Goal: Task Accomplishment & Management: Manage account settings

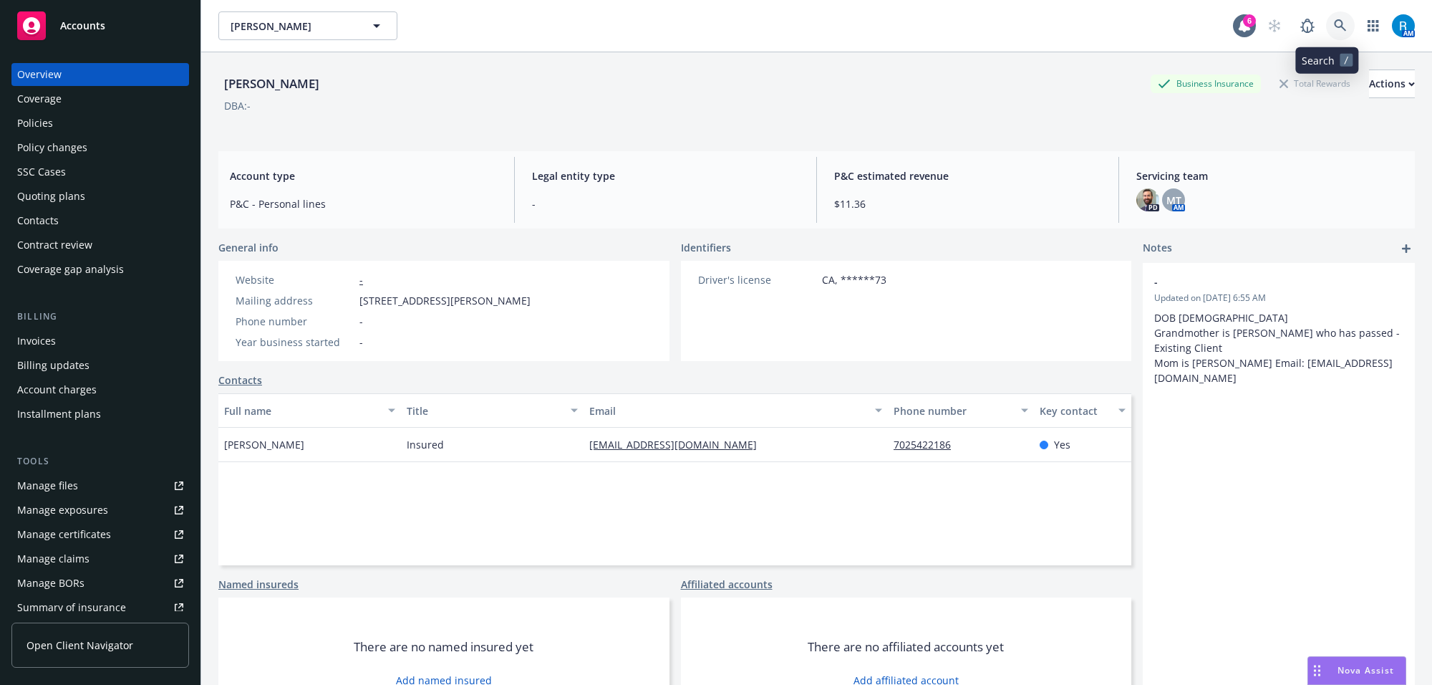
click at [1334, 29] on icon at bounding box center [1340, 25] width 13 height 13
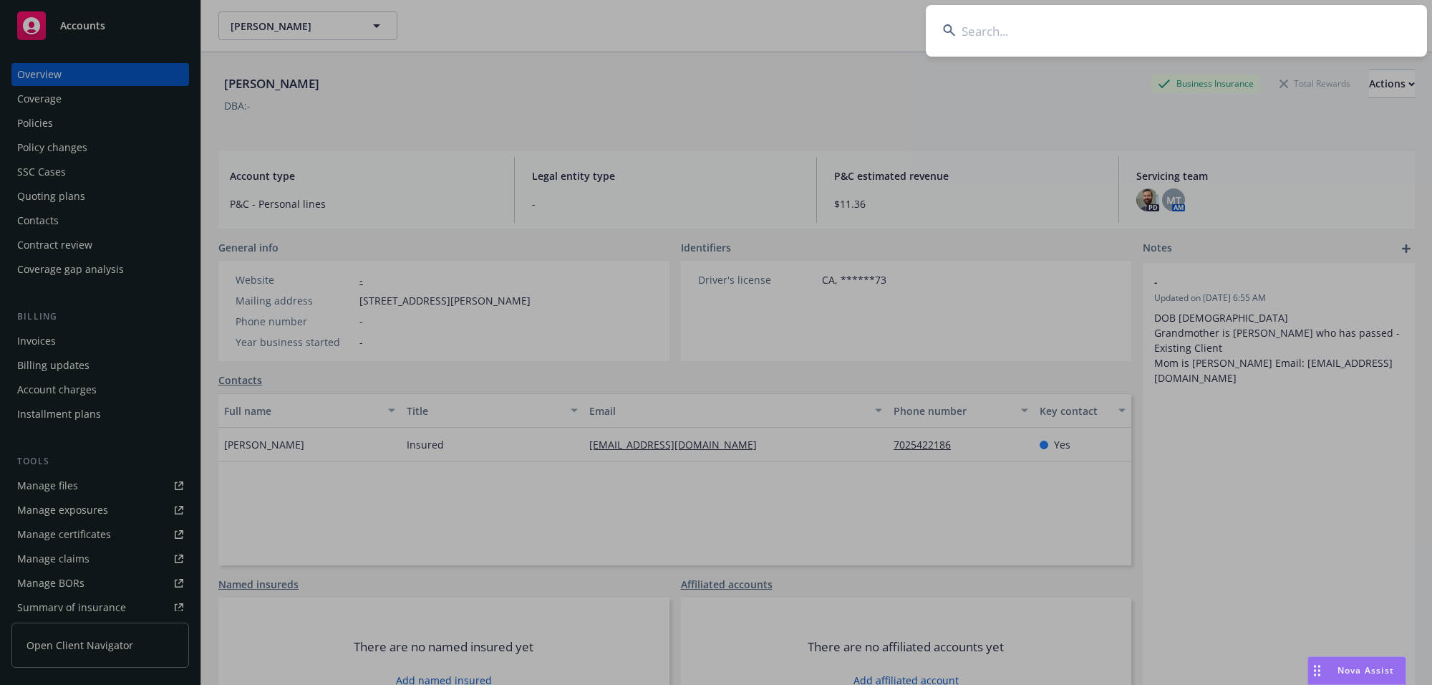
type input "[PERSON_NAME] & [PERSON_NAME]"
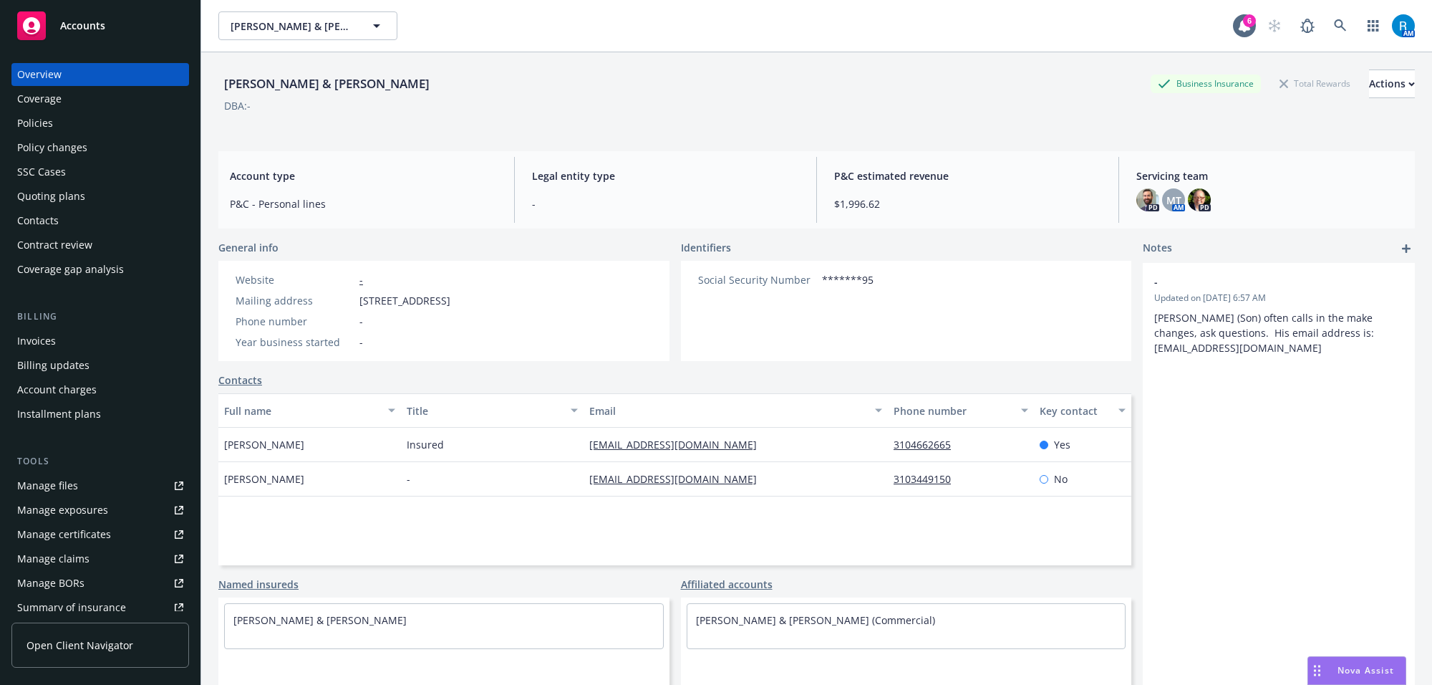
click at [37, 125] on div "Policies" at bounding box center [35, 123] width 36 height 23
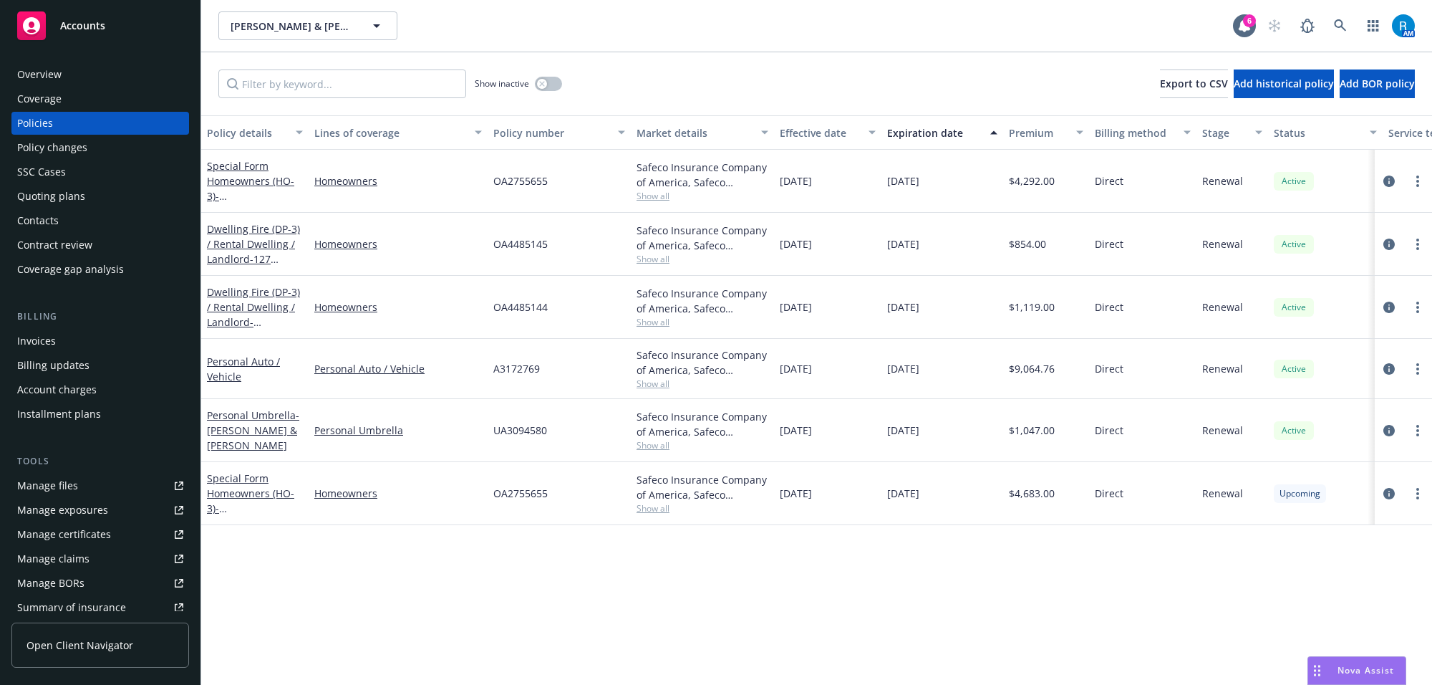
click at [62, 65] on div "Overview" at bounding box center [100, 74] width 166 height 23
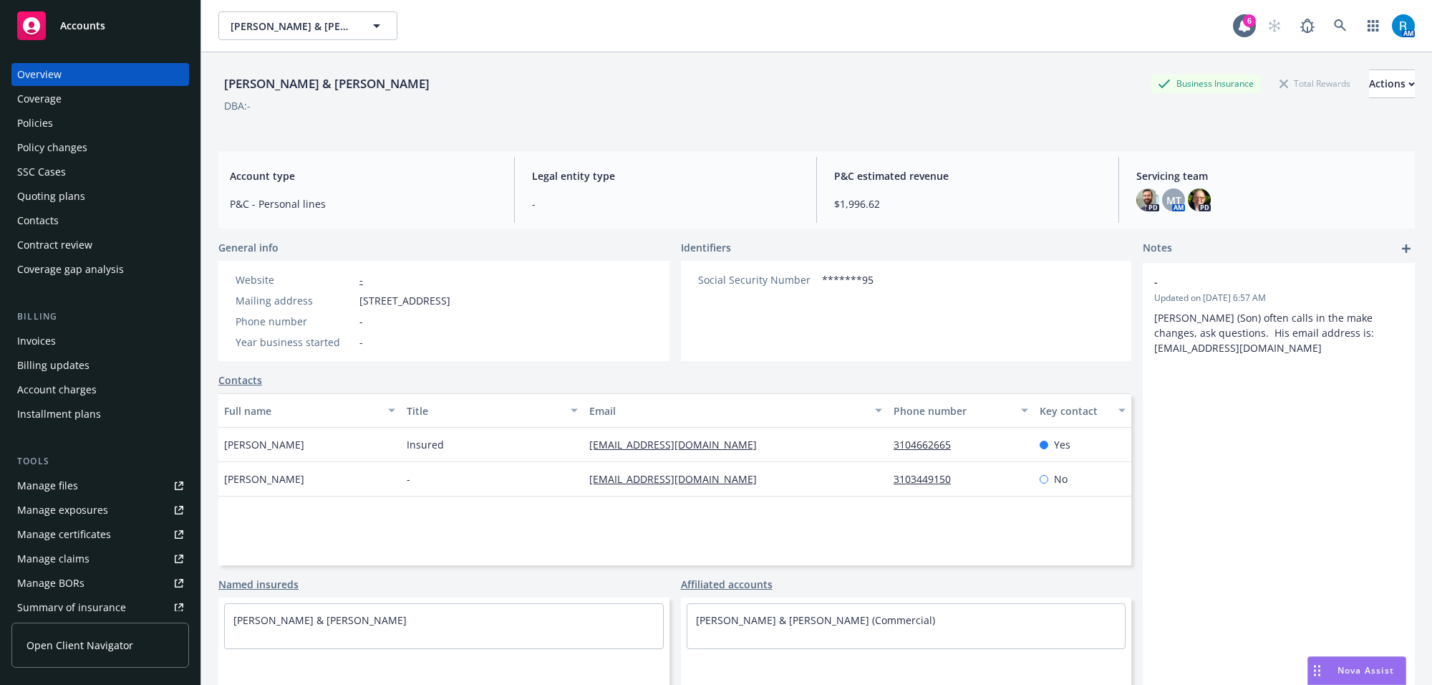
click at [51, 120] on div "Policies" at bounding box center [35, 123] width 36 height 23
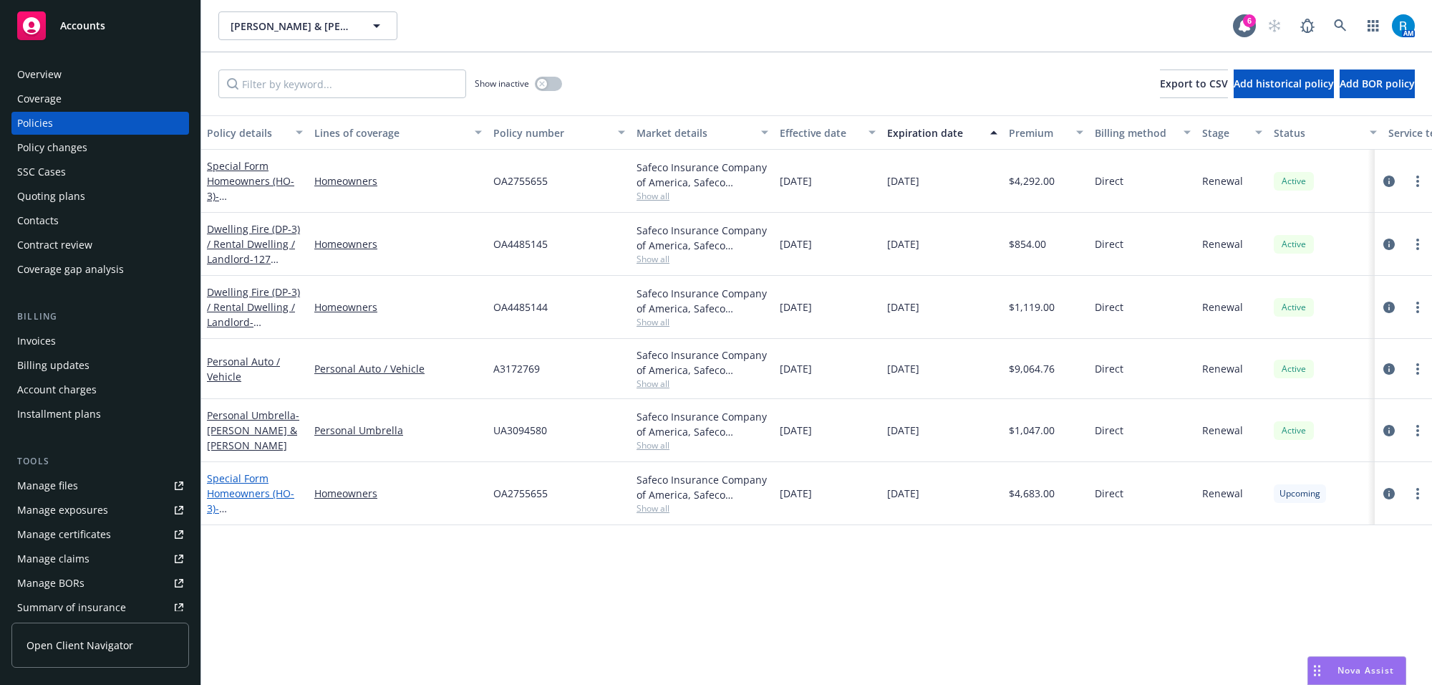
click at [247, 491] on link "Special Form Homeowners (HO-3) - [STREET_ADDRESS]" at bounding box center [252, 500] width 91 height 59
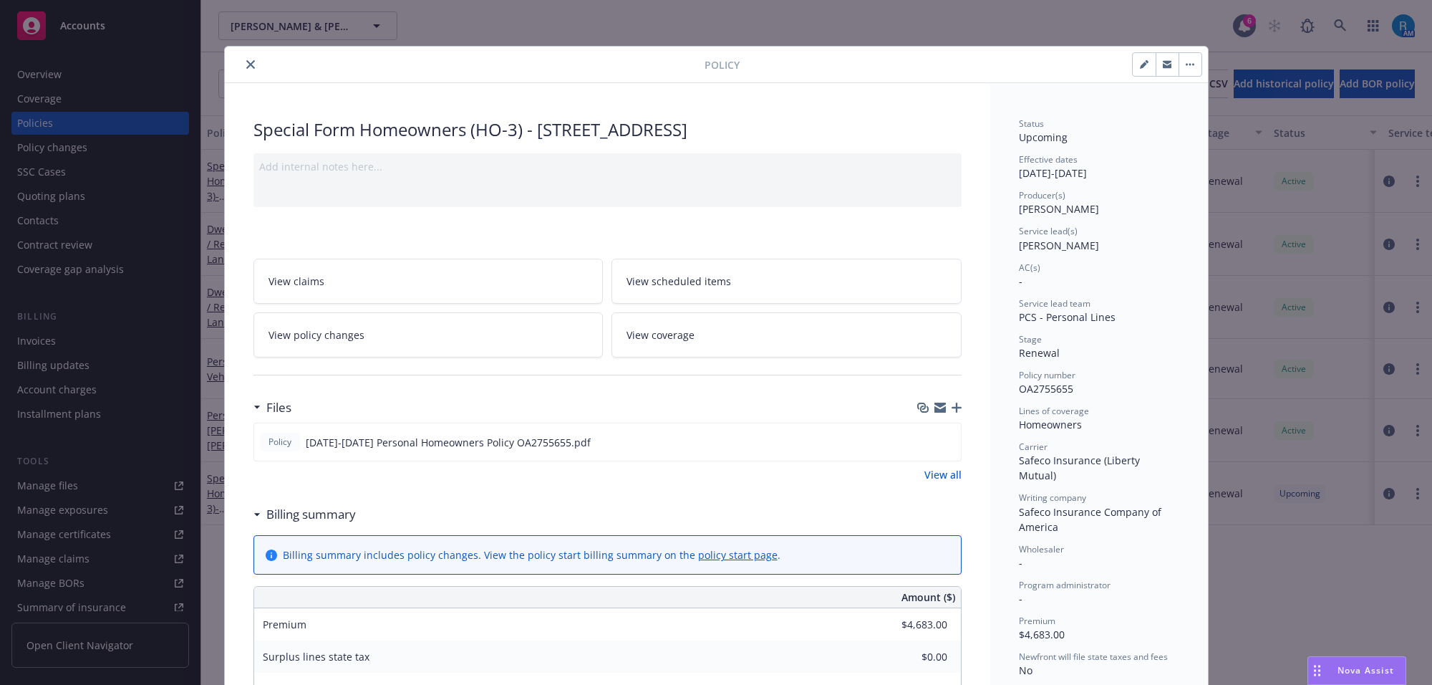
click at [654, 287] on link "View scheduled items" at bounding box center [787, 281] width 350 height 45
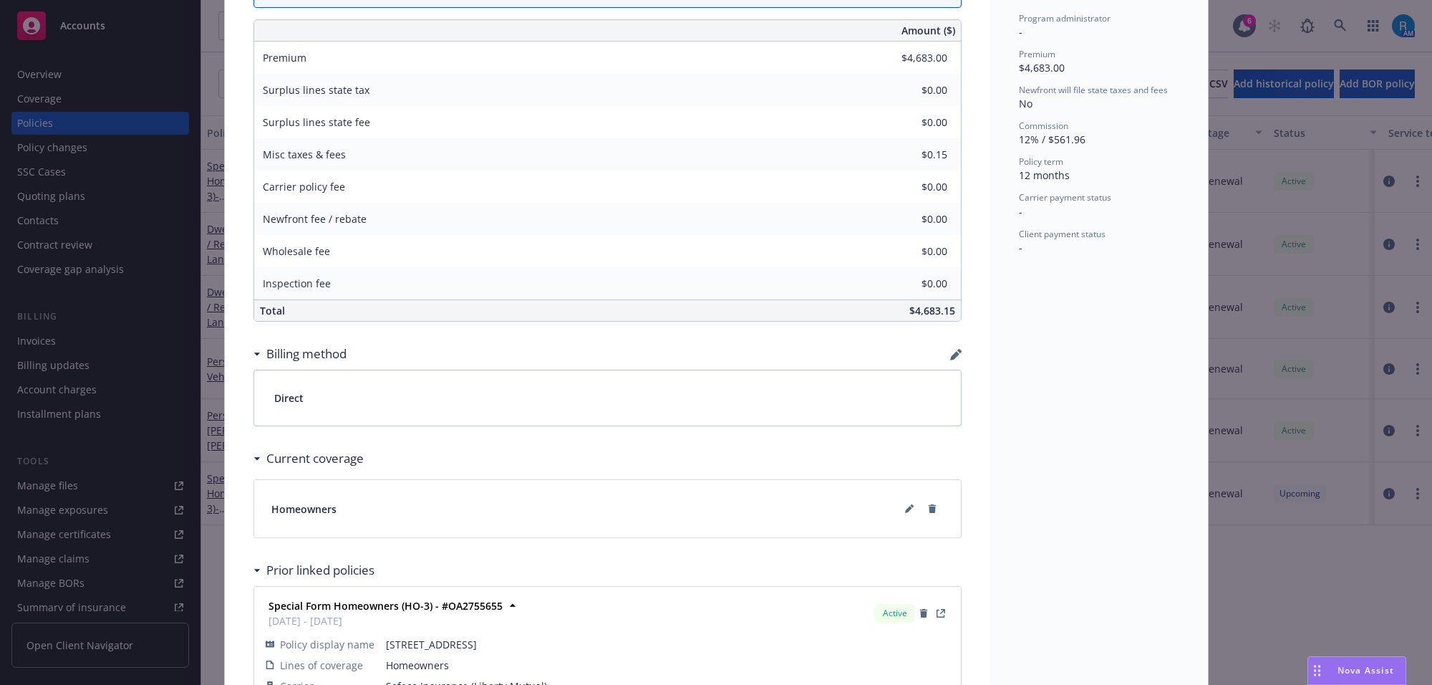
scroll to position [698, 0]
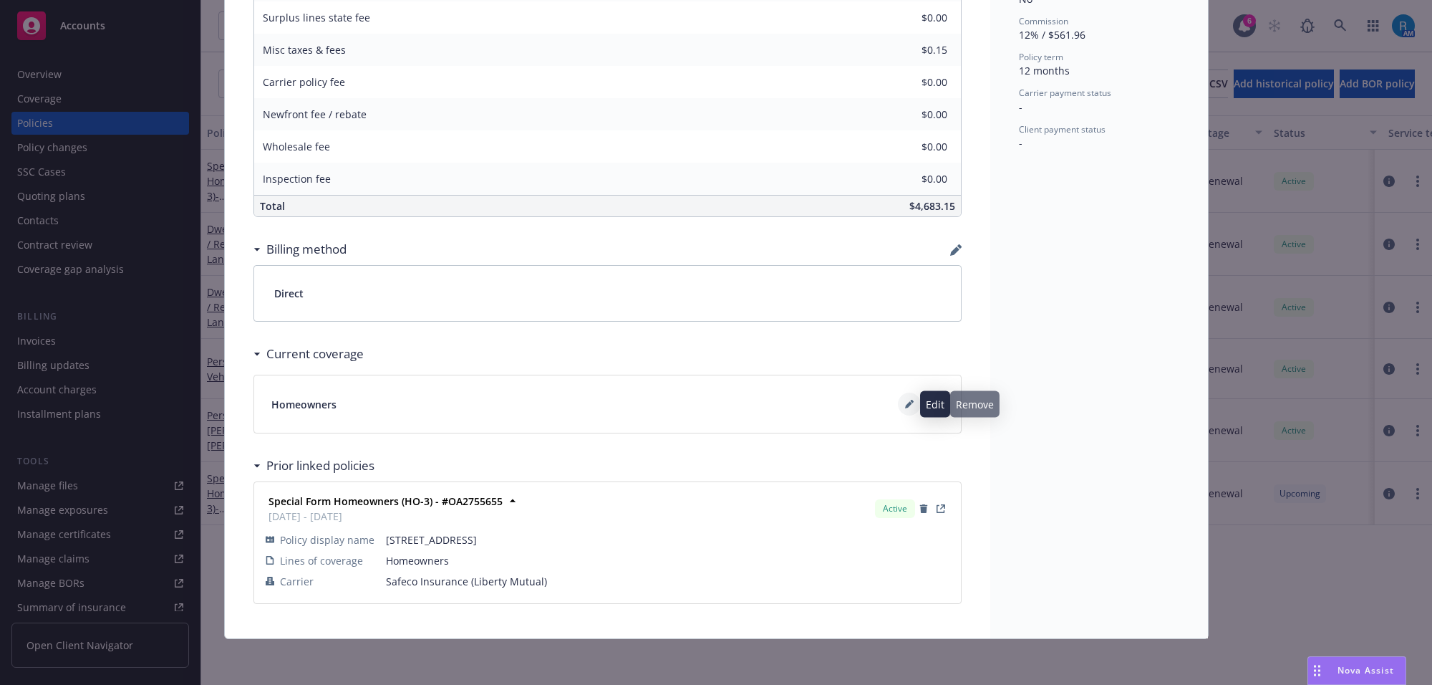
click at [905, 401] on icon at bounding box center [909, 404] width 9 height 9
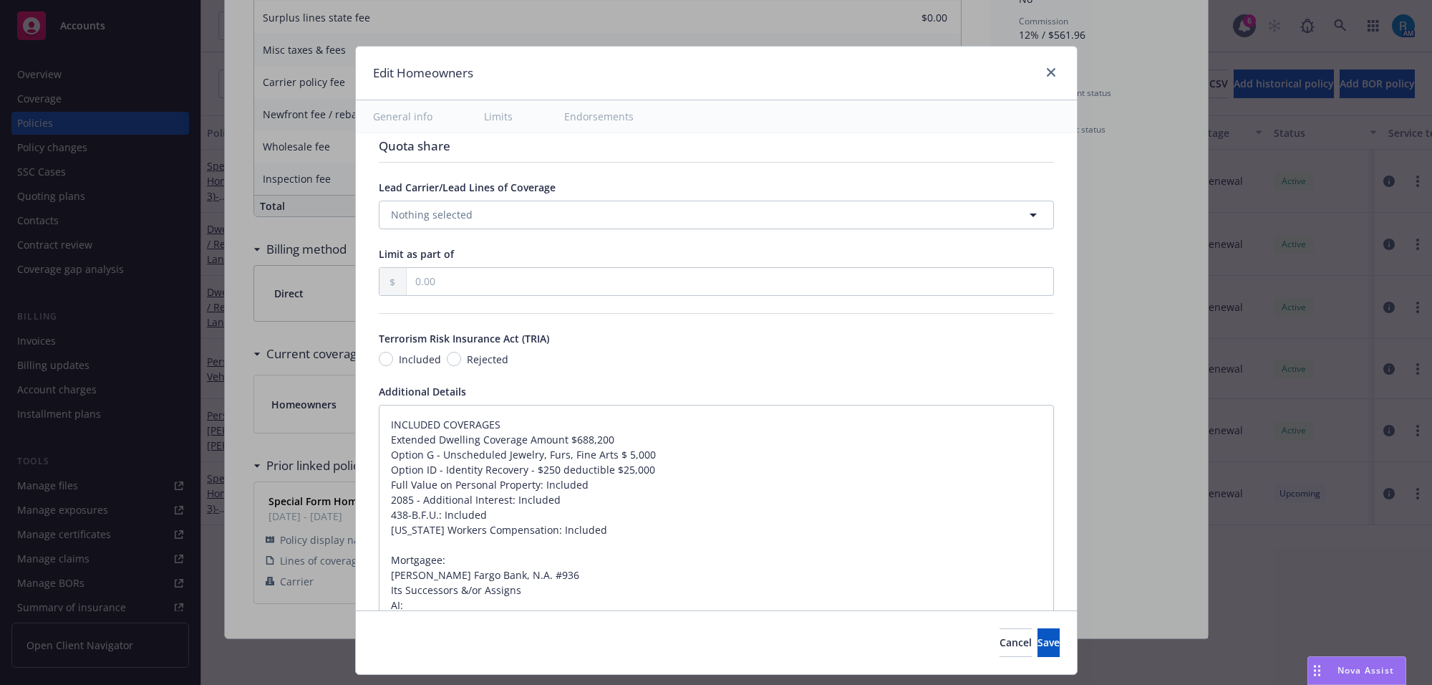
scroll to position [947, 0]
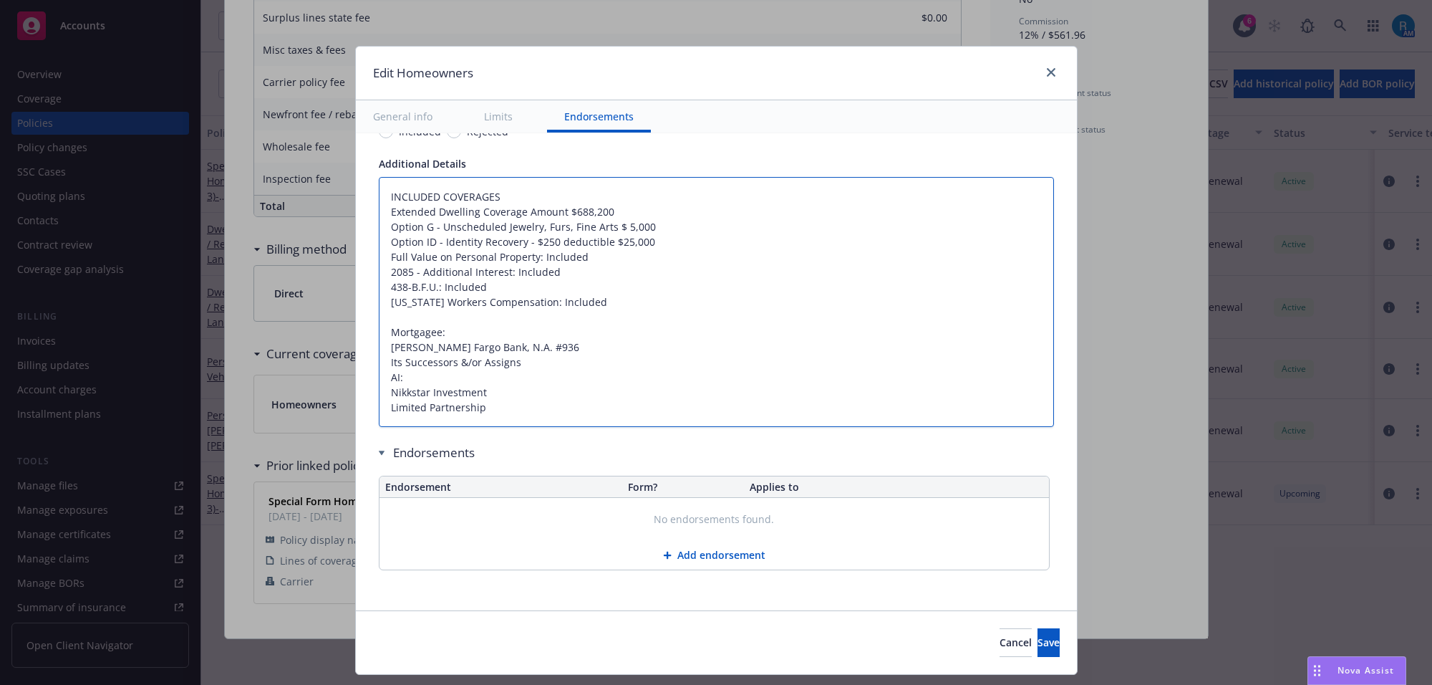
click at [379, 197] on textarea "INCLUDED COVERAGES Extended Dwelling Coverage Amount $688,200 Option G - Unsche…" at bounding box center [716, 302] width 675 height 251
type textarea "x"
type textarea "INCLUDED COVERAGES Extended Dwelling Coverage Amount $688,200 Option G - Unsche…"
type textarea "x"
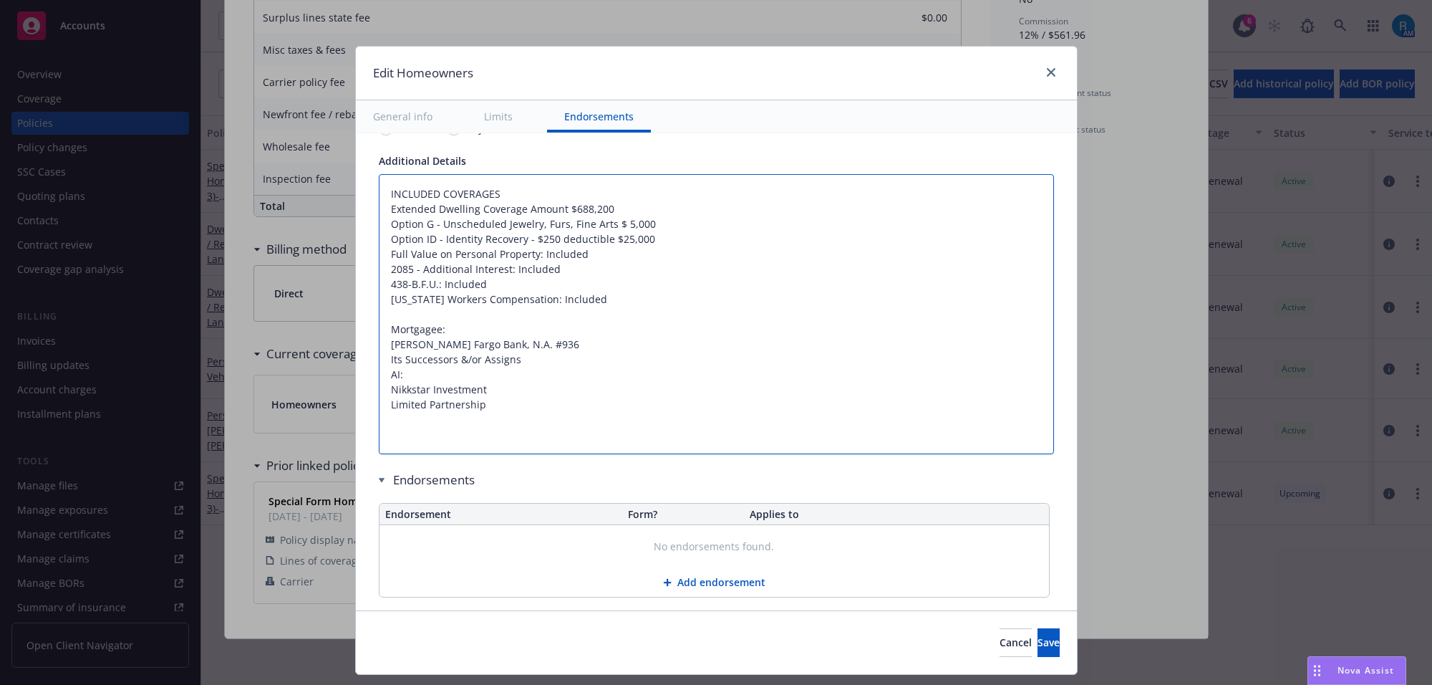
click at [400, 206] on textarea "INCLUDED COVERAGES Extended Dwelling Coverage Amount $688,200 Option G - Unsche…" at bounding box center [716, 314] width 675 height 281
type textarea "INCLUDED COVERAGES Extended Dwelling Coverage Amount $688,200 Option G - Unsche…"
click at [397, 195] on textarea "INCLUDED COVERAGES Extended Dwelling Coverage Amount $688,200 Option G - Unsche…" at bounding box center [716, 314] width 675 height 281
paste textarea "Dwelling Limit $1,413,600 Other Structures Limit $141,360 Personal Property Lim…"
type textarea "x"
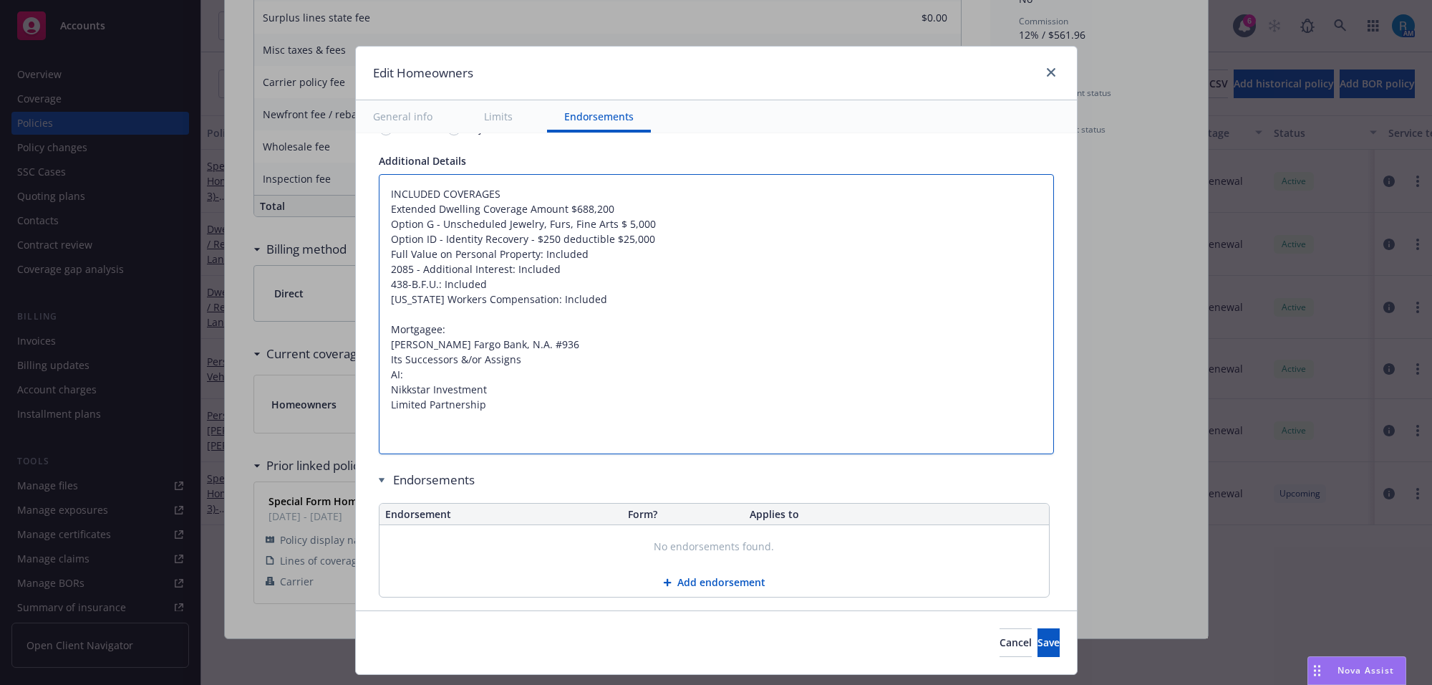
type textarea "Dwelling Limit $1,413,600 Other Structures Limit $141,360 Personal Property Lim…"
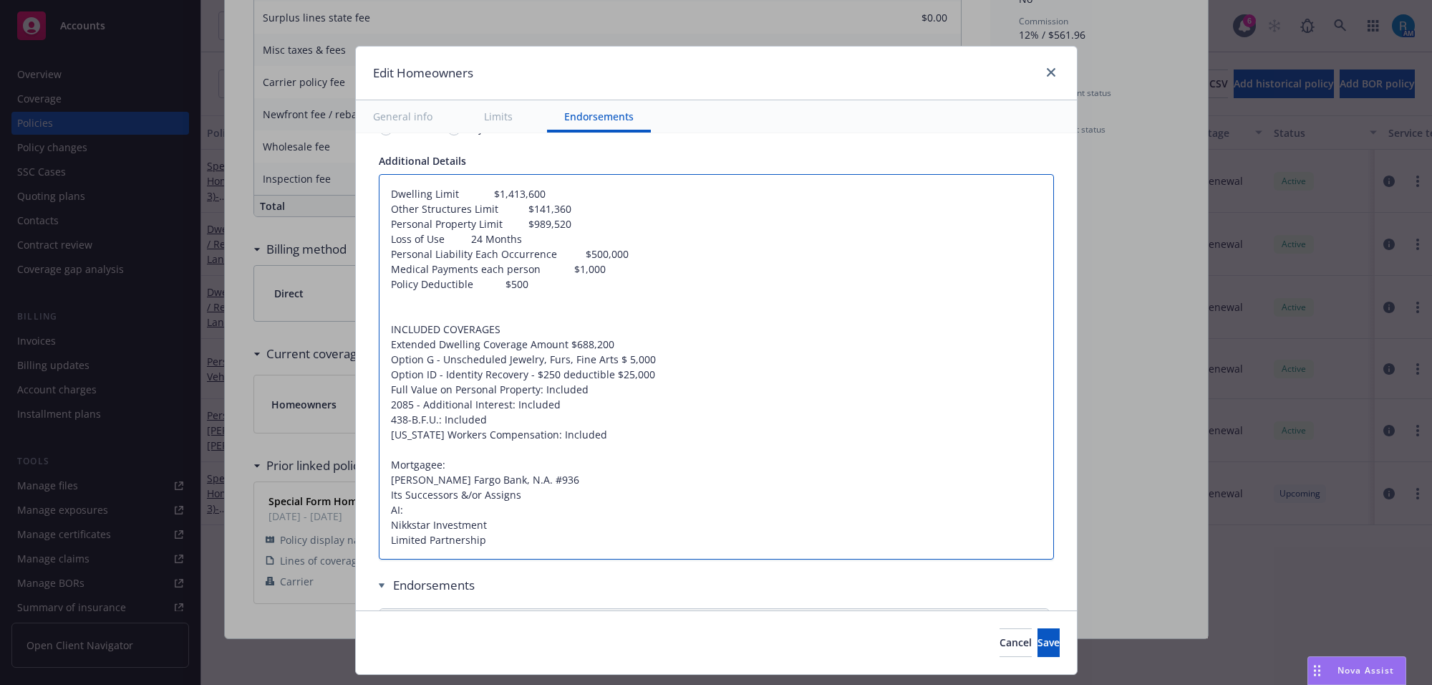
click at [441, 195] on textarea "Dwelling Limit $1,413,600 Other Structures Limit $141,360 Personal Property Lim…" at bounding box center [716, 367] width 675 height 386
type textarea "x"
type textarea "Dwelling $1,413,600 Other Structures Limit $141,360 Personal Property Limit $98…"
type textarea "x"
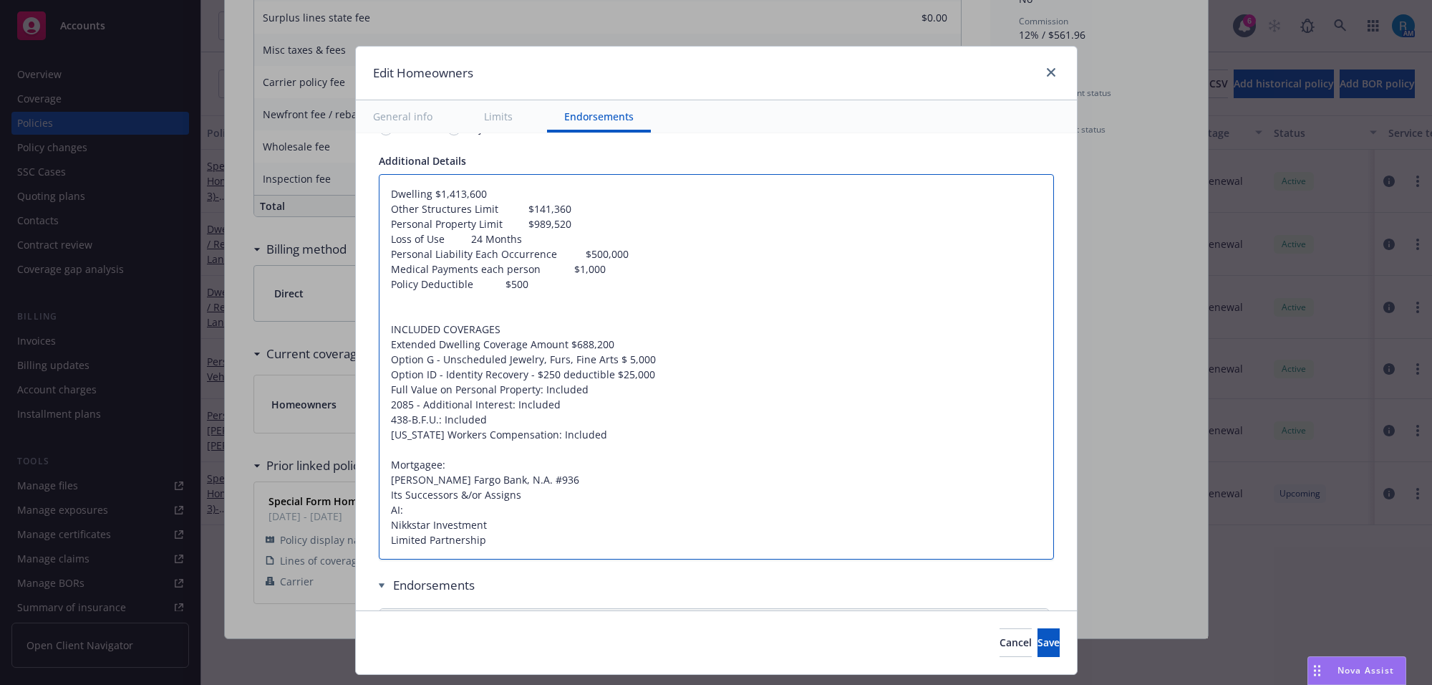
type textarea "Dwelling$1,413,600 Other Structures Limit $141,360 Personal Property Limit $989…"
type textarea "x"
type textarea "Dwelling:$1,413,600 Other Structures Limit $141,360 Personal Property Limit $98…"
type textarea "x"
type textarea "Dwelling: $1,413,600 Other Structures Limit $141,360 Personal Property Limit $9…"
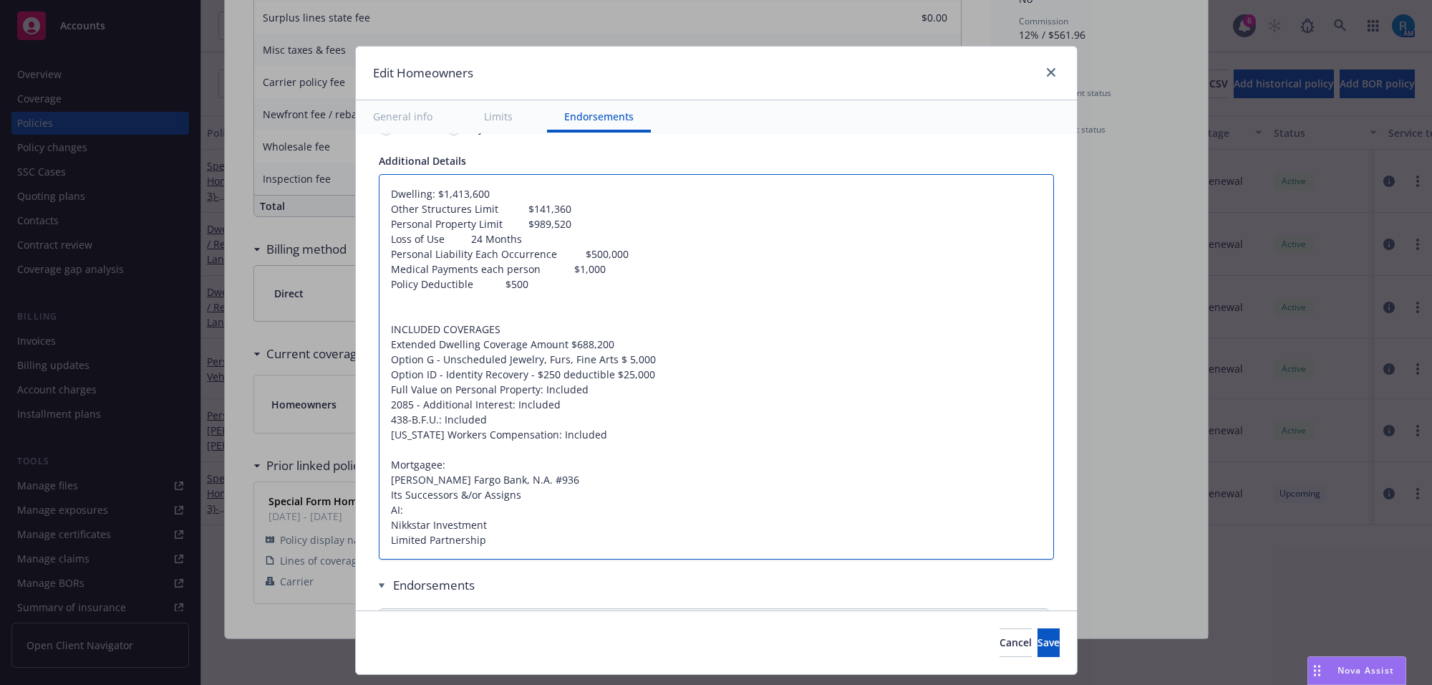
click at [477, 211] on textarea "Dwelling: $1,413,600 Other Structures Limit $141,360 Personal Property Limit $9…" at bounding box center [716, 367] width 675 height 386
type textarea "x"
type textarea "Dwelling: $1,413,600 Other Structures $141,360 Personal Property Limit $989,520…"
type textarea "x"
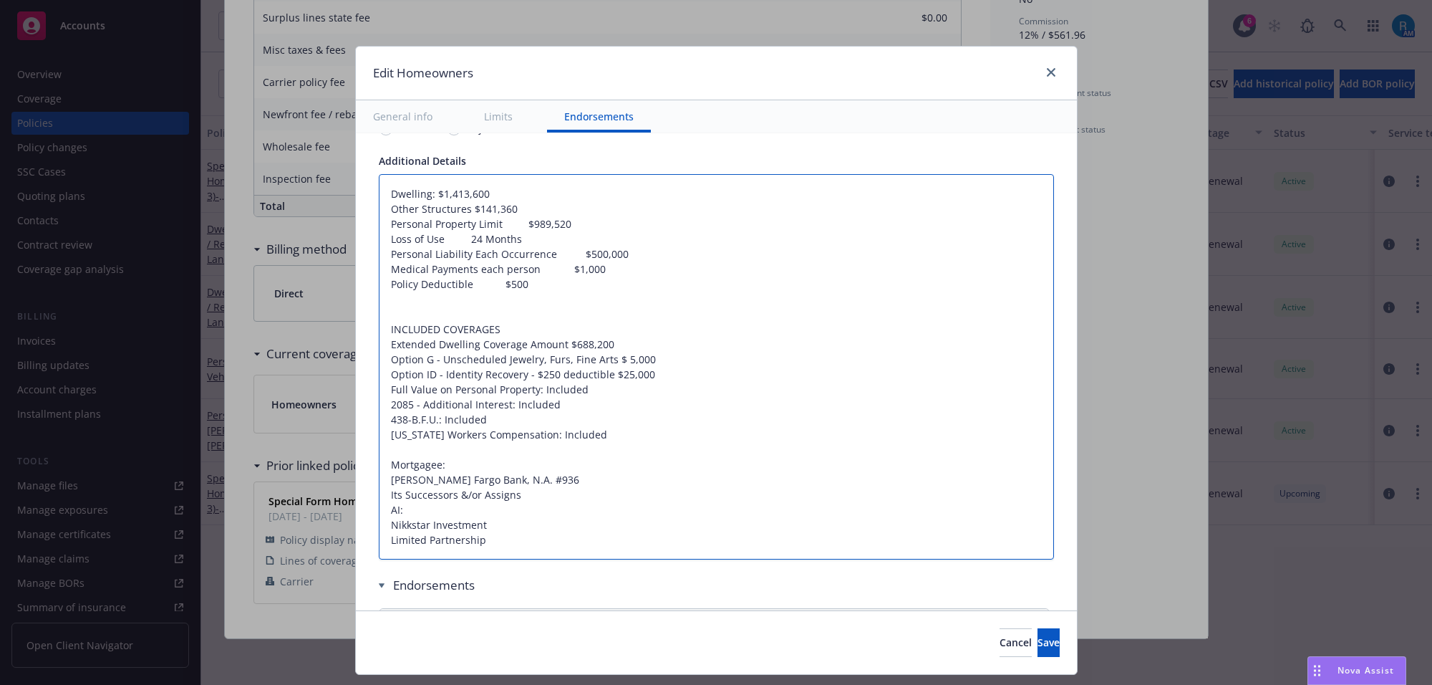
type textarea "Dwelling: $1,413,600 Other Structures$141,360 Personal Property Limit $989,520 …"
type textarea "x"
type textarea "Dwelling: $1,413,600 Other Structures: $141,360 Personal Property Limit $989,52…"
click at [485, 222] on textarea "Dwelling: $1,413,600 Other Structures: $141,360 Personal Property Limit $989,52…" at bounding box center [716, 367] width 675 height 386
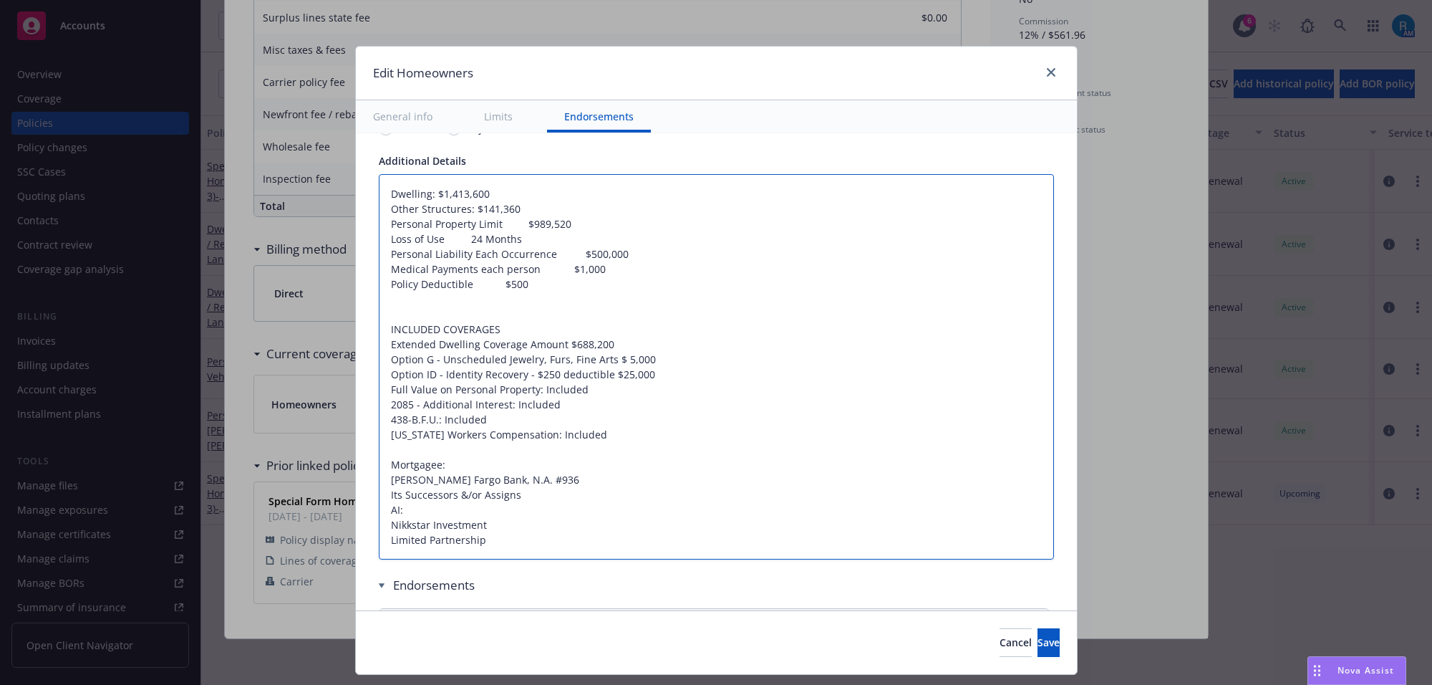
type textarea "x"
type textarea "Dwelling: $1,413,600 Other Structures: $141,360 Personal Property $989,520 Loss…"
type textarea "x"
type textarea "Dwelling: $1,413,600 Other Structures: $141,360 Personal Property$989,520 Loss …"
type textarea "x"
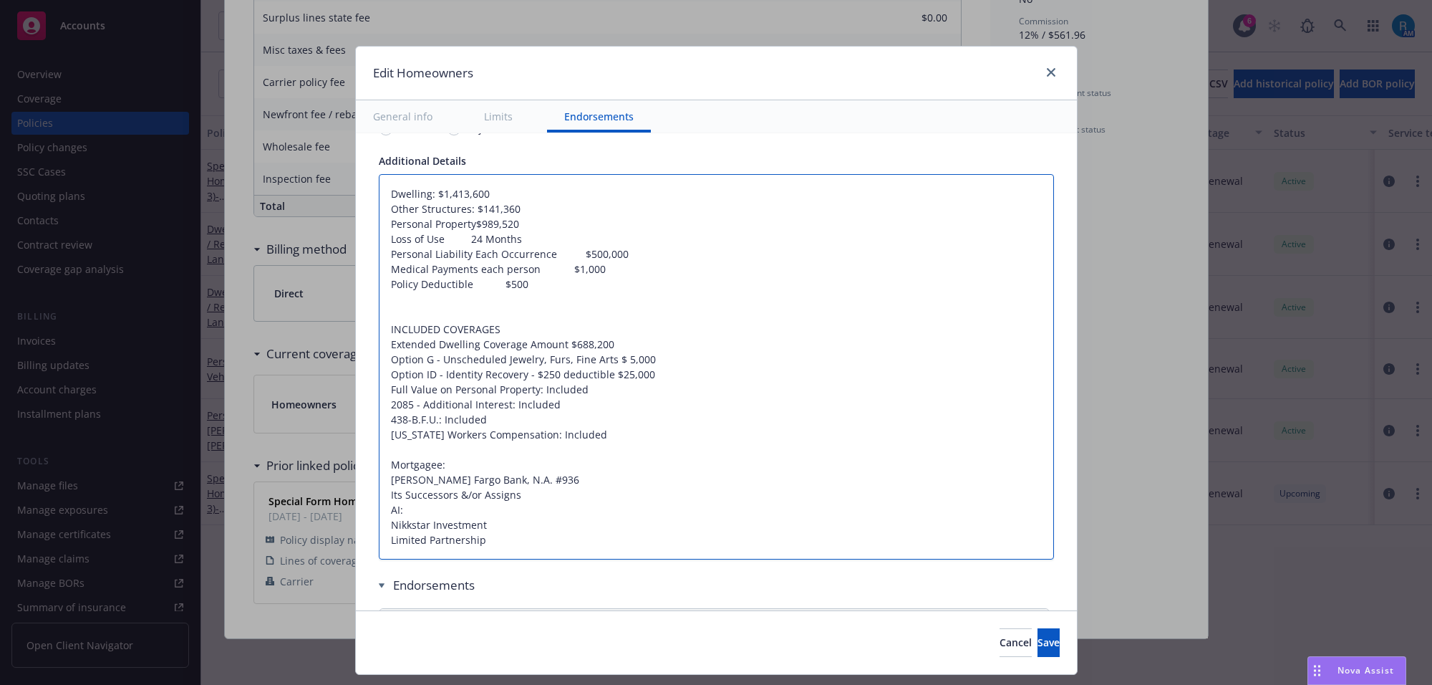
type textarea "Dwelling: $1,413,600 Other Structures: $141,360 Personal Property:$989,520 Loss…"
type textarea "x"
type textarea "Dwelling: $1,413,600 Other Structures: $141,360 Personal Property: $989,520 Los…"
click at [440, 240] on textarea "Dwelling: $1,413,600 Other Structures: $141,360 Personal Property: $989,520 Los…" at bounding box center [716, 367] width 675 height 386
click at [439, 240] on textarea "Dwelling: $1,413,600 Other Structures: $141,360 Personal Property: $989,520 Los…" at bounding box center [716, 367] width 675 height 386
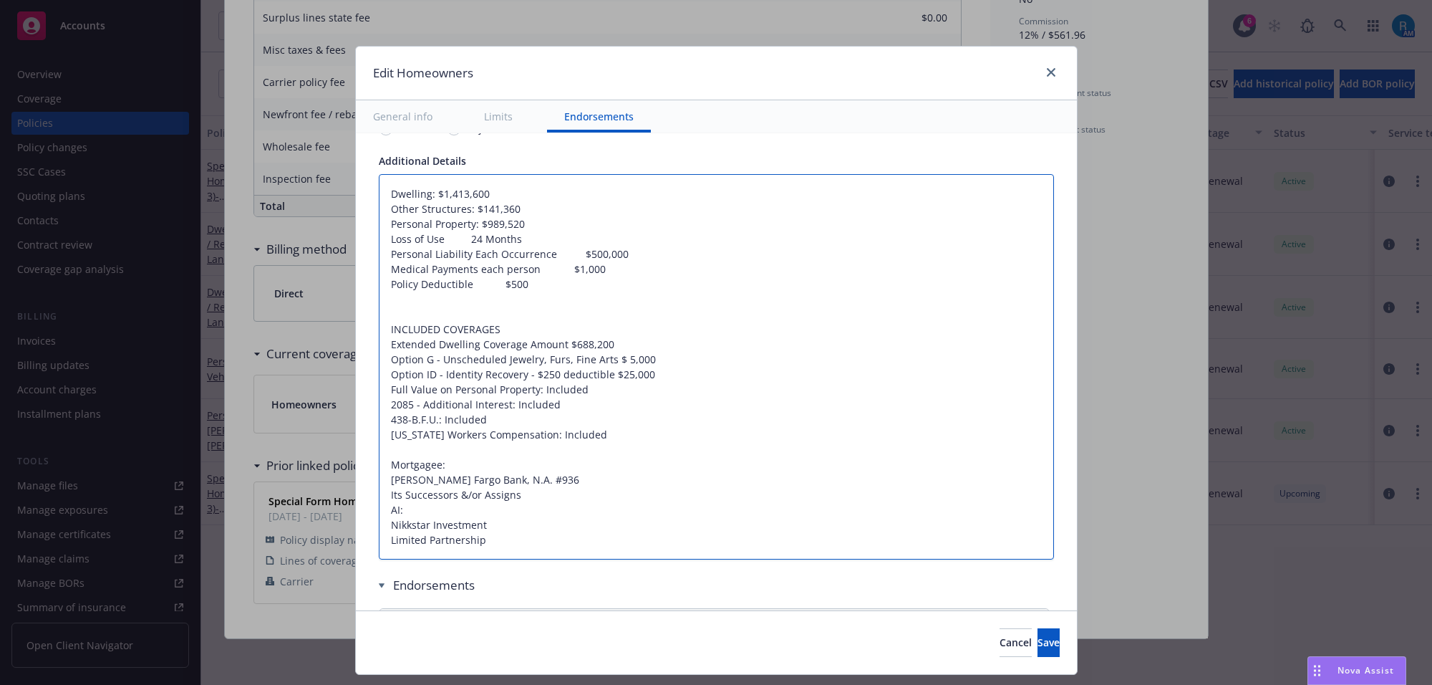
type textarea "x"
type textarea "Dwelling: $1,413,600 Other Structures: $141,360 Personal Property: $989,520 Los…"
type textarea "x"
type textarea "Dwelling: $1,413,600 Other Structures: $141,360 Personal Property: $989,520 Los…"
type textarea "x"
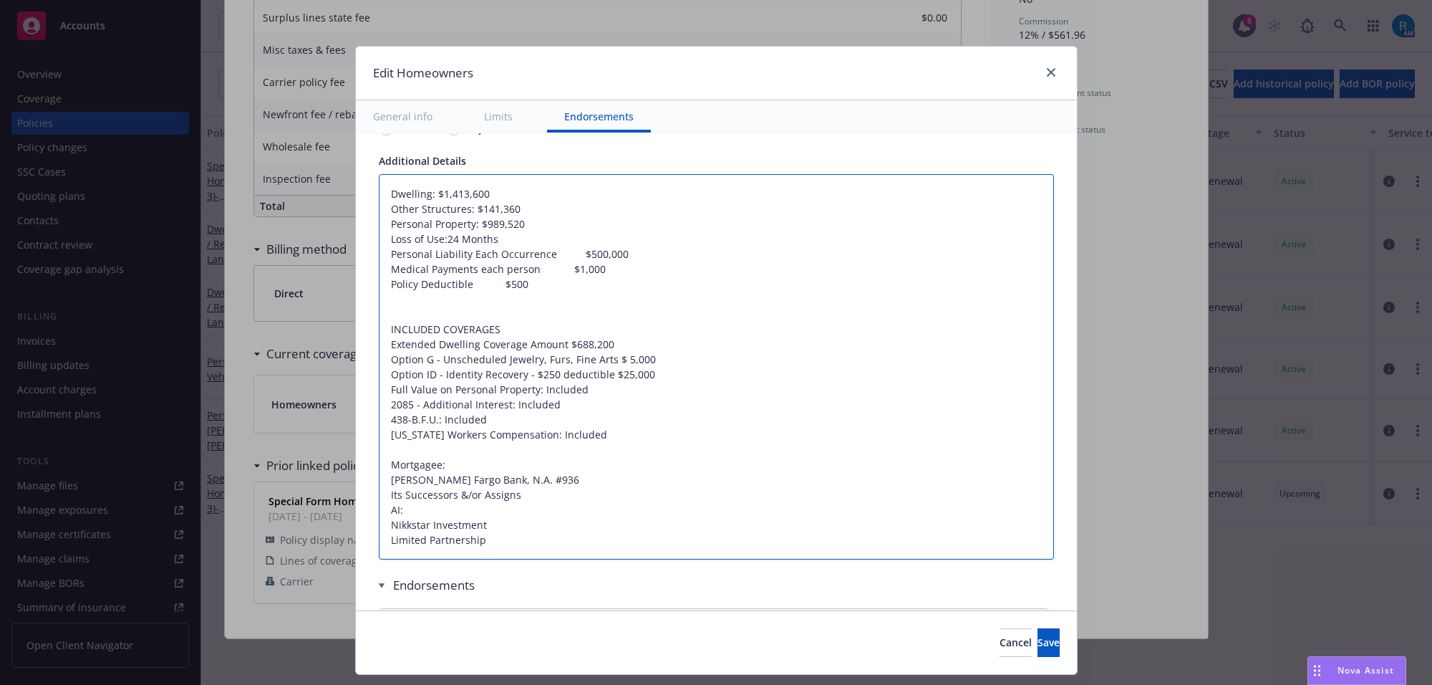
type textarea "Dwelling: $1,413,600 Other Structures: $141,360 Personal Property: $989,520 Los…"
click at [542, 256] on textarea "Dwelling: $1,413,600 Other Structures: $141,360 Personal Property: $989,520 Los…" at bounding box center [716, 367] width 675 height 386
type textarea "x"
type textarea "Dwelling: $1,413,600 Other Structures: $141,360 Personal Property: $989,520 Los…"
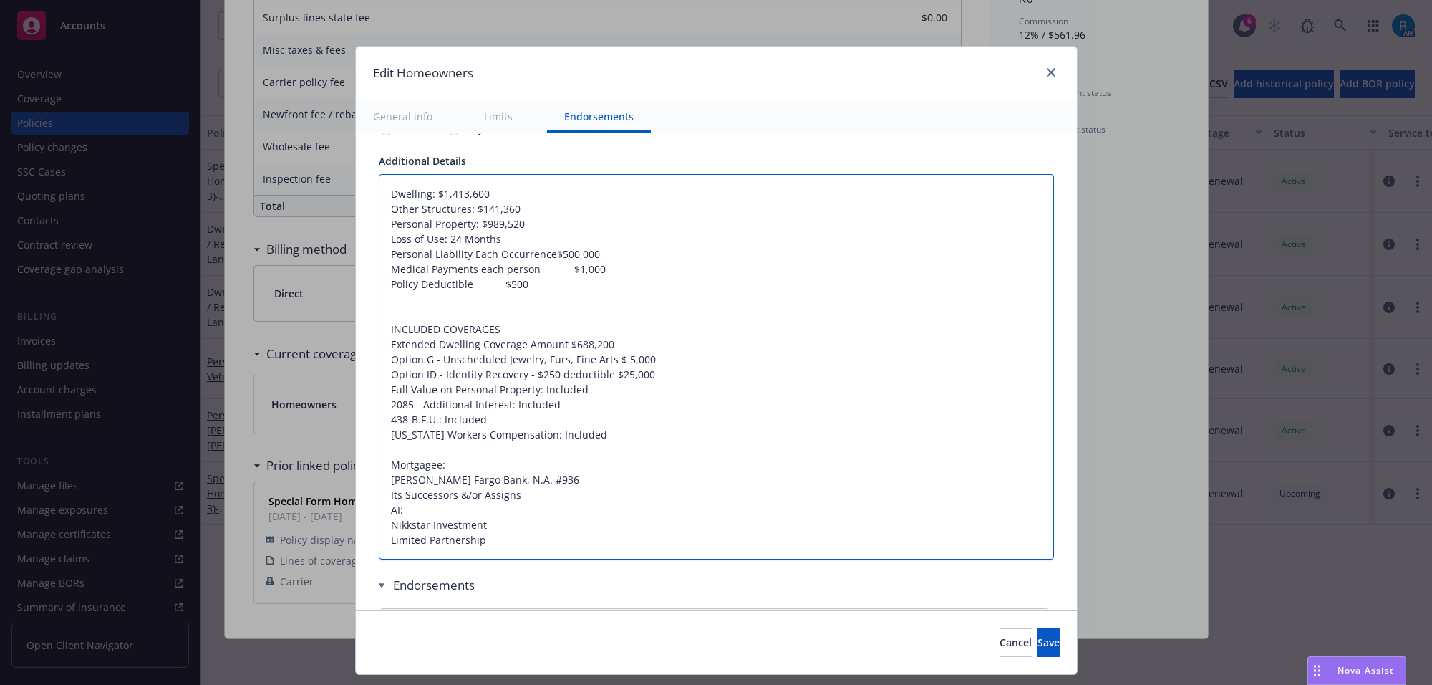
type textarea "x"
type textarea "Dwelling: $1,413,600 Other Structures: $141,360 Personal Property: $989,520 Los…"
click at [531, 270] on textarea "Dwelling: $1,413,600 Other Structures: $141,360 Personal Property: $989,520 Los…" at bounding box center [716, 367] width 675 height 386
type textarea "x"
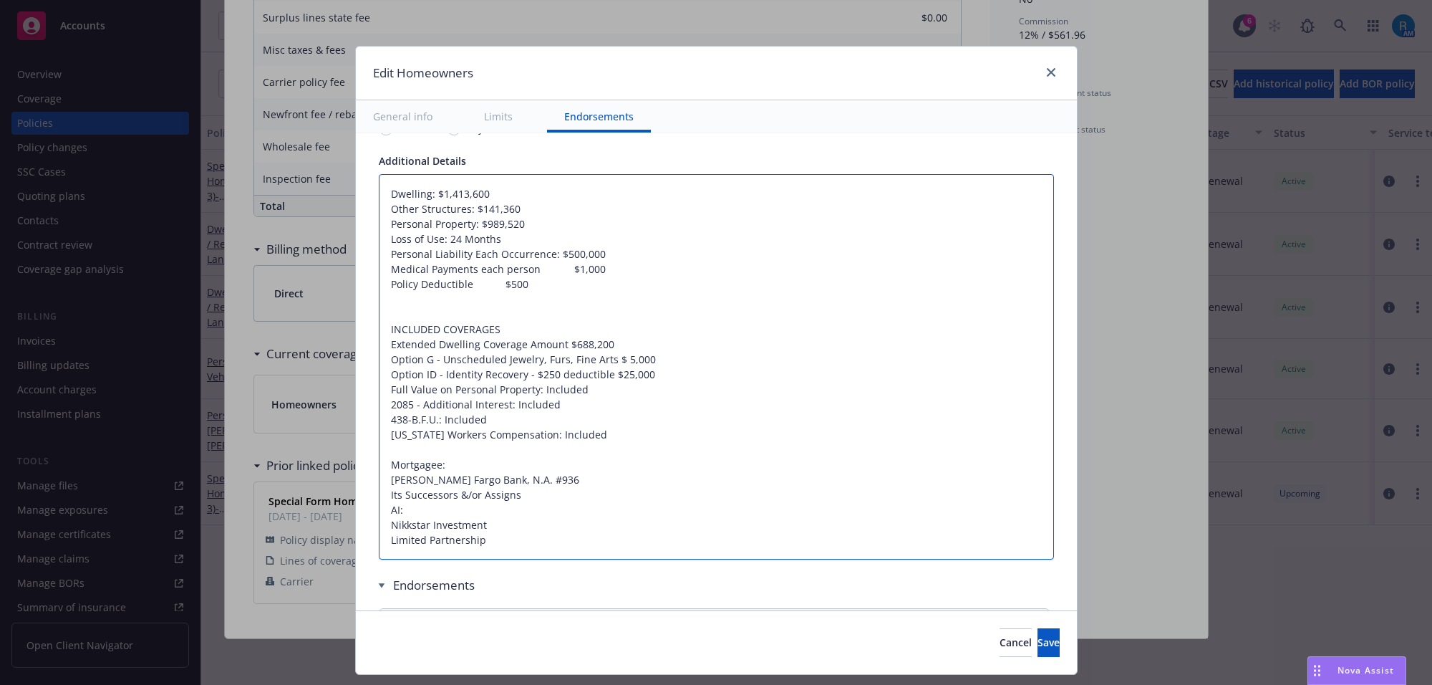
type textarea "Dwelling: $1,413,600 Other Structures: $141,360 Personal Property: $989,520 Los…"
type textarea "x"
type textarea "Dwelling: $1,413,600 Other Structures: $141,360 Personal Property: $989,520 Los…"
type textarea "x"
type textarea "Dwelling: $1,413,600 Other Structures: $141,360 Personal Property: $989,520 Los…"
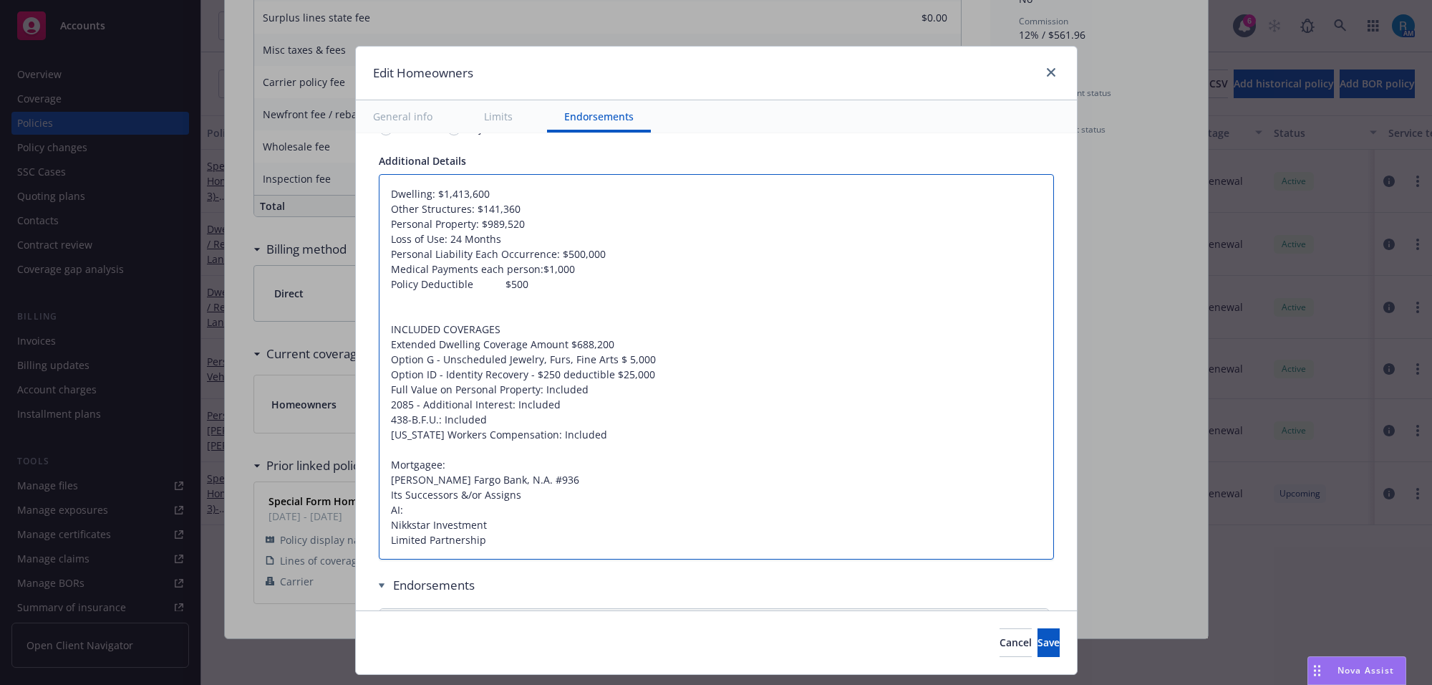
type textarea "x"
type textarea "Dwelling: $1,413,600 Other Structures: $141,360 Personal Property: $989,520 Los…"
click at [466, 284] on textarea "Dwelling: $1,413,600 Other Structures: $141,360 Personal Property: $989,520 Los…" at bounding box center [716, 367] width 675 height 386
type textarea "x"
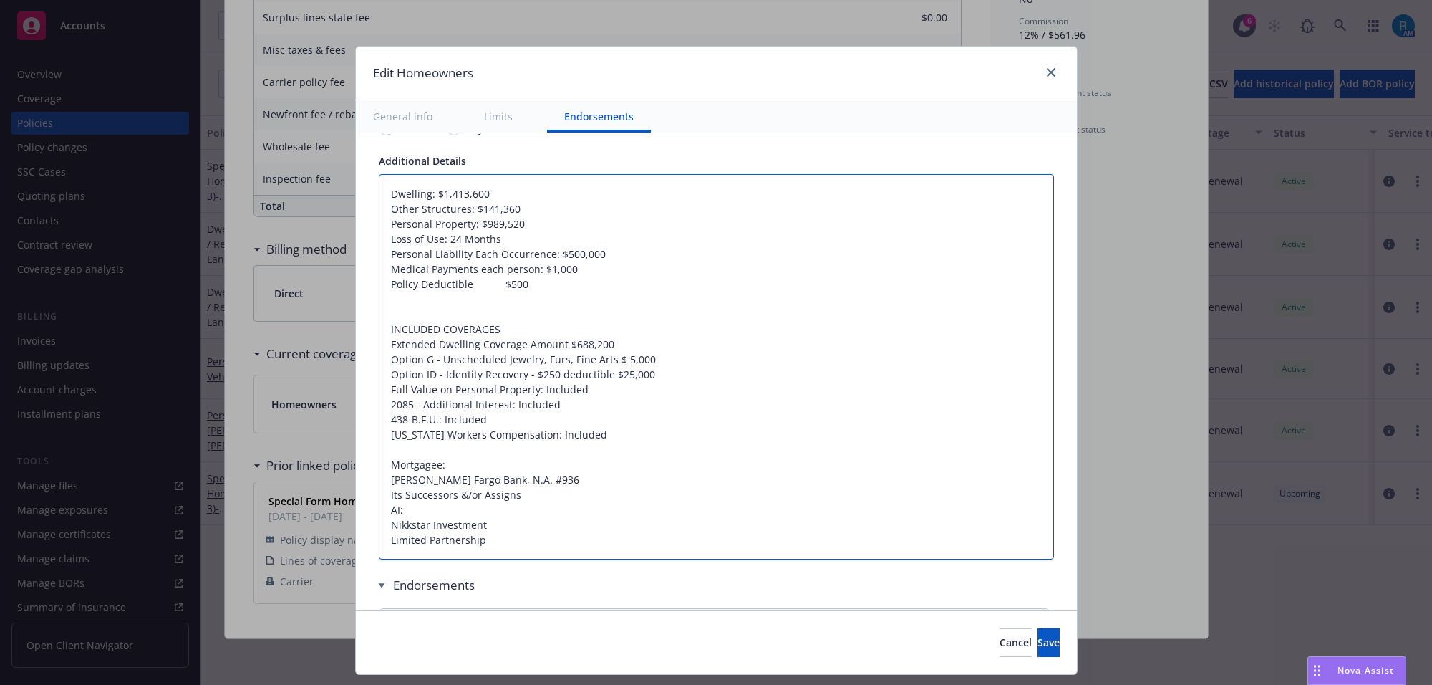
type textarea "Dwelling: $1,413,600 Other Structures: $141,360 Personal Property: $989,520 Los…"
type textarea "x"
type textarea "Dwelling: $1,413,600 Other Structures: $141,360 Personal Property: $989,520 Los…"
type textarea "x"
type textarea "Dwelling: $1,413,600 Other Structures: $141,360 Personal Property: $989,520 Los…"
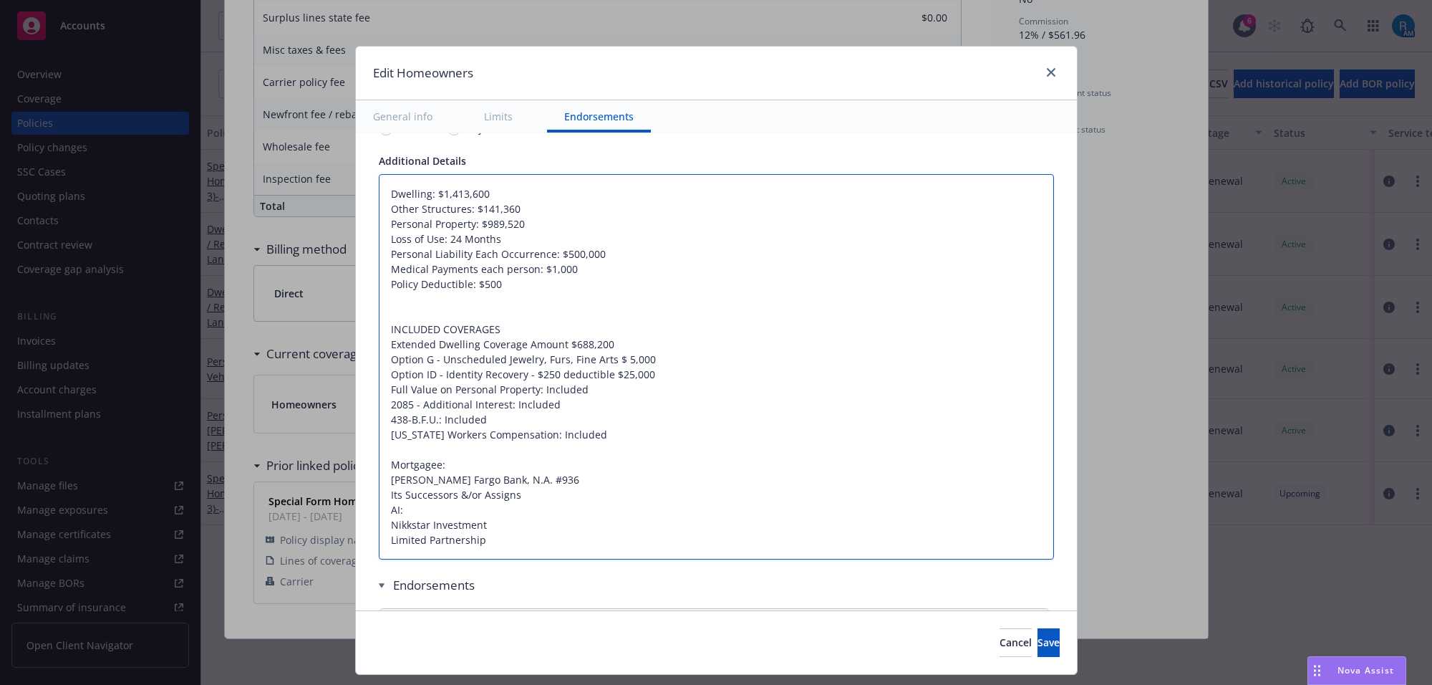
click at [607, 276] on textarea "Dwelling: $1,413,600 Other Structures: $141,360 Personal Property: $989,520 Los…" at bounding box center [716, 367] width 675 height 386
type textarea "x"
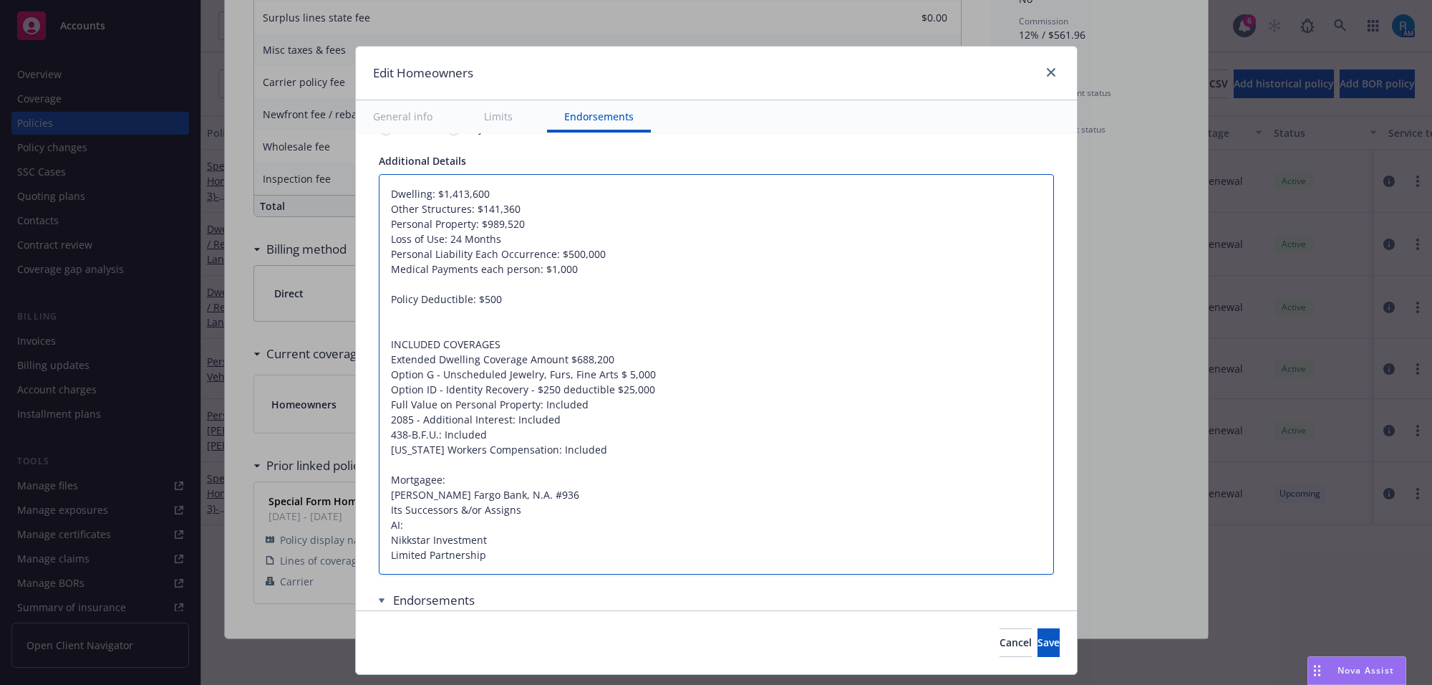
type textarea "Dwelling: $1,413,600 Other Structures: $141,360 Personal Property: $989,520 Los…"
click at [414, 320] on textarea "Dwelling: $1,413,600 Other Structures: $141,360 Personal Property: $989,520 Los…" at bounding box center [716, 374] width 675 height 401
type textarea "x"
type textarea "Dwelling: $1,413,600 Other Structures: $141,360 Personal Property: $989,520 Los…"
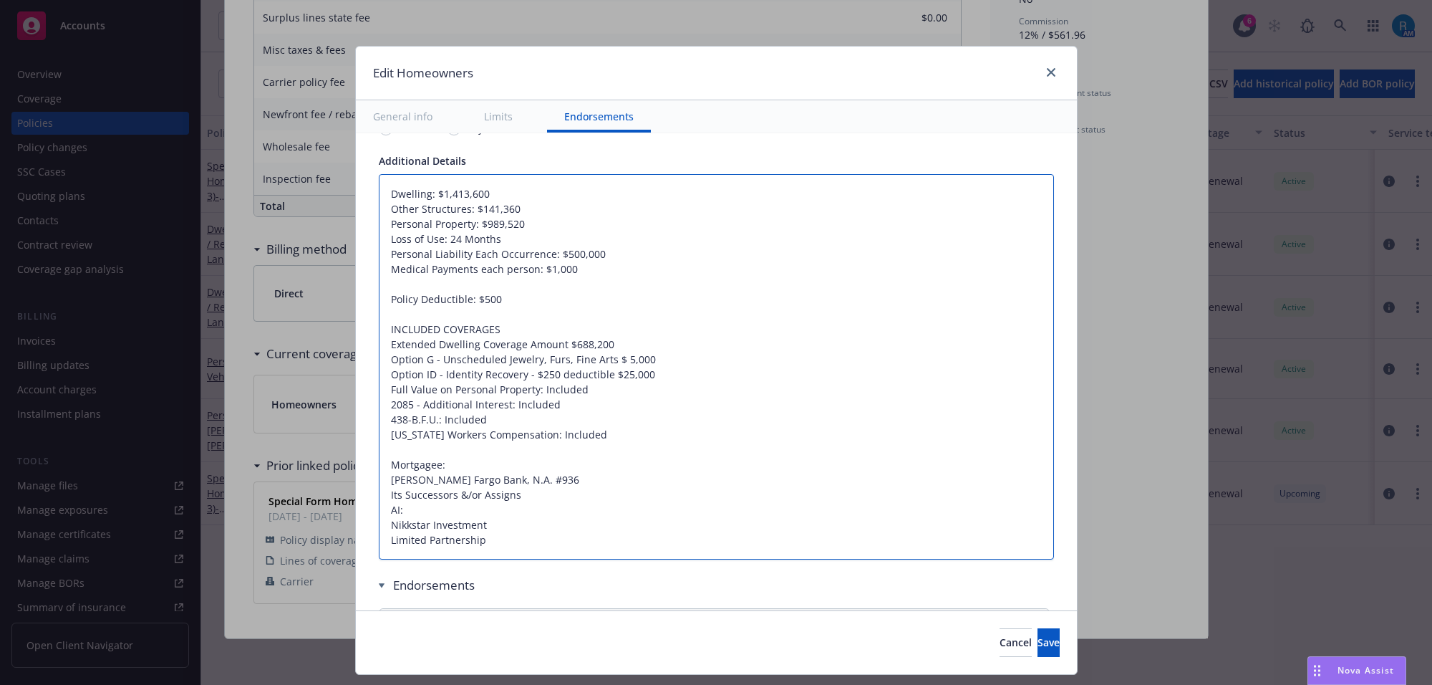
click at [503, 306] on textarea "Dwelling: $1,413,600 Other Structures: $141,360 Personal Property: $989,520 Los…" at bounding box center [716, 367] width 675 height 386
type textarea "x"
click at [446, 287] on textarea "Dwelling: $1,413,600 Other Structures: $141,360 Personal Property: $989,520 Los…" at bounding box center [716, 367] width 675 height 386
type textarea "Dwelling: $1,413,600 Other Structures: $141,360 Personal Property: $989,520 Los…"
drag, startPoint x: 561, startPoint y: 348, endPoint x: 579, endPoint y: 352, distance: 18.3
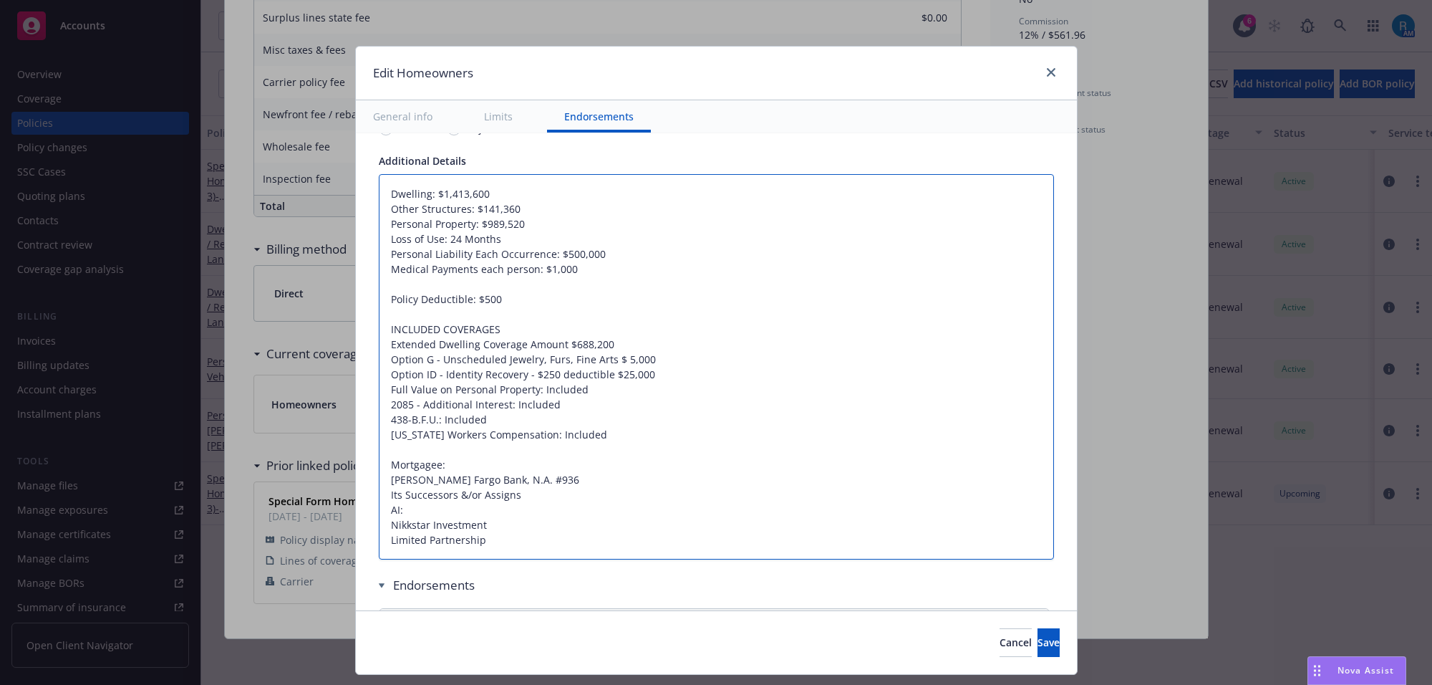
click at [561, 348] on textarea "Dwelling: $1,413,600 Other Structures: $141,360 Personal Property: $989,520 Los…" at bounding box center [716, 367] width 675 height 386
type textarea "x"
type textarea "Dwelling: $1,413,600 Other Structures: $141,360 Personal Property: $989,520 Los…"
type textarea "x"
type textarea "Dwelling: $1,413,600 Other Structures: $141,360 Personal Property: $989,520 Los…"
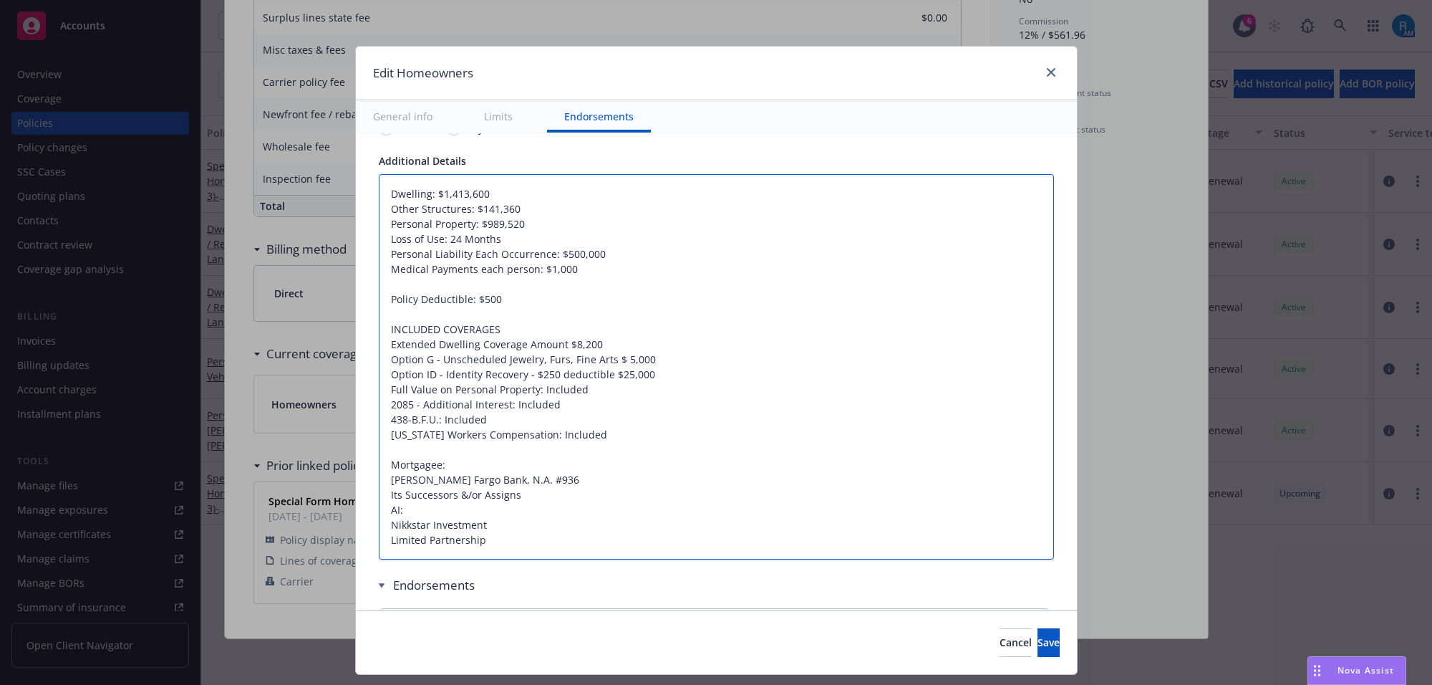
type textarea "x"
type textarea "Dwelling: $1,413,600 Other Structures: $141,360 Personal Property: $989,520 Los…"
type textarea "x"
type textarea "Dwelling: $1,413,600 Other Structures: $141,360 Personal Property: $989,520 Los…"
type textarea "x"
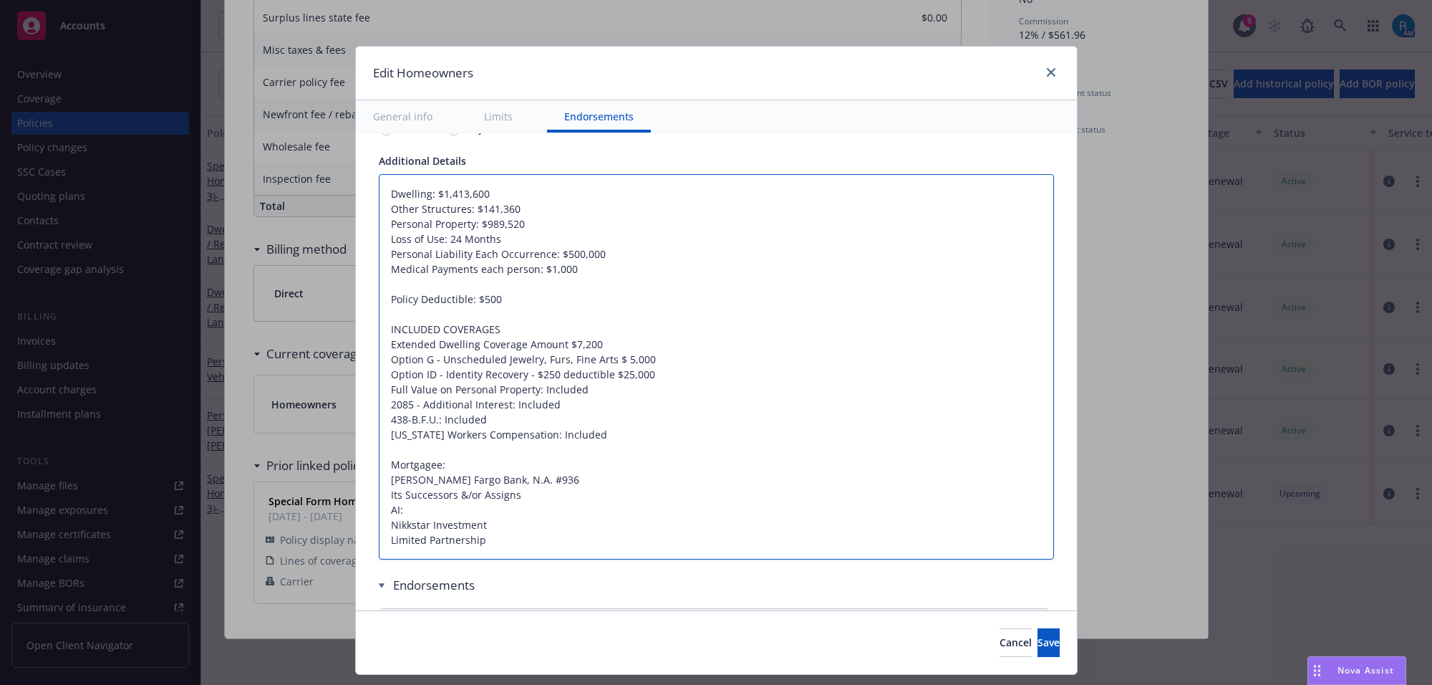
type textarea "Dwelling: $1,413,600 Other Structures: $141,360 Personal Property: $989,520 Los…"
type textarea "x"
type textarea "Dwelling: $1,413,600 Other Structures: $141,360 Personal Property: $989,520 Los…"
type textarea "x"
type textarea "Dwelling: $1,413,600 Other Structures: $141,360 Personal Property: $989,520 Los…"
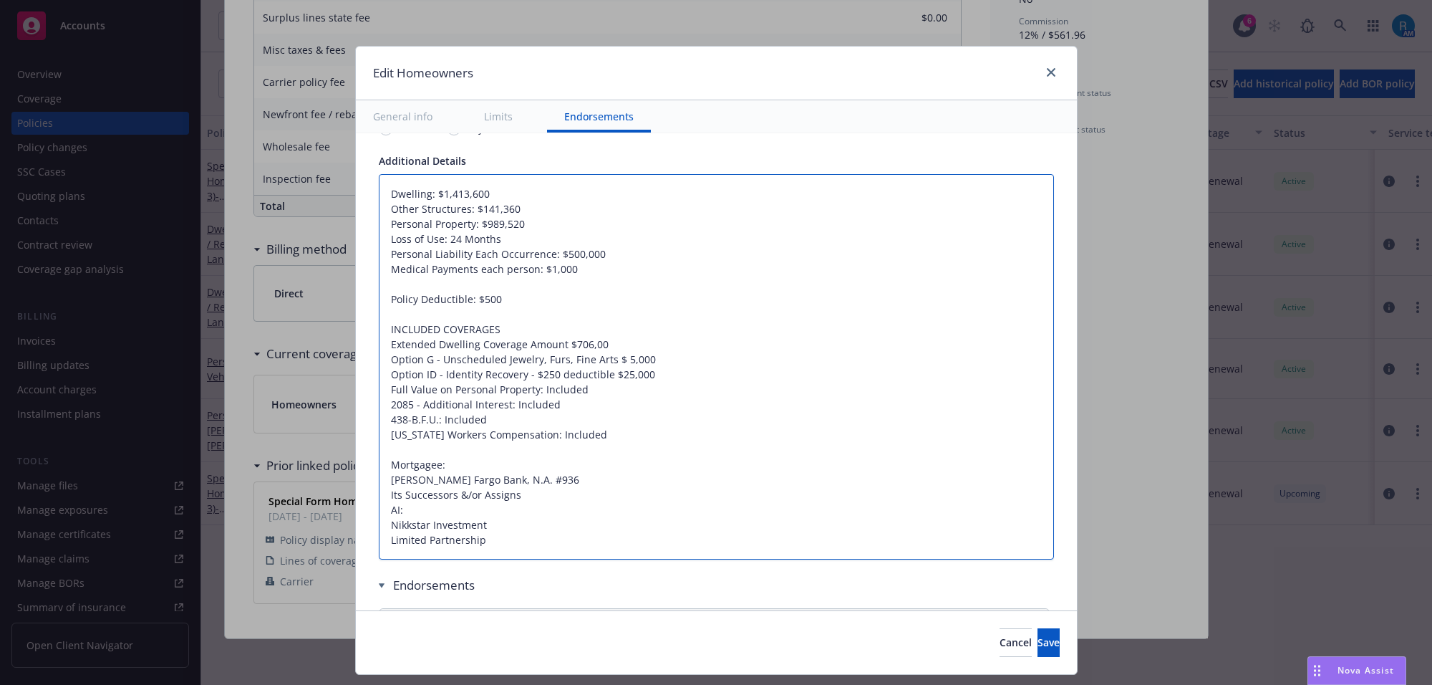
type textarea "x"
type textarea "Dwelling: $1,413,600 Other Structures: $141,360 Personal Property: $989,520 Los…"
click at [624, 428] on textarea "Dwelling: $1,413,600 Other Structures: $141,360 Personal Property: $989,520 Los…" at bounding box center [716, 367] width 675 height 386
click at [645, 342] on textarea "Dwelling: $1,413,600 Other Structures: $141,360 Personal Property: $989,520 Los…" at bounding box center [716, 367] width 675 height 386
type textarea "x"
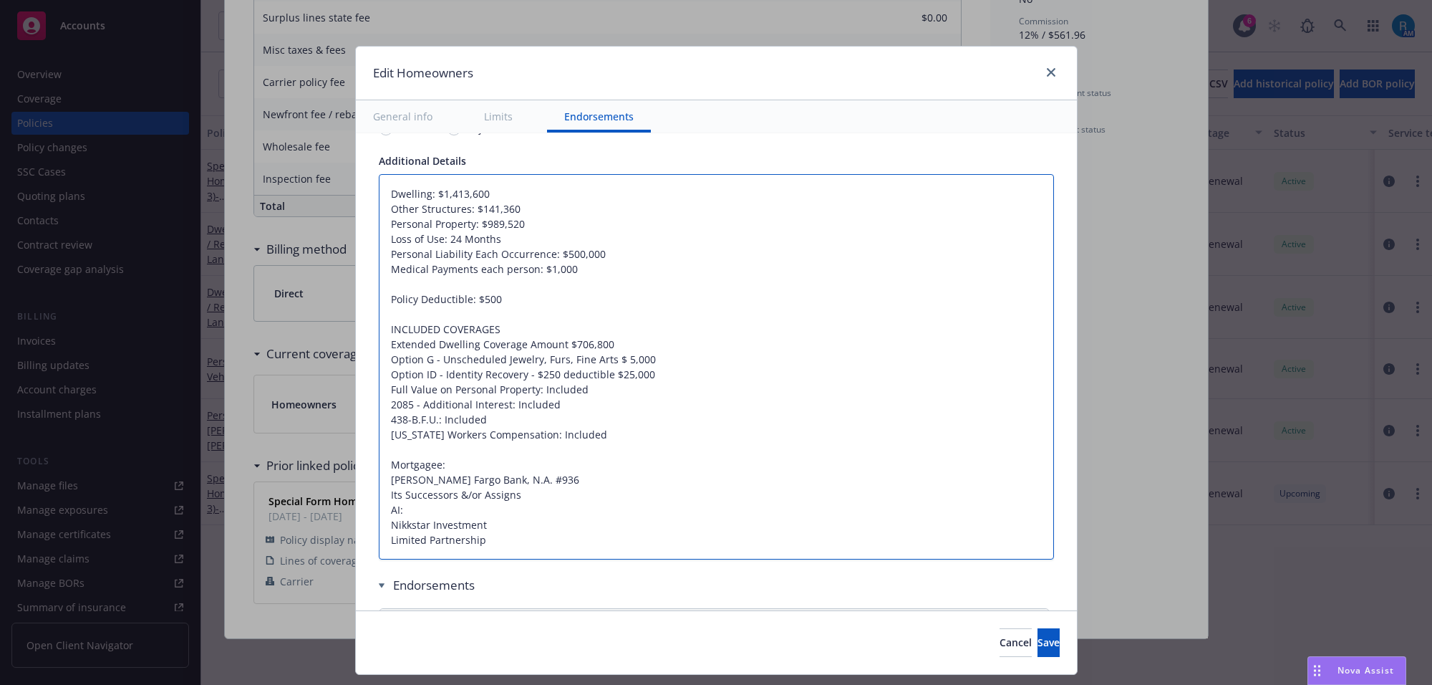
type textarea "Dwelling: $1,413,600 Other Structures: $141,360 Personal Property: $989,520 Los…"
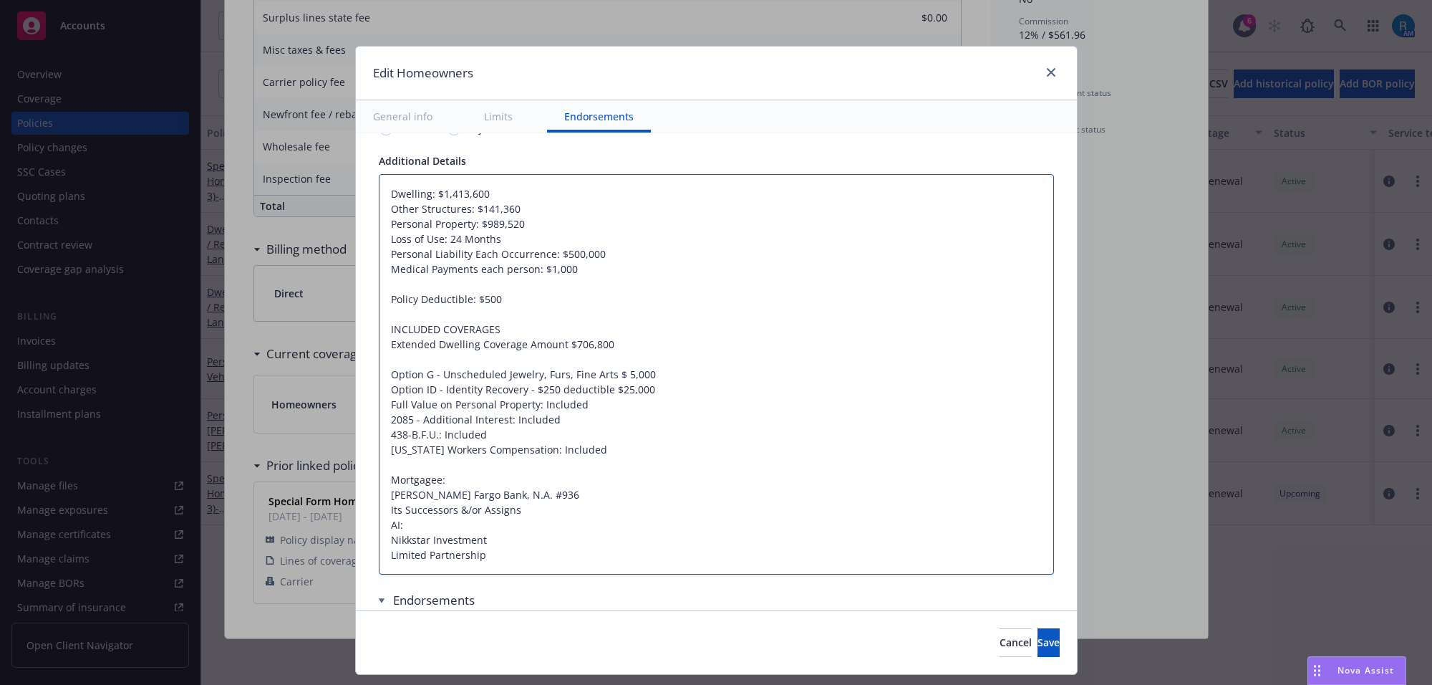
paste textarea "Building Ordinance or Law Coverage ( 10%) 141,360"
type textarea "x"
type textarea "Dwelling: $1,413,600 Other Structures: $141,360 Personal Property: $989,520 Los…"
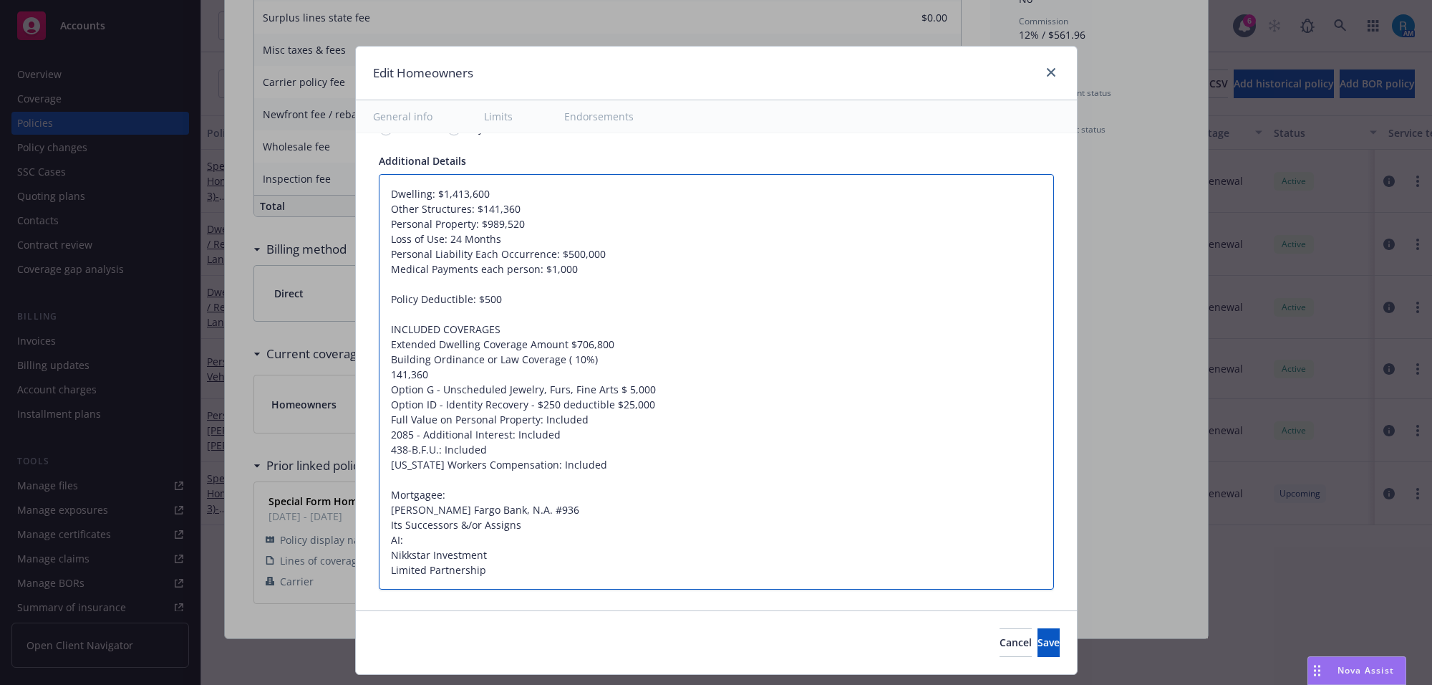
click at [379, 374] on textarea "Dwelling: $1,413,600 Other Structures: $141,360 Personal Property: $989,520 Los…" at bounding box center [716, 382] width 675 height 416
type textarea "x"
type textarea "Dwelling: $1,413,600 Other Structures: $141,360 Personal Property: $989,520 Los…"
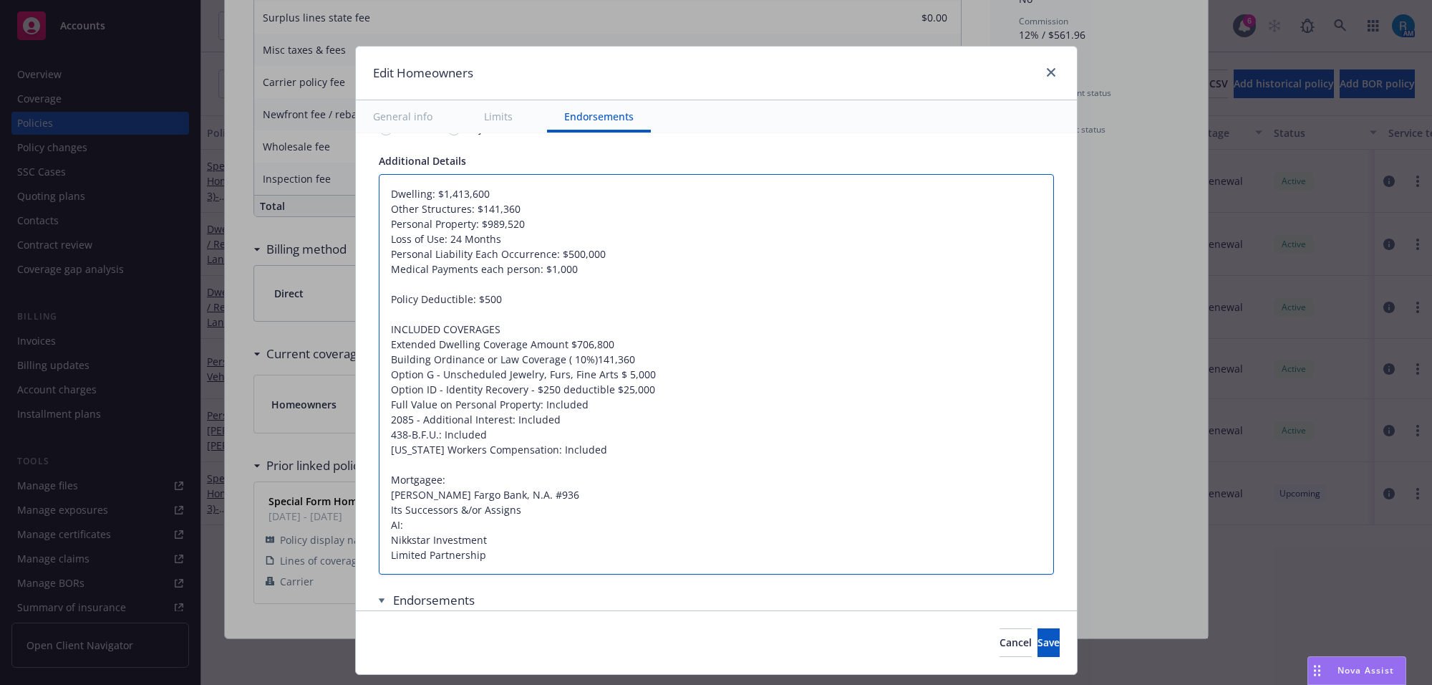
type textarea "x"
type textarea "Dwelling: $1,413,600 Other Structures: $141,360 Personal Property: $989,520 Los…"
type textarea "x"
type textarea "Dwelling: $1,413,600 Other Structures: $141,360 Personal Property: $989,520 Los…"
type textarea "x"
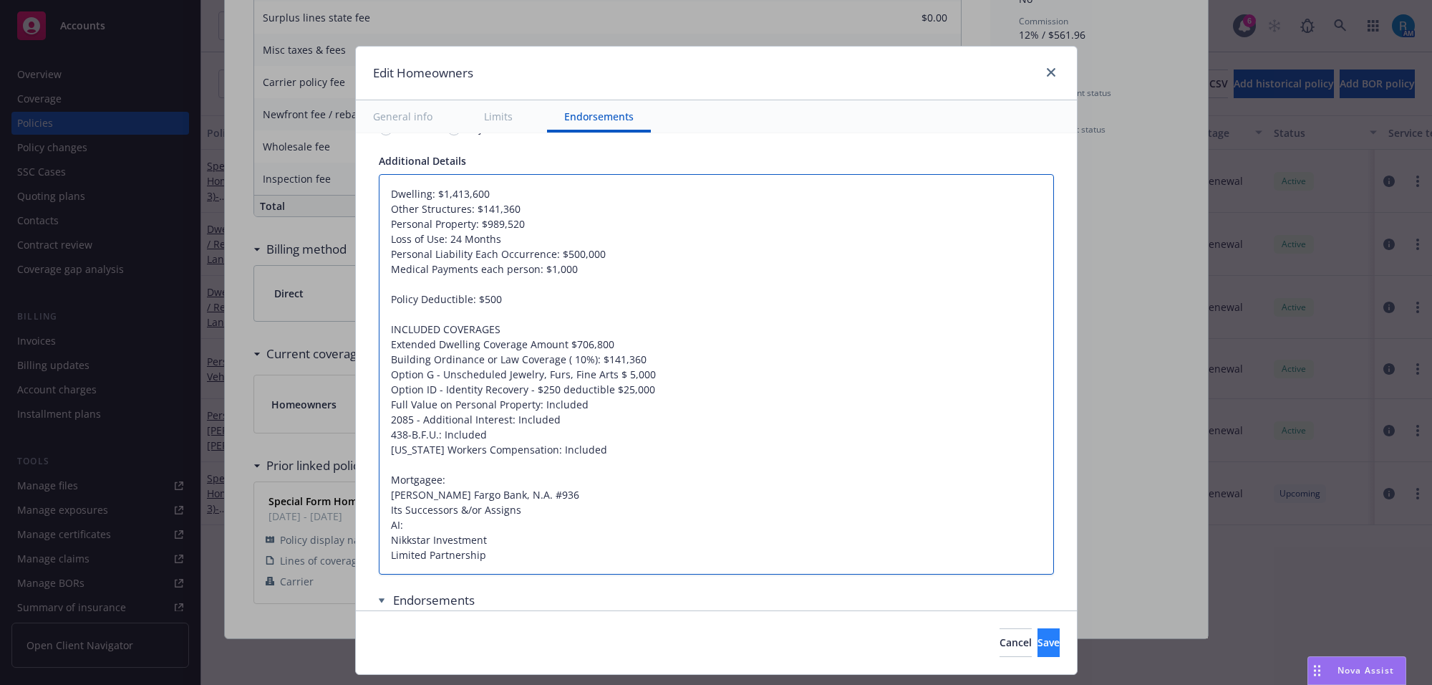
type textarea "Dwelling: $1,413,600 Other Structures: $141,360 Personal Property: $989,520 Los…"
click at [1038, 647] on span "Save" at bounding box center [1049, 642] width 22 height 14
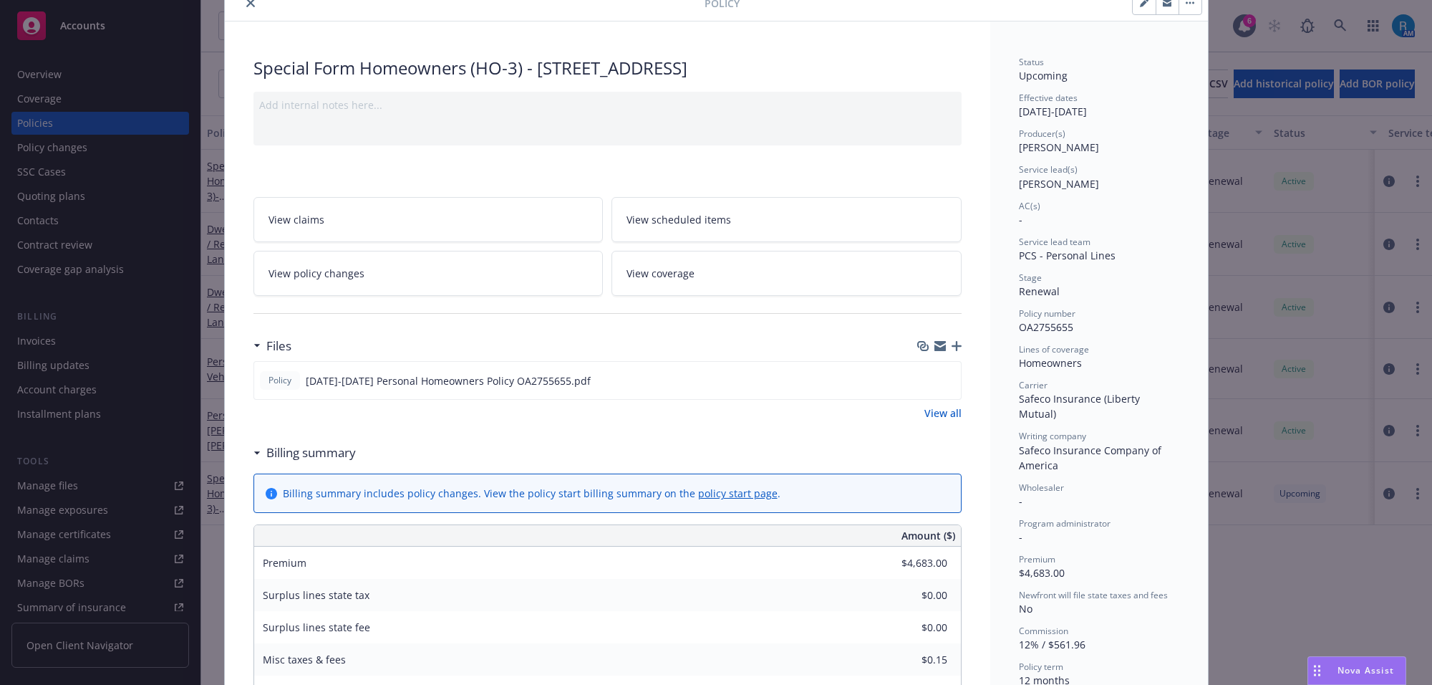
scroll to position [0, 0]
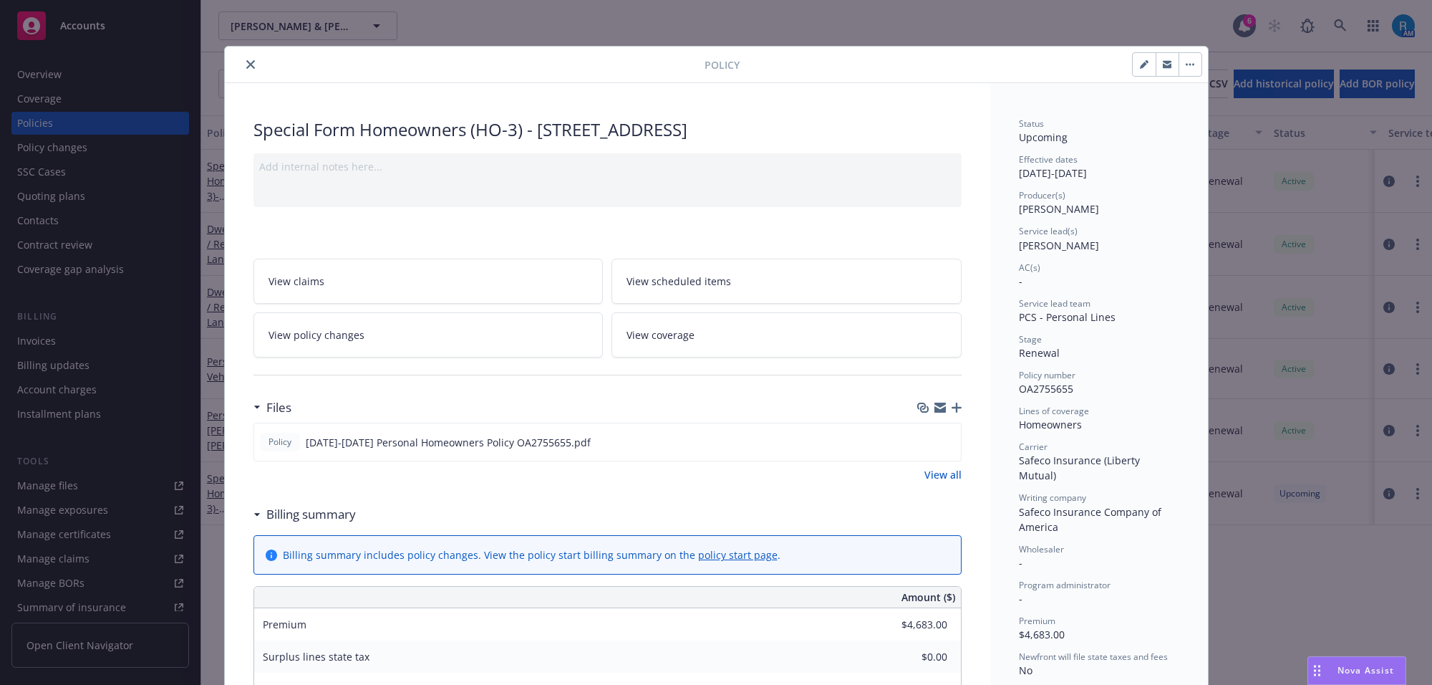
click at [242, 58] on button "close" at bounding box center [250, 64] width 17 height 17
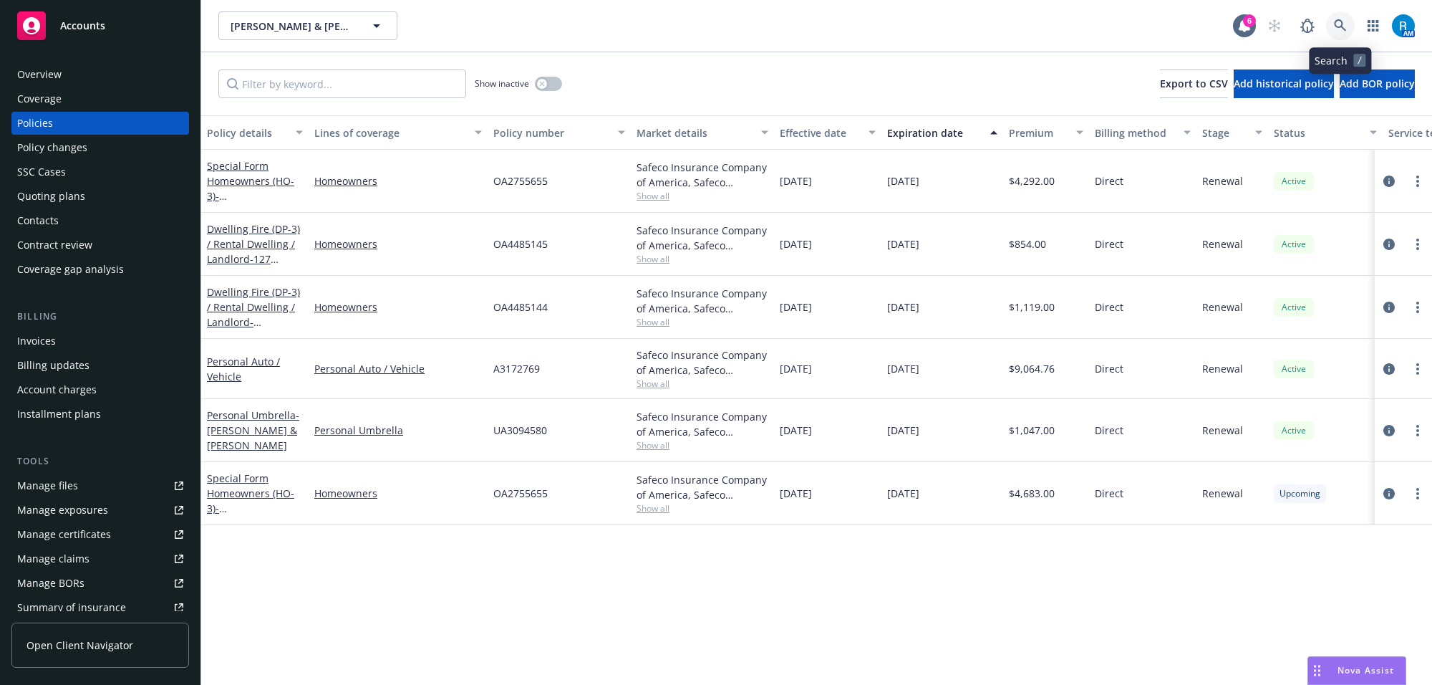
click at [1341, 23] on icon at bounding box center [1340, 25] width 13 height 13
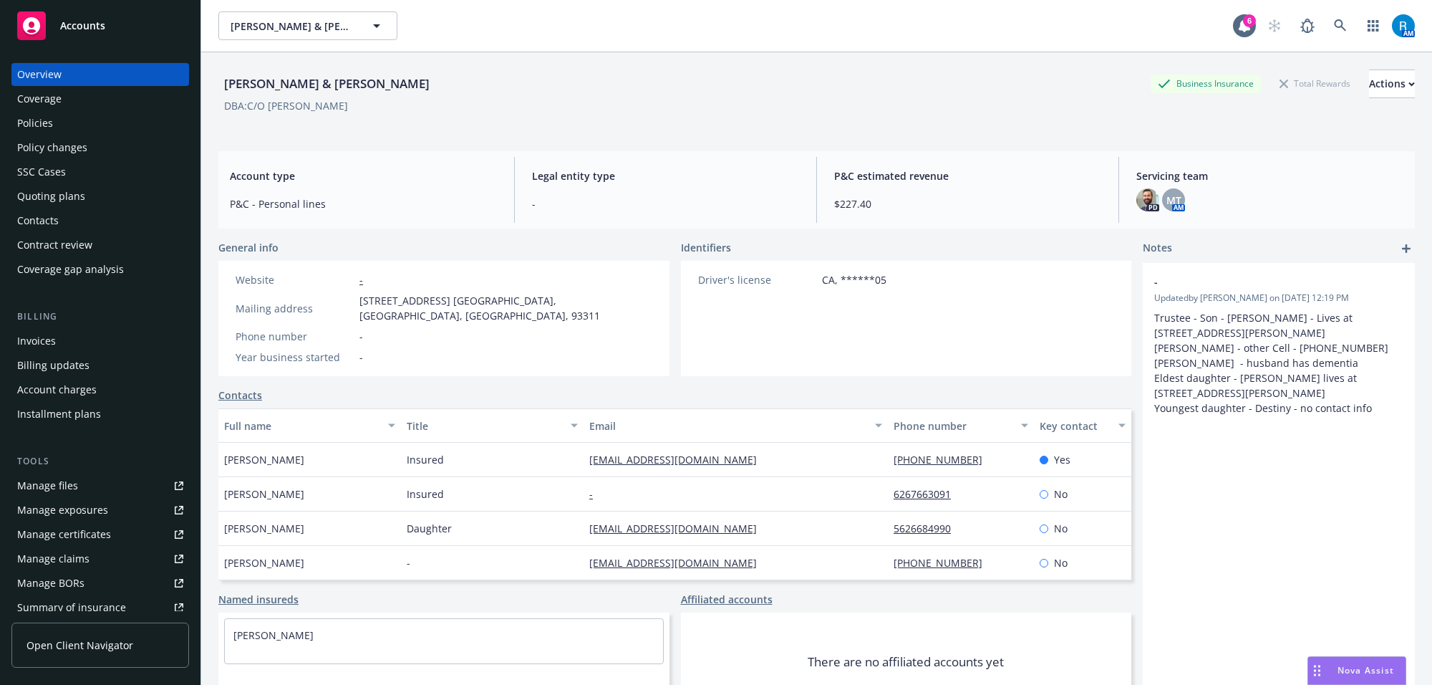
click at [112, 127] on div "Policies" at bounding box center [100, 123] width 166 height 23
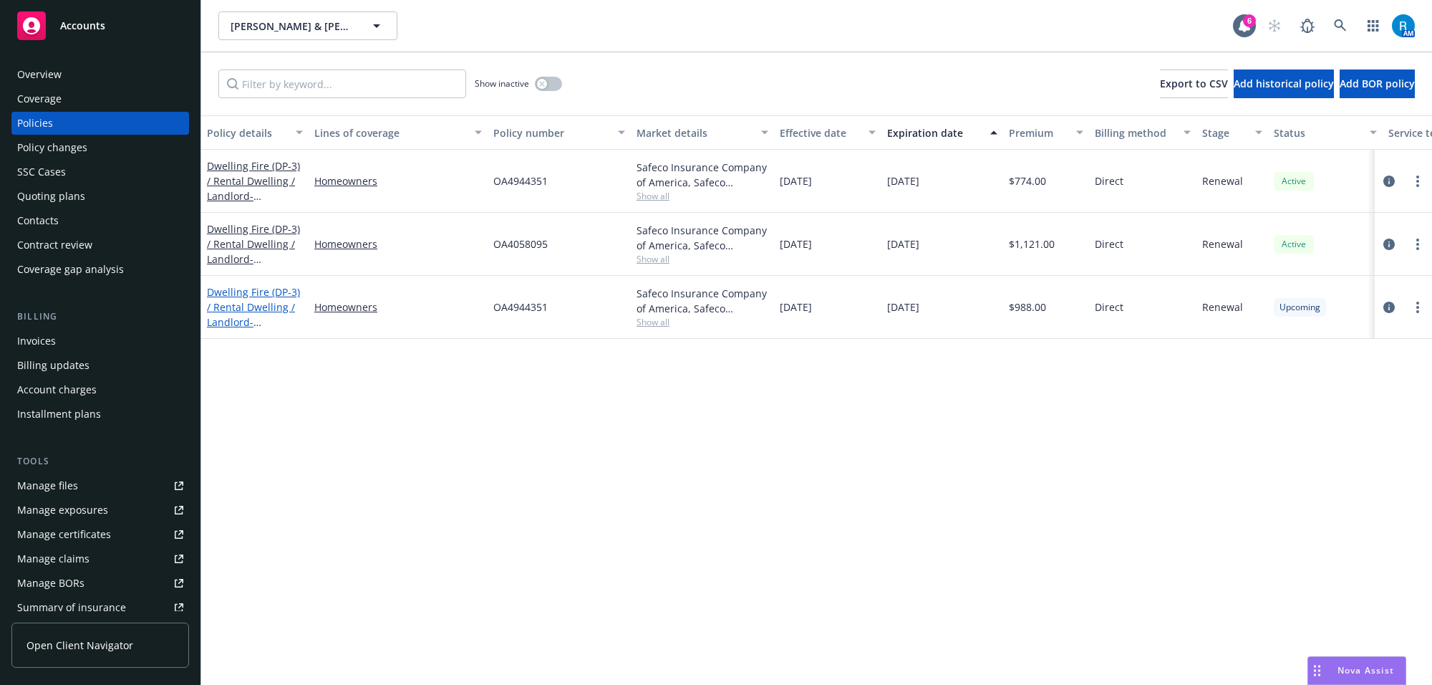
click at [240, 297] on link "Dwelling Fire (DP-3) / Rental Dwelling / Landlord - [STREET_ADDRESS]" at bounding box center [253, 314] width 93 height 59
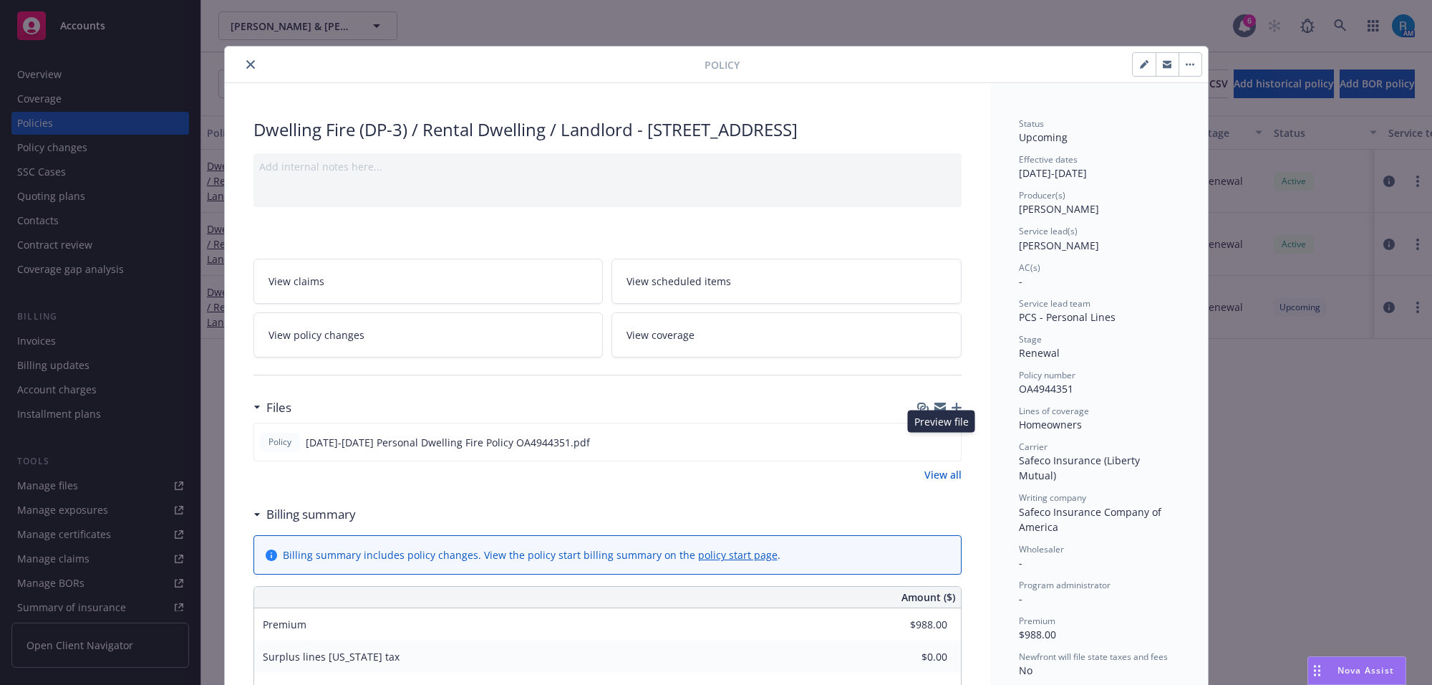
drag, startPoint x: 943, startPoint y: 437, endPoint x: 684, endPoint y: 285, distance: 300.5
click at [942, 437] on icon "preview file" at bounding box center [947, 441] width 13 height 10
click at [246, 65] on icon "close" at bounding box center [250, 64] width 9 height 9
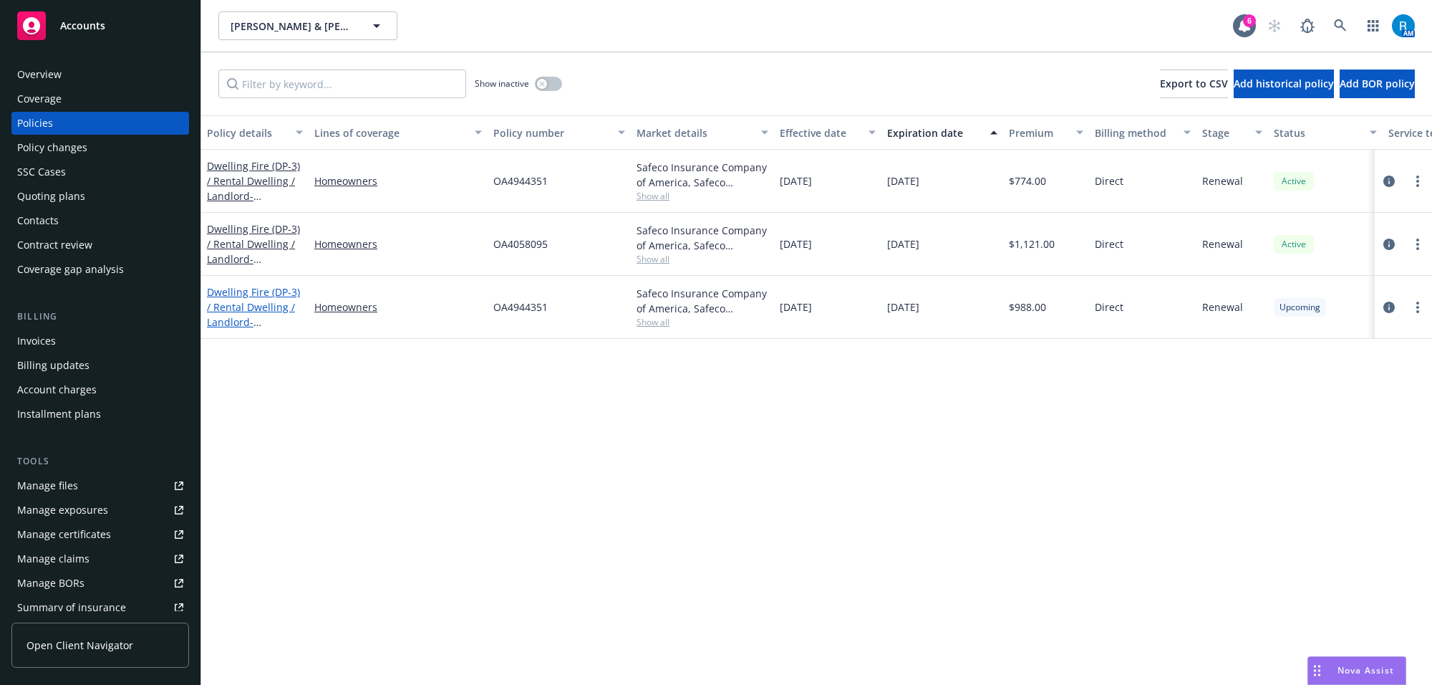
click at [244, 308] on link "Dwelling Fire (DP-3) / Rental Dwelling / Landlord - [STREET_ADDRESS]" at bounding box center [253, 314] width 93 height 59
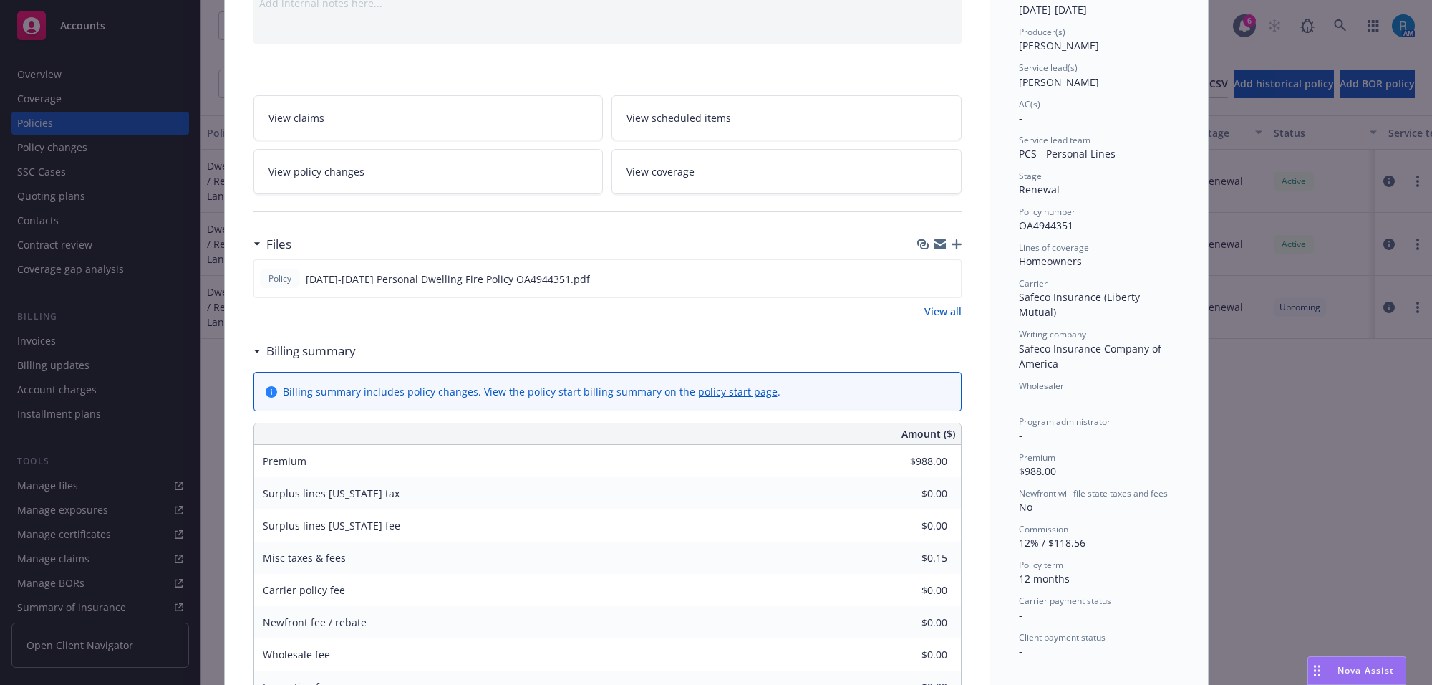
scroll to position [132, 0]
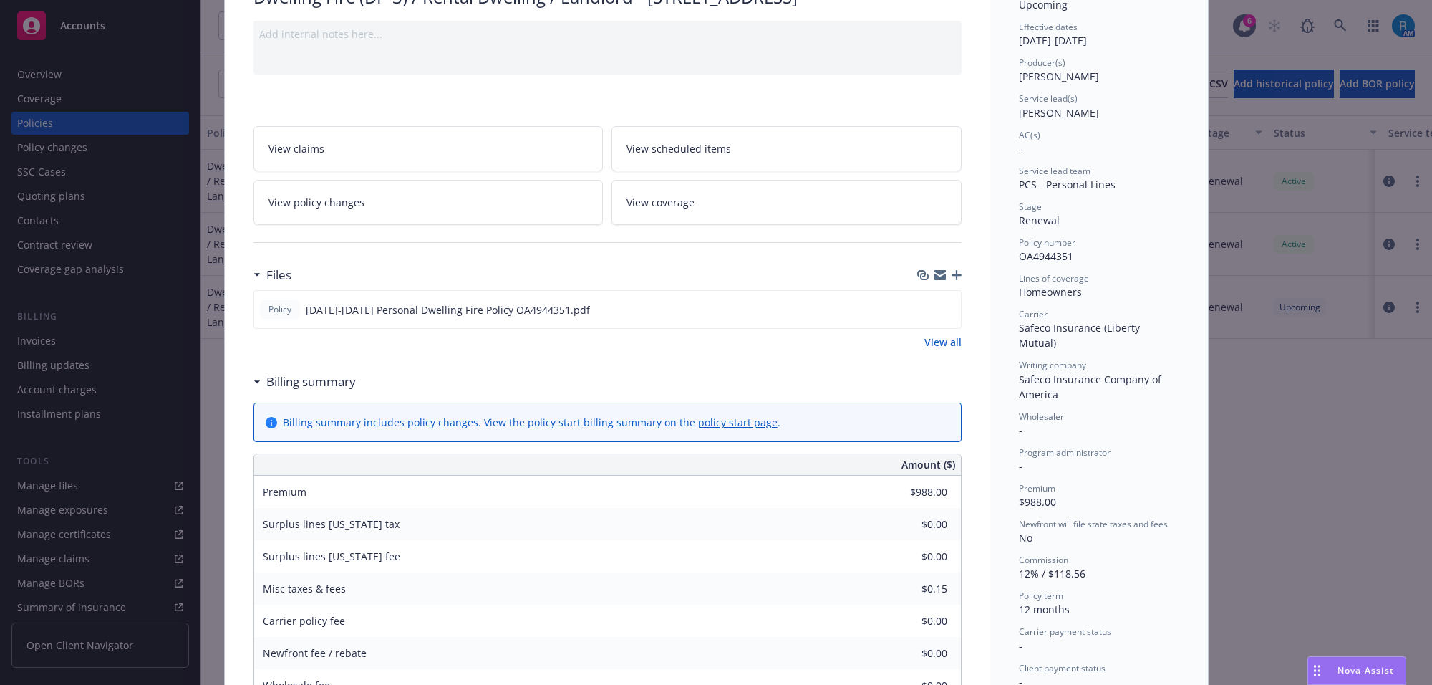
click at [532, 273] on div "Files" at bounding box center [608, 275] width 708 height 30
drag, startPoint x: 543, startPoint y: 317, endPoint x: 298, endPoint y: 327, distance: 245.2
click at [291, 327] on div "Policy [DATE]-[DATE] Personal Dwelling Fire Policy OA4944351.pdf" at bounding box center [608, 309] width 708 height 39
click at [501, 342] on div "View all" at bounding box center [608, 341] width 708 height 15
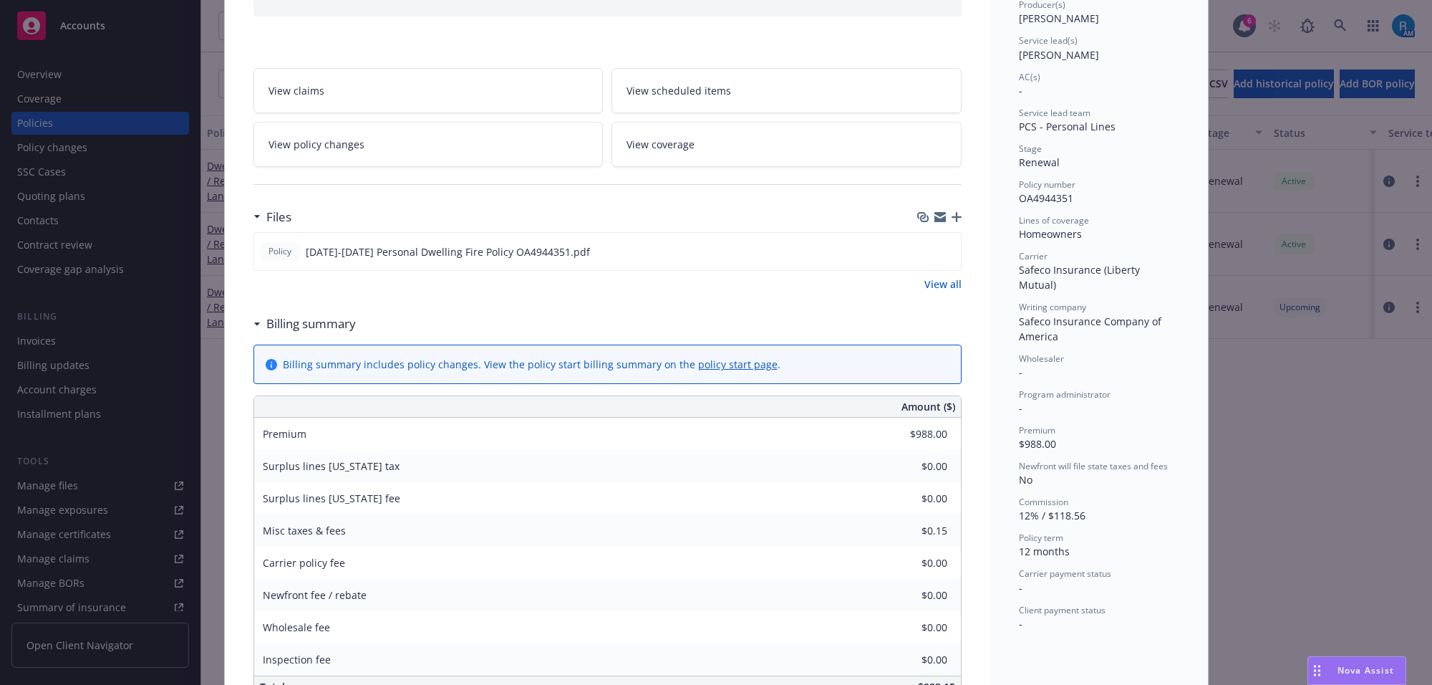
scroll to position [222, 0]
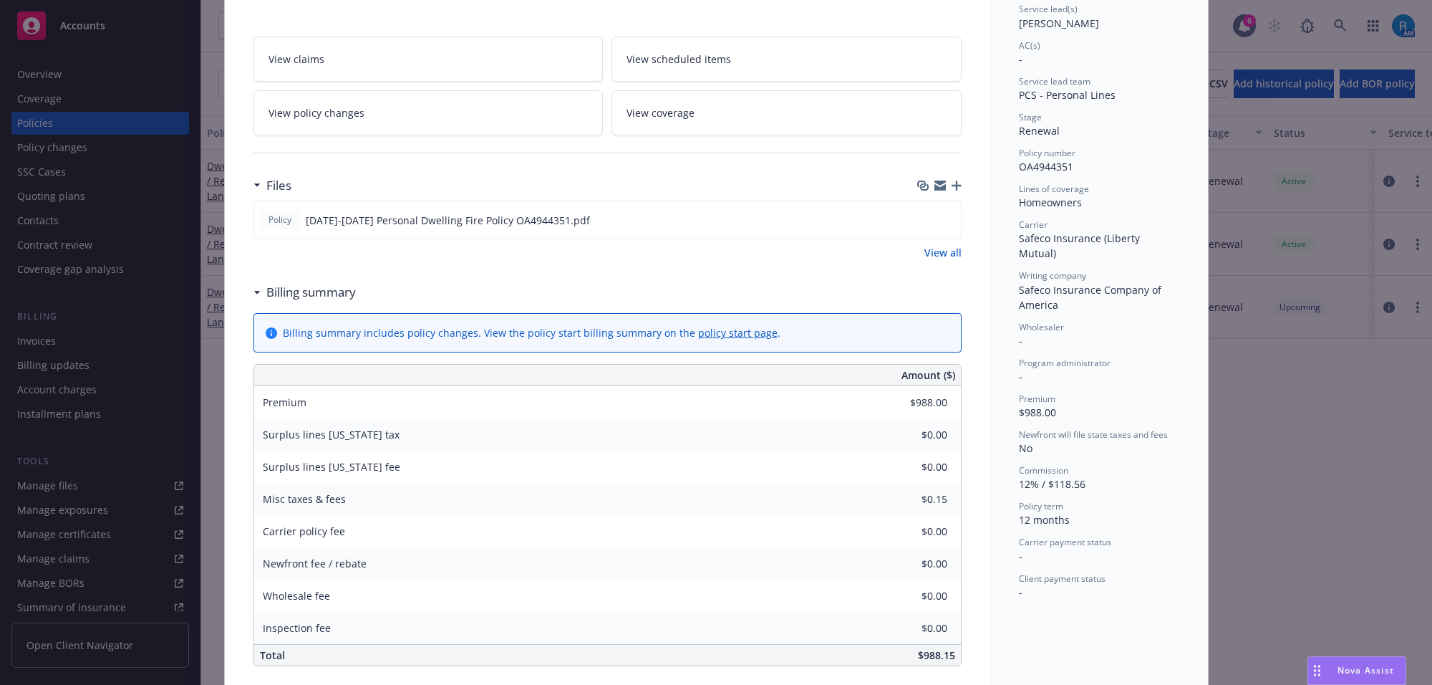
click at [592, 266] on div "Files Policy [DATE]-[DATE] Personal Dwelling Fire Policy OA4944351.pdf View all" at bounding box center [608, 223] width 708 height 107
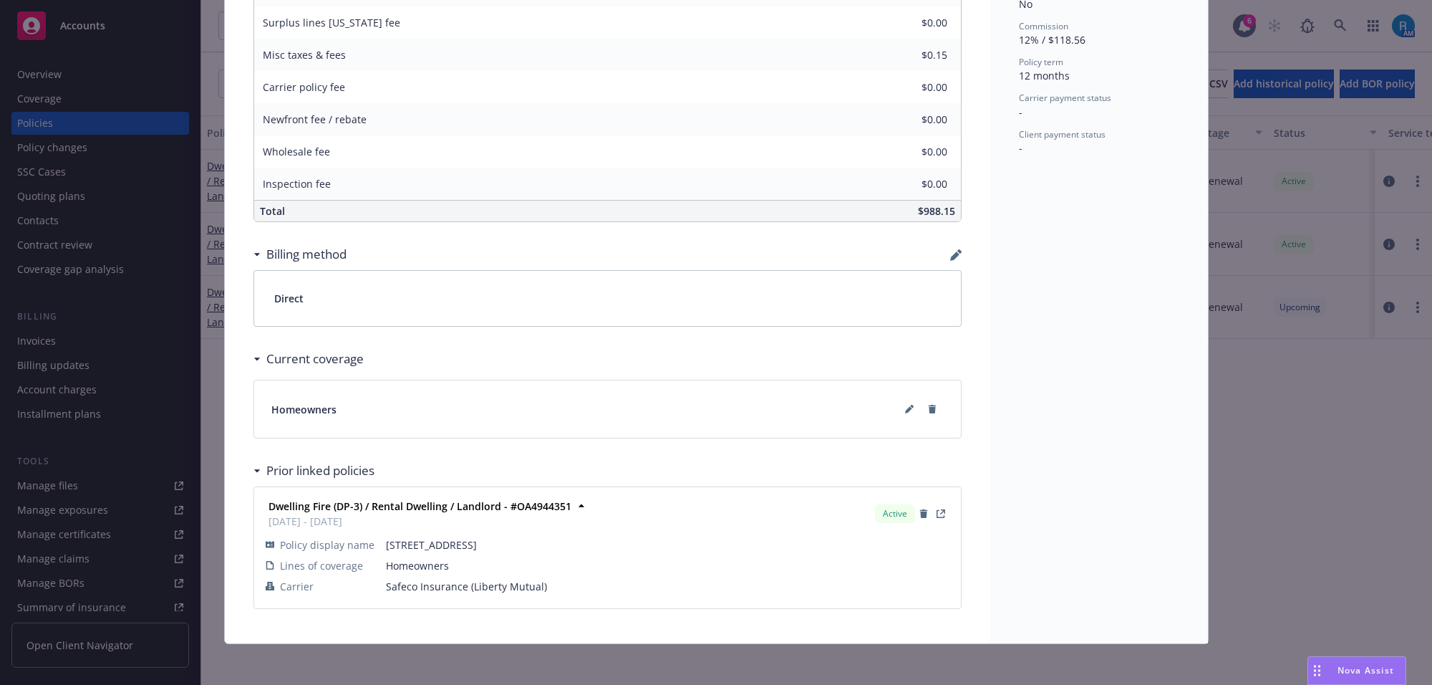
scroll to position [674, 0]
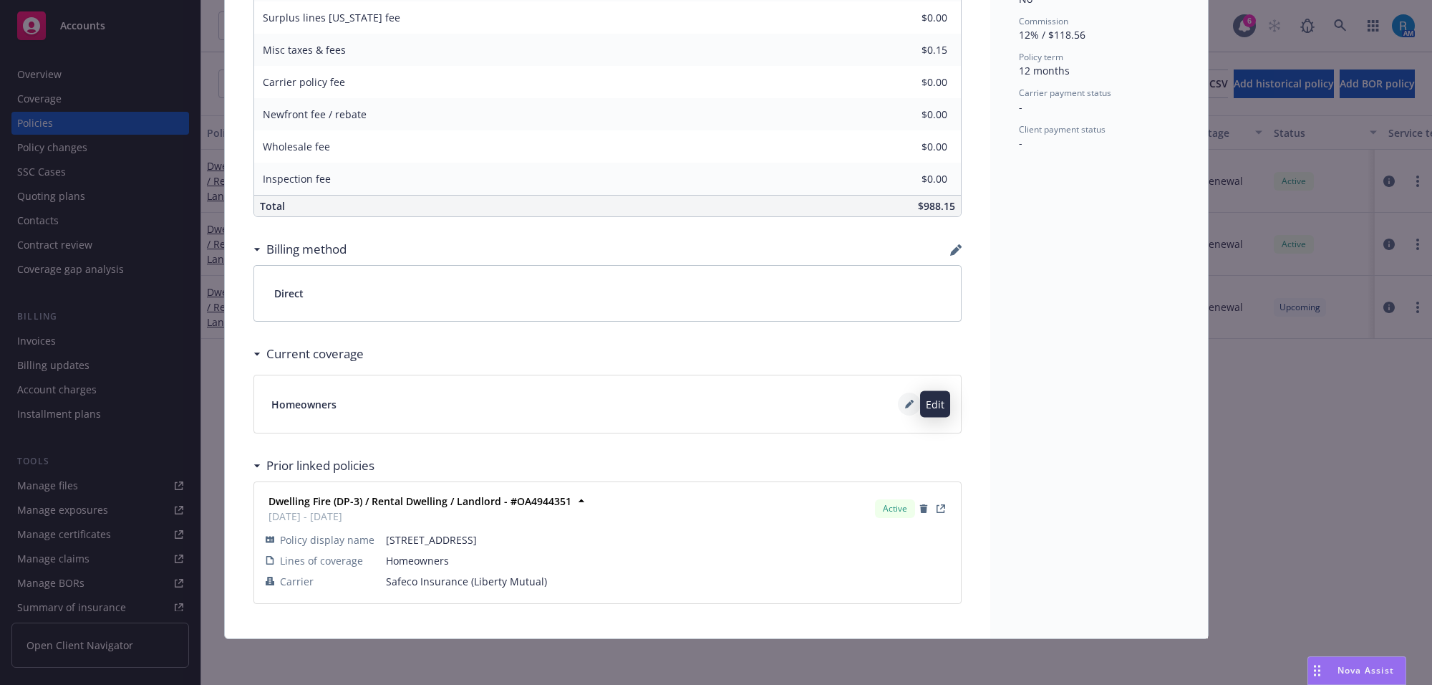
click at [905, 400] on icon at bounding box center [909, 404] width 9 height 9
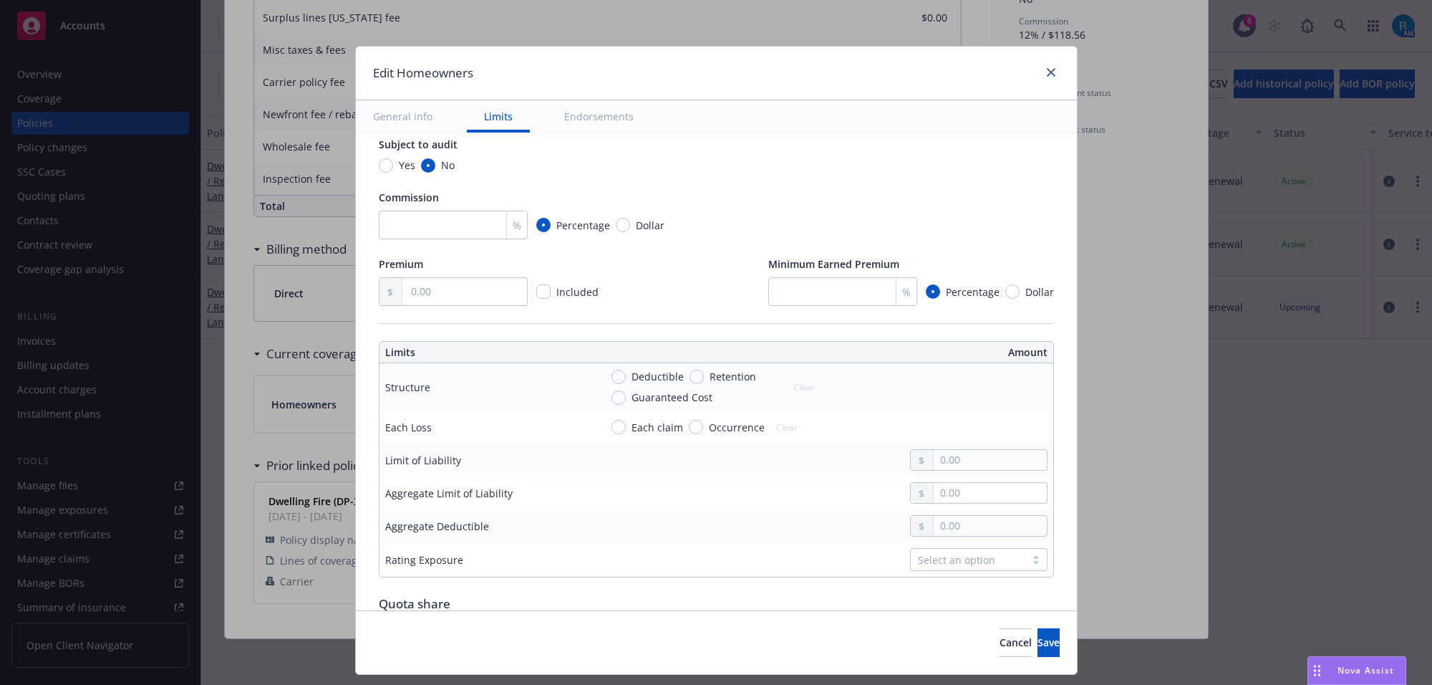
scroll to position [448, 0]
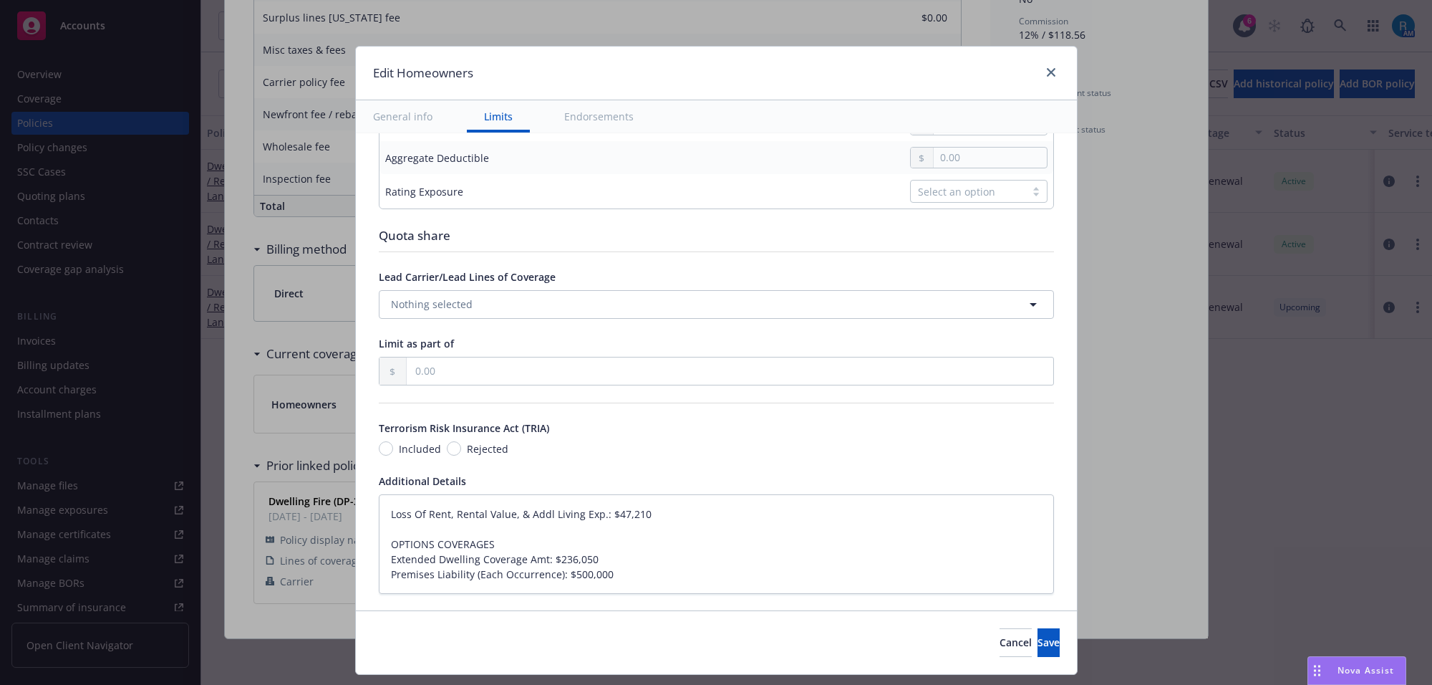
type textarea "x"
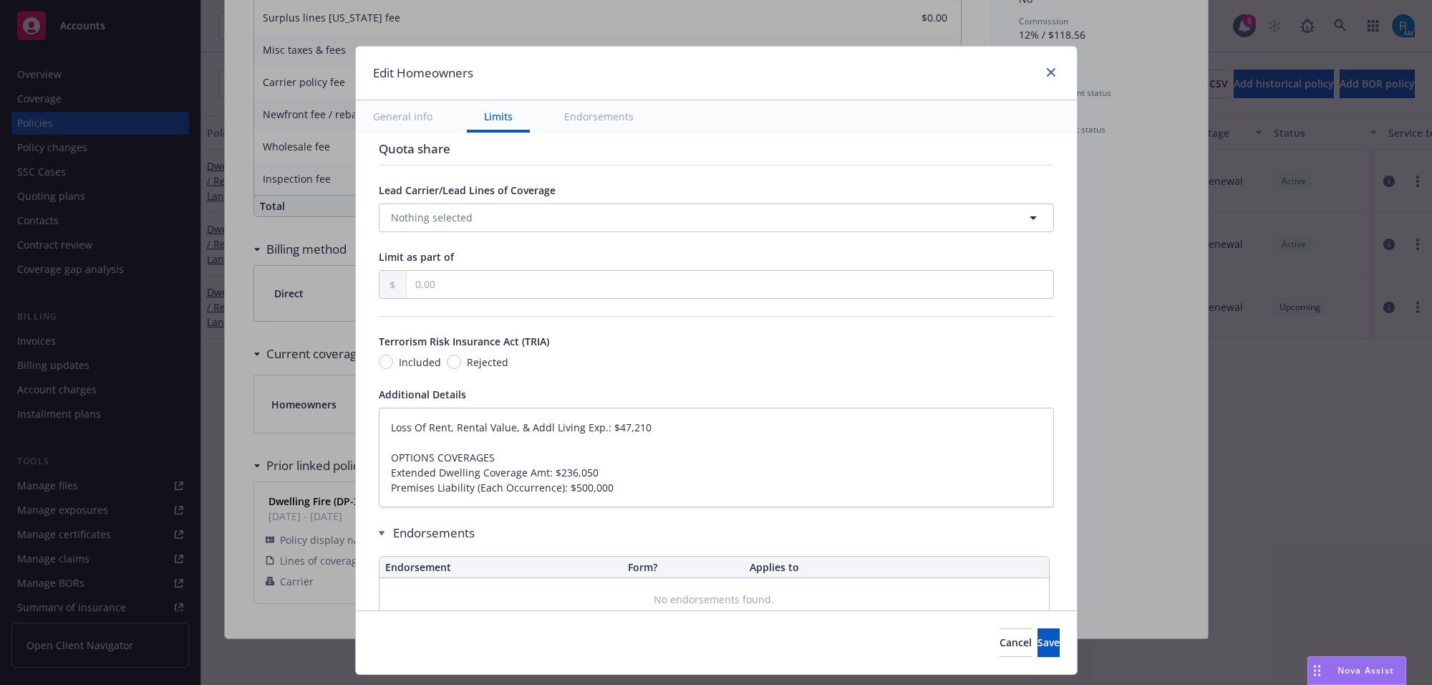
scroll to position [796, 0]
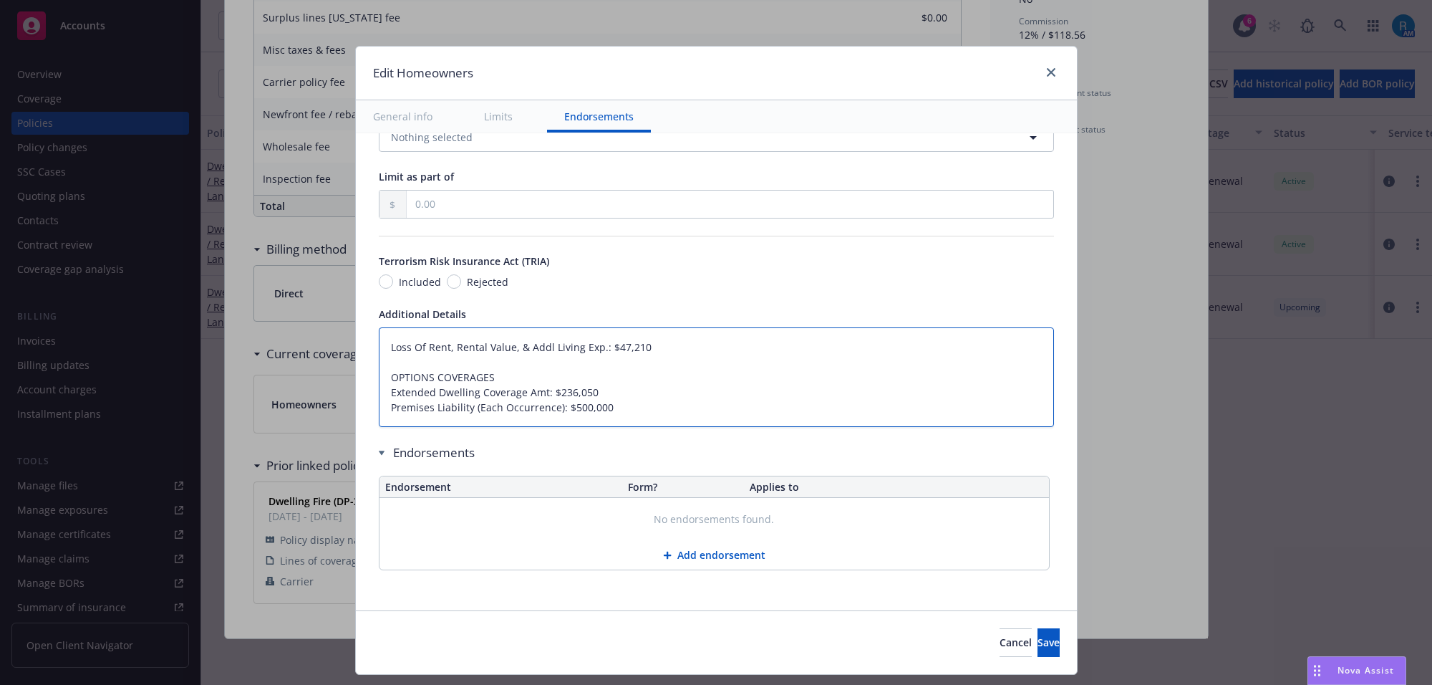
click at [379, 340] on textarea "Loss Of Rent, Rental Value, & Addl Living Exp.: $47,210 OPTIONS COVERAGES Exten…" at bounding box center [716, 377] width 675 height 100
type textarea "Loss Of Rent, Rental Value, & Addl Living Exp.: $47,210 OPTIONS COVERAGES Exten…"
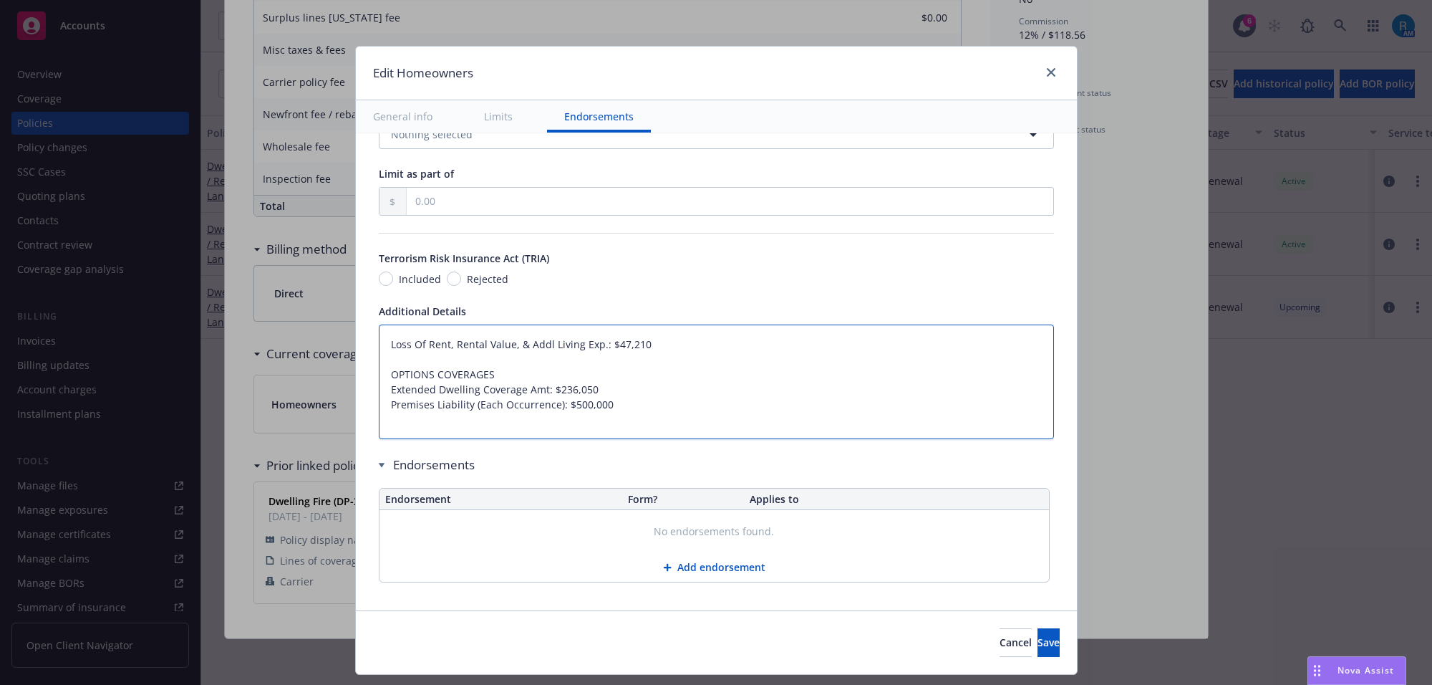
type textarea "x"
type textarea "Loss Of Rent, Rental Value, & Addl Living Exp.: $47,210 OPTIONS COVERAGES Exten…"
type textarea "x"
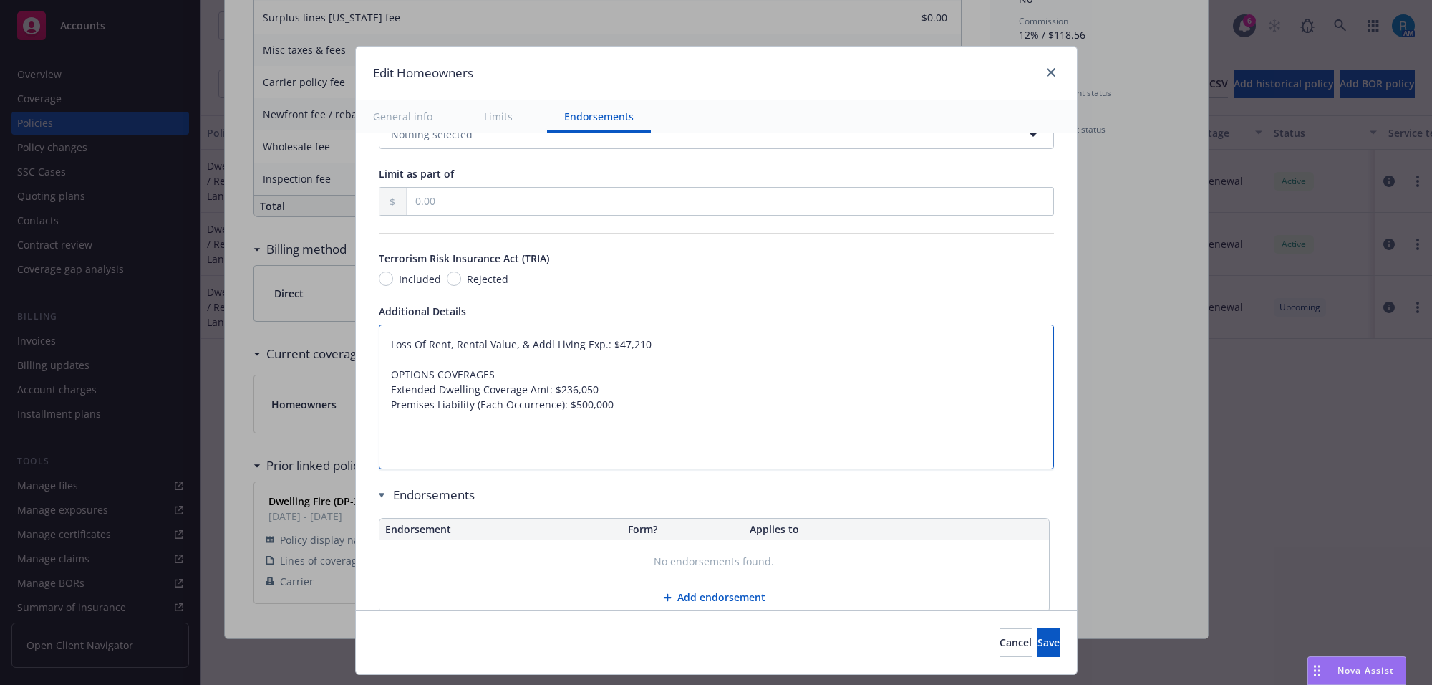
click at [388, 346] on textarea "Loss Of Rent, Rental Value, & Addl Living Exp.: $47,210 OPTIONS COVERAGES Exten…" at bounding box center [716, 396] width 675 height 145
type textarea "Loss Of Rent, Rental Value, & Addl Living Exp.: $47,210 OPTIONS COVERAGES Exten…"
drag, startPoint x: 392, startPoint y: 350, endPoint x: 409, endPoint y: 348, distance: 16.5
click at [392, 350] on textarea "Loss Of Rent, Rental Value, & Addl Living Exp.: $47,210 OPTIONS COVERAGES Exten…" at bounding box center [716, 396] width 675 height 145
paste textarea "Dwelling Limit $535,700 Other Structures Limit $53,570 Personal Property Limit …"
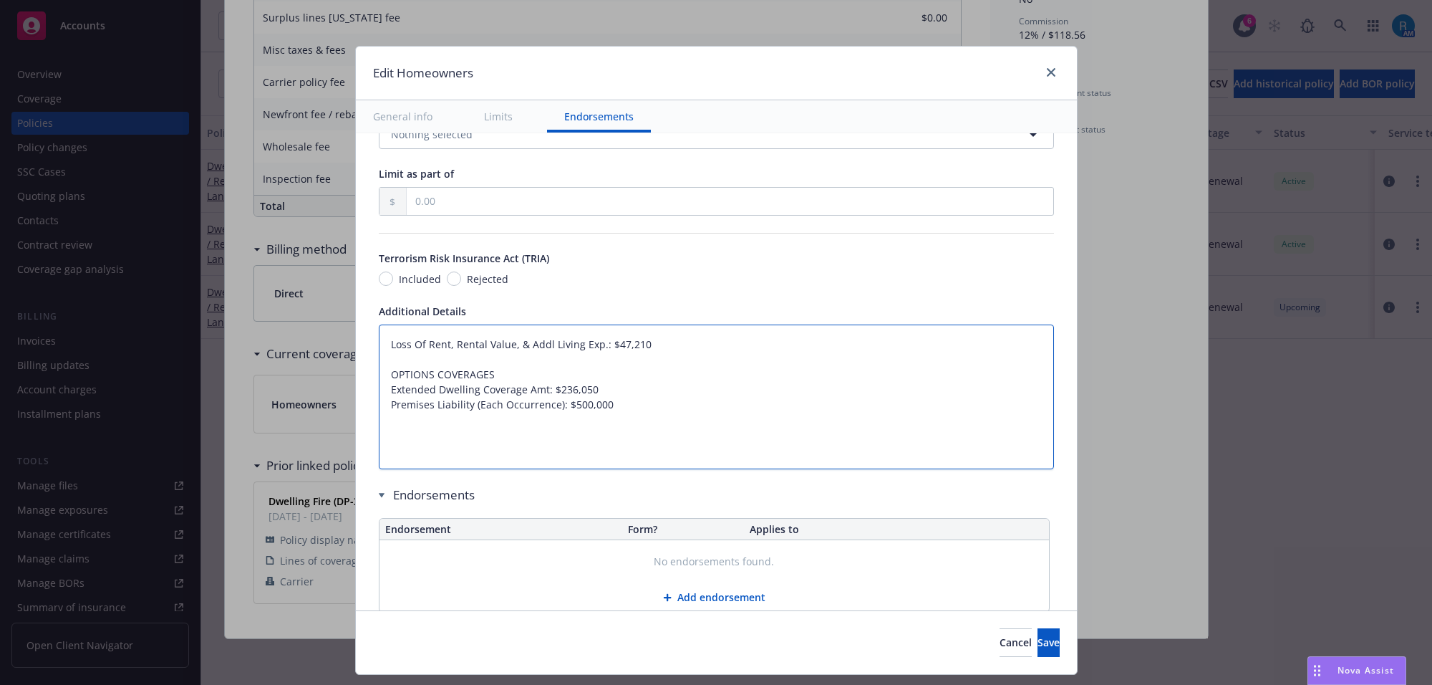
type textarea "x"
type textarea "Dwelling Limit $535,700 Other Structures Limit $53,570 Personal Property Limit …"
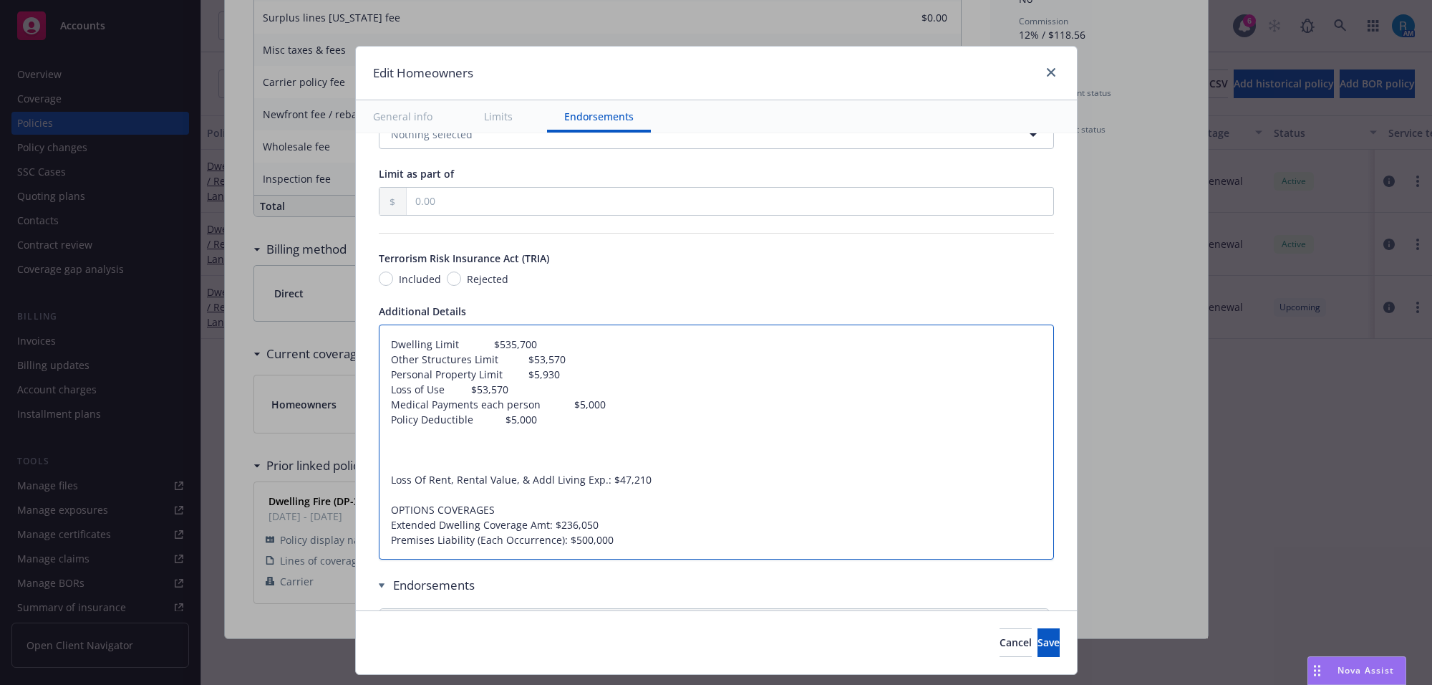
click at [438, 345] on textarea "Dwelling Limit $535,700 Other Structures Limit $53,570 Personal Property Limit …" at bounding box center [716, 442] width 675 height 236
type textarea "x"
type textarea "Dwelling $535,700 Other Structures Limit $53,570 Personal Property Limit $5,930…"
type textarea "x"
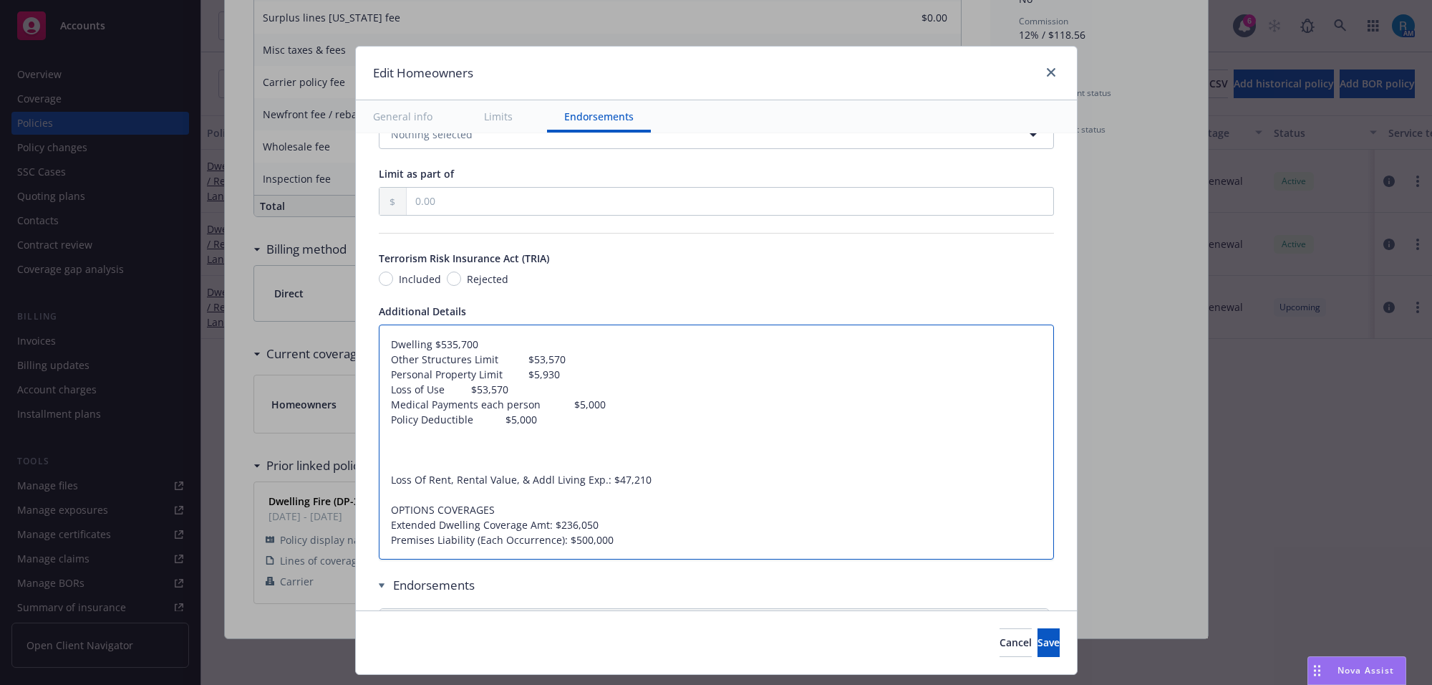
type textarea "Dwelling$535,700 Other Structures Limit $53,570 Personal Property Limit $5,930 …"
type textarea "x"
type textarea "Dwelling: $535,700 Other Structures Limit $53,570 Personal Property Limit $5,93…"
click at [478, 356] on textarea "Dwelling: $535,700 Other Structures Limit $53,570 Personal Property Limit $5,93…" at bounding box center [716, 442] width 675 height 236
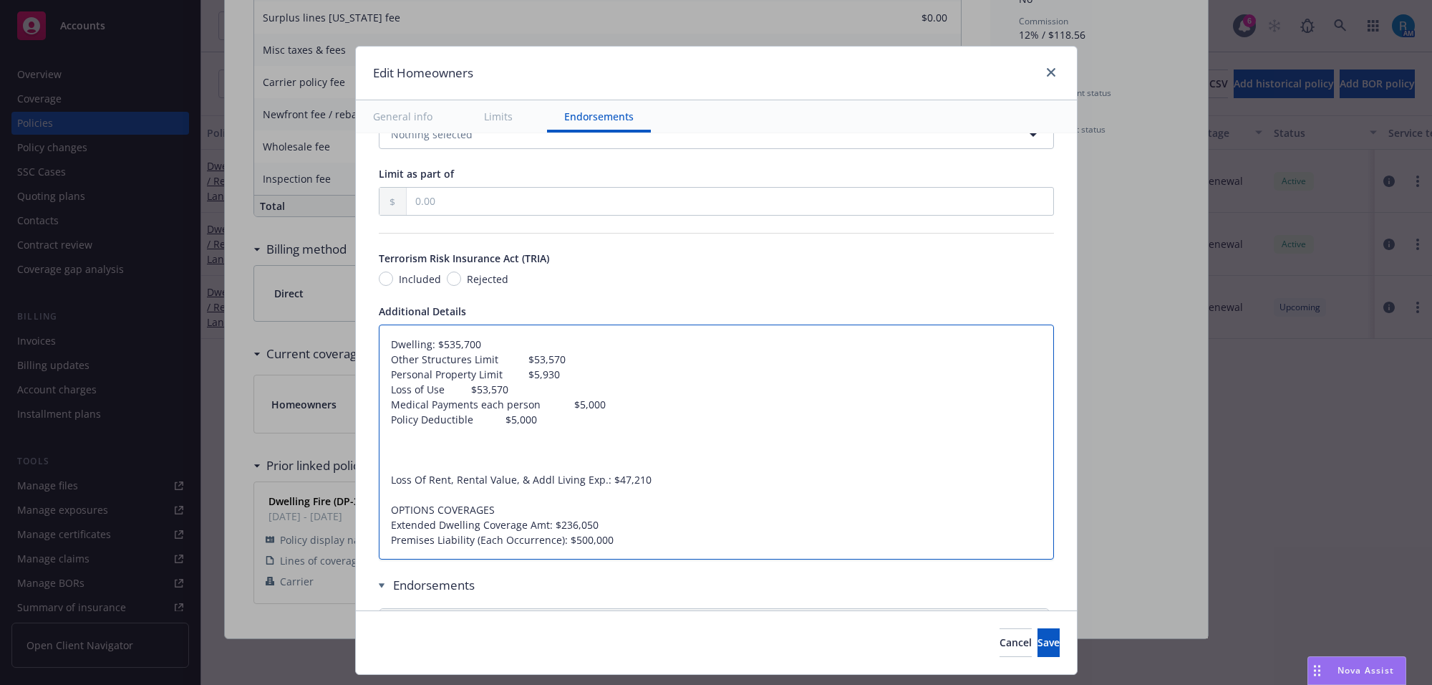
type textarea "x"
type textarea "Dwelling: $535,700 Other Structures $53,570 Personal Property Limit $5,930 Loss…"
type textarea "x"
type textarea "Dwelling: $535,700 Other Structures$53,570 Personal Property Limit $5,930 Loss …"
type textarea "x"
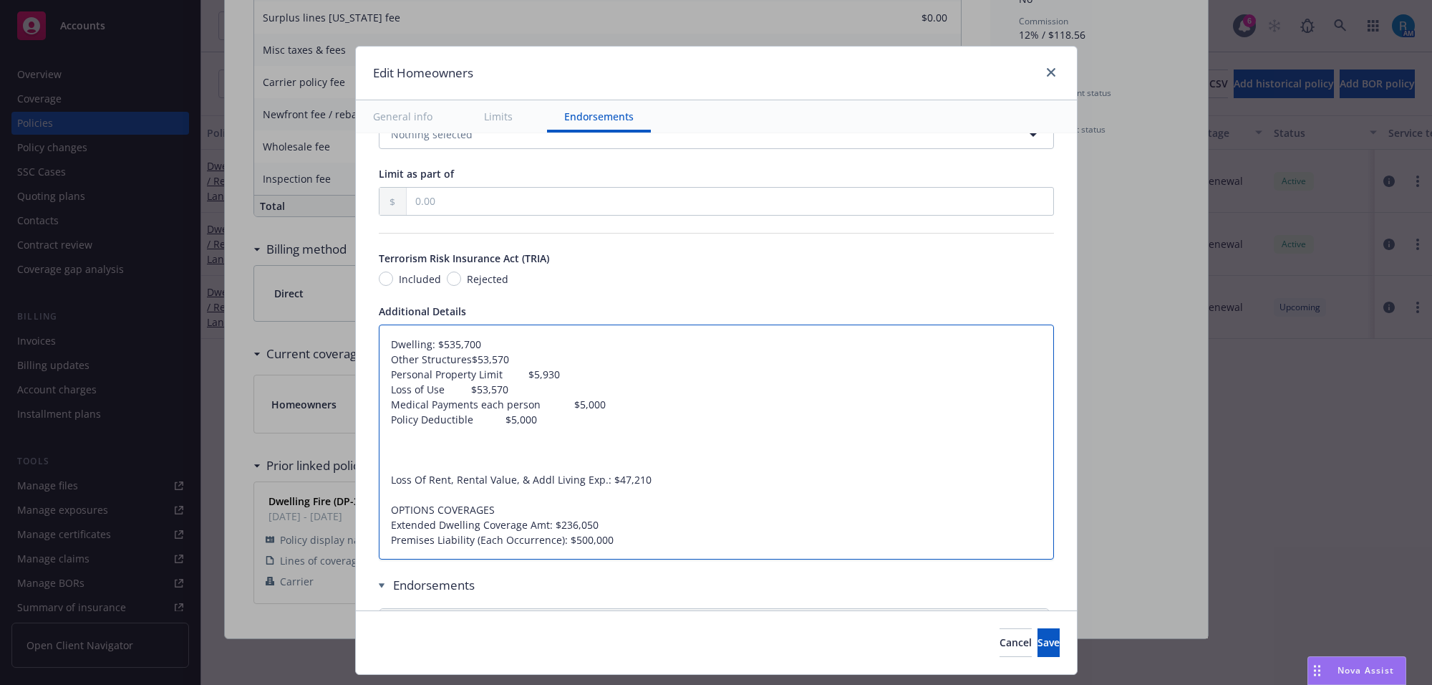
type textarea "Dwelling: $535,700 Other Structures:$53,570 Personal Property Limit $5,930 Loss…"
type textarea "x"
type textarea "Dwelling: $535,700 Other Structures: $53,570 Personal Property Limit $5,930 Los…"
click at [489, 370] on textarea "Dwelling: $535,700 Other Structures: $53,570 Personal Property Limit $5,930 Los…" at bounding box center [716, 442] width 675 height 236
click at [480, 375] on textarea "Dwelling: $535,700 Other Structures: $53,570 Personal Property Limit $5,930 Los…" at bounding box center [716, 442] width 675 height 236
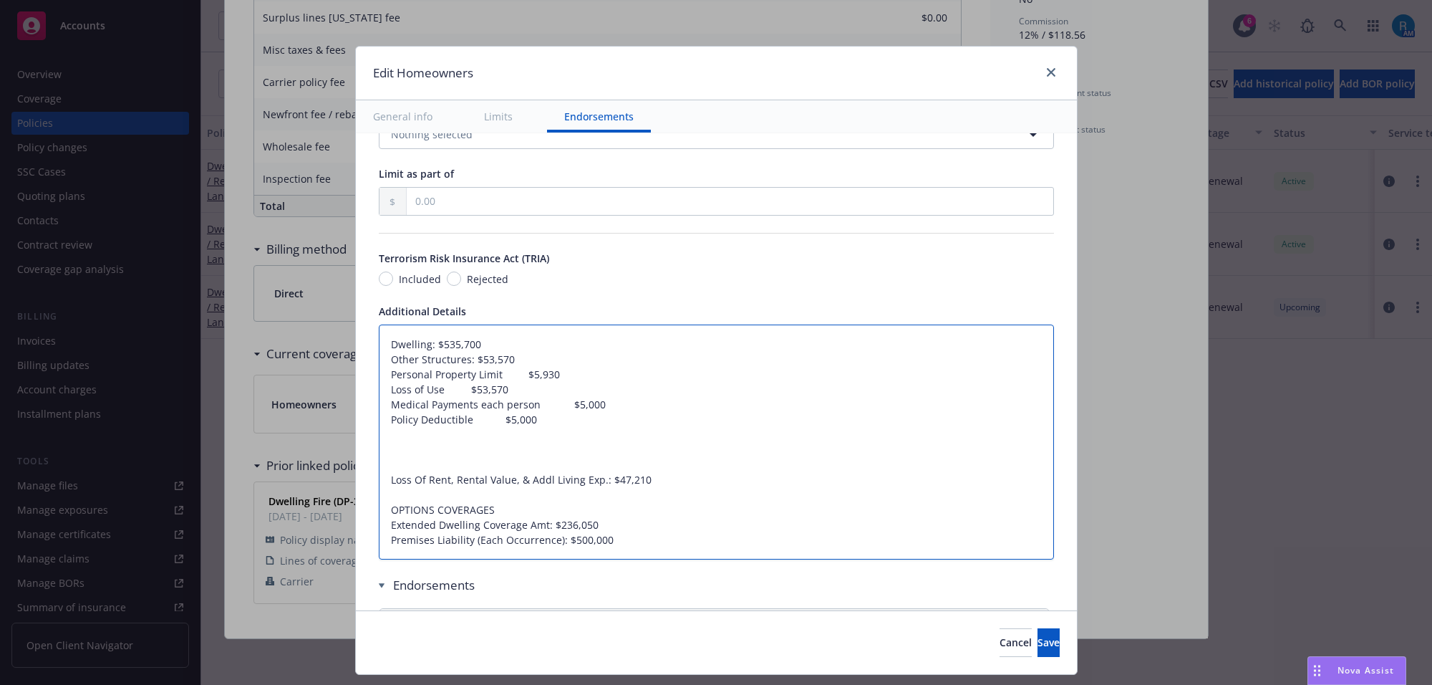
click at [480, 375] on textarea "Dwelling: $535,700 Other Structures: $53,570 Personal Property Limit $5,930 Los…" at bounding box center [716, 442] width 675 height 236
type textarea "x"
type textarea "Dwelling: $535,700 Other Structures: $53,570 Personal Property $5,930 Loss of U…"
type textarea "x"
type textarea "Dwelling: $535,700 Other Structures: $53,570 Personal Property$5,930 Loss of Us…"
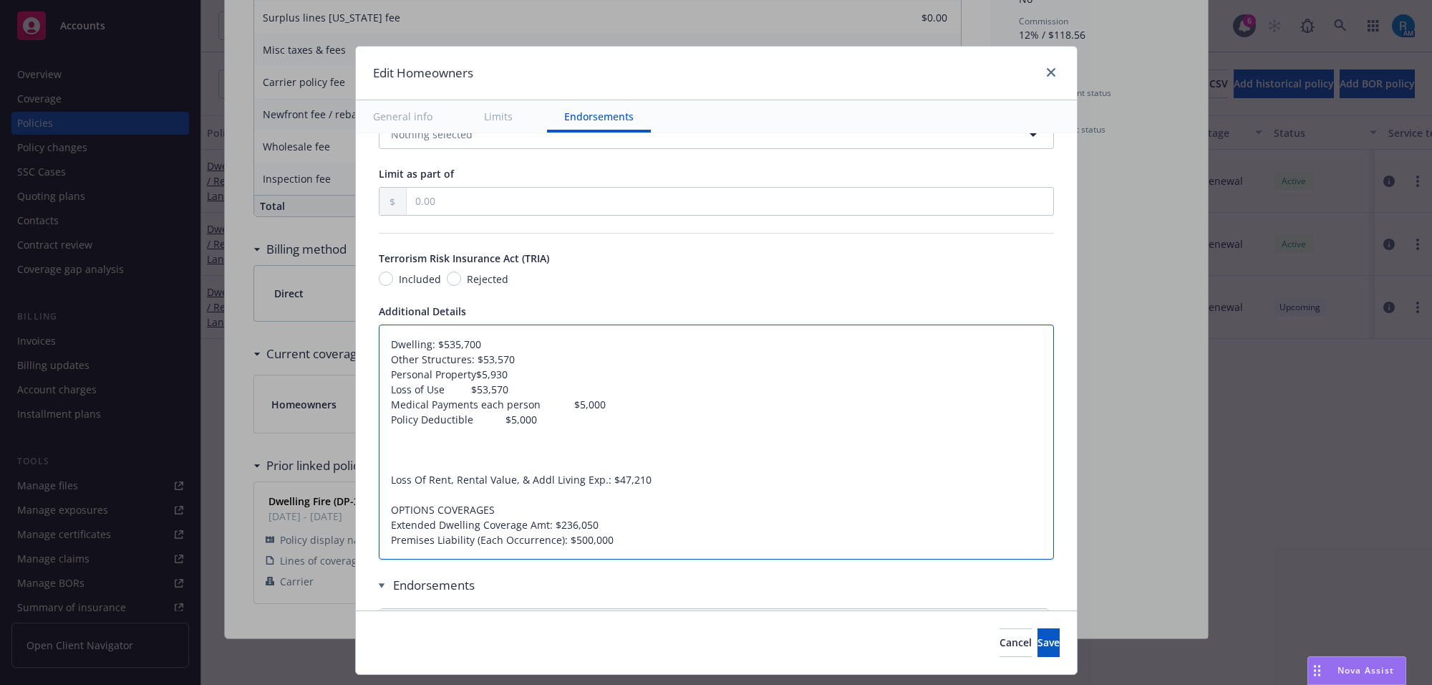
type textarea "x"
type textarea "Dwelling: $535,700 Other Structures: $53,570 Personal Property: $5,930 Loss of …"
click at [440, 387] on textarea "Dwelling: $535,700 Other Structures: $53,570 Personal Property: $5,930 Loss of …" at bounding box center [716, 442] width 675 height 236
type textarea "x"
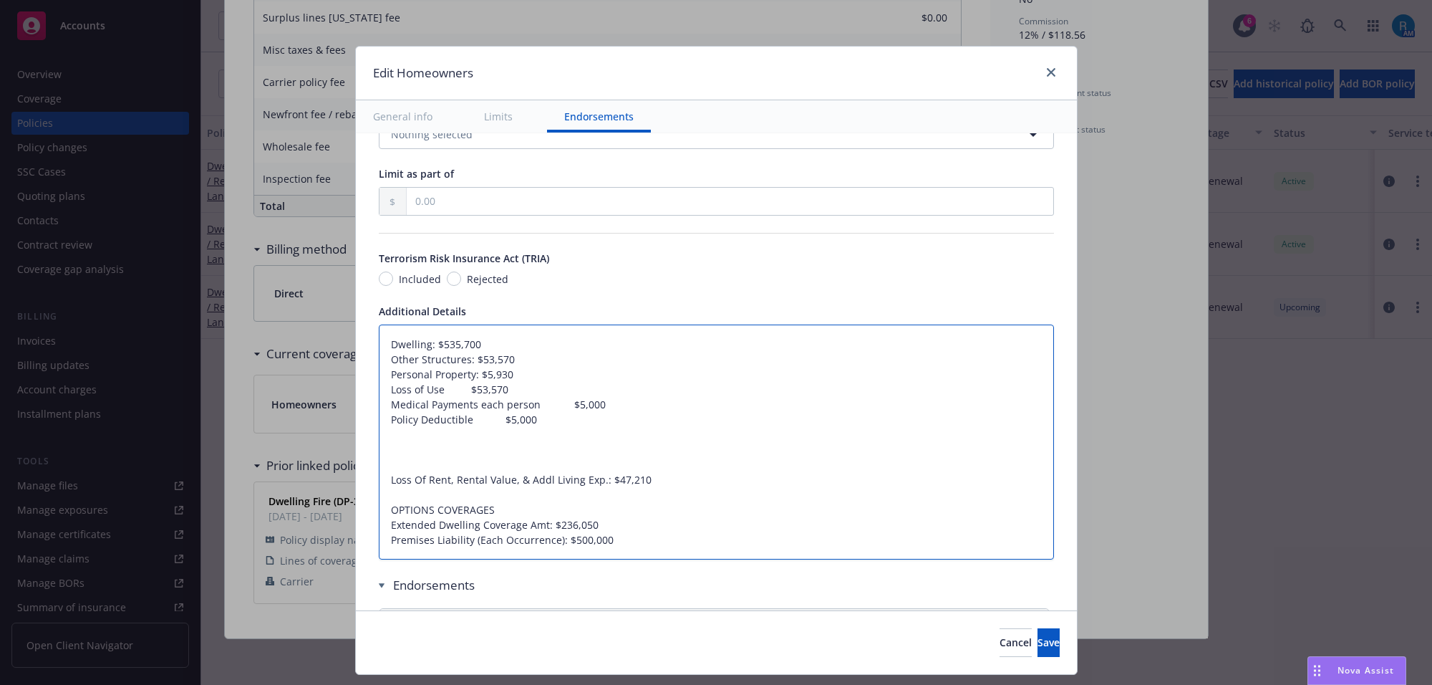
type textarea "Dwelling: $535,700 Other Structures: $53,570 Personal Property: $5,930 Loss of …"
type textarea "x"
type textarea "Dwelling: $535,700 Other Structures: $53,570 Personal Property: $5,930 Loss of …"
type textarea "x"
type textarea "Dwelling: $535,700 Other Structures: $53,570 Personal Property: $5,930 Loss of …"
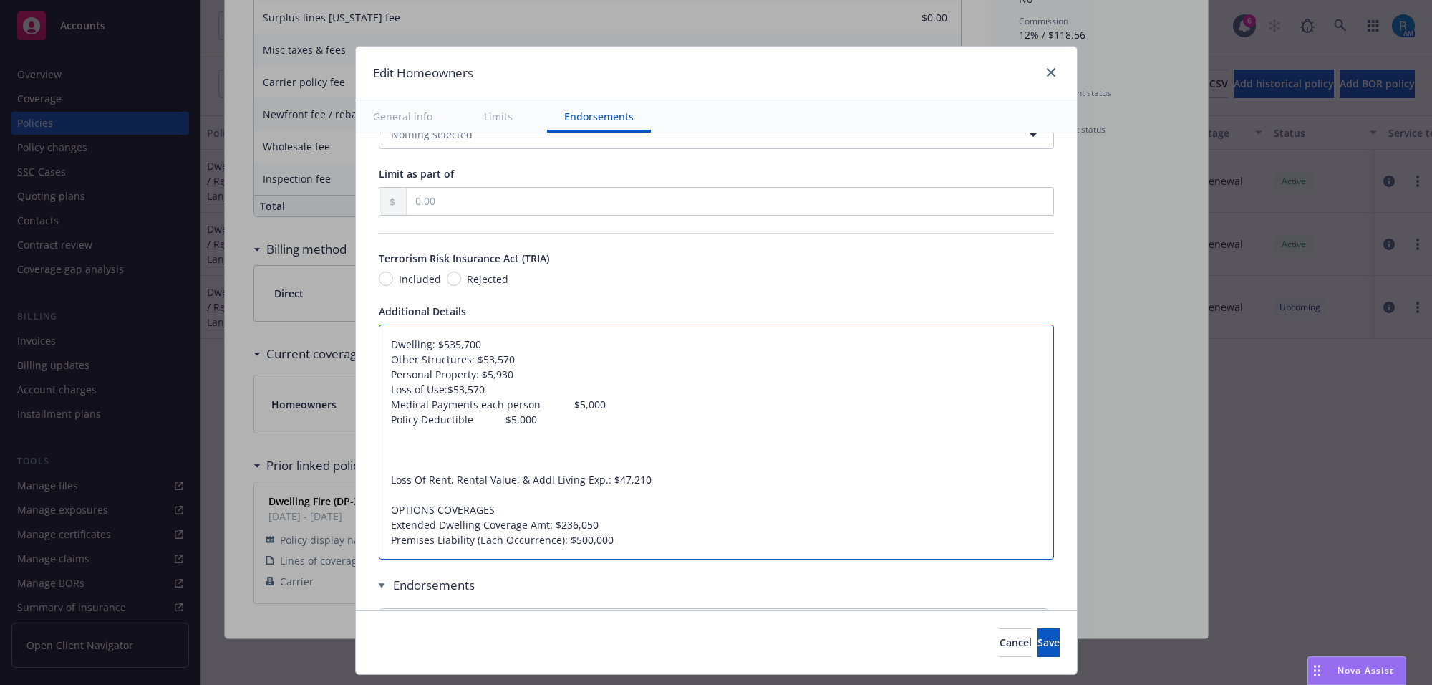
type textarea "x"
type textarea "Dwelling: $535,700 Other Structures: $53,570 Personal Property: $5,930 Loss of …"
click at [530, 405] on textarea "Dwelling: $535,700 Other Structures: $53,570 Personal Property: $5,930 Loss of …" at bounding box center [716, 442] width 675 height 236
click at [531, 403] on textarea "Dwelling: $535,700 Other Structures: $53,570 Personal Property: $5,930 Loss of …" at bounding box center [716, 442] width 675 height 236
type textarea "x"
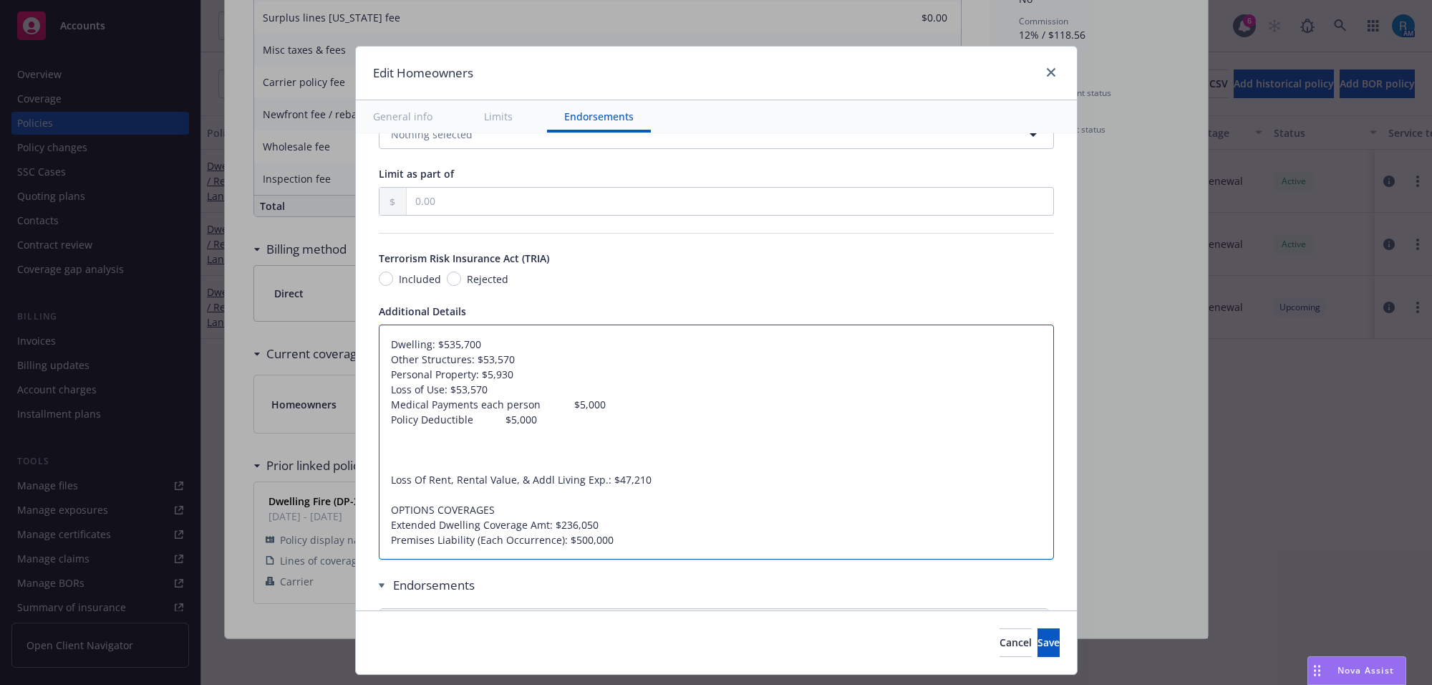
type textarea "Dwelling: $535,700 Other Structures: $53,570 Personal Property: $5,930 Loss of …"
type textarea "x"
type textarea "Dwelling: $535,700 Other Structures: $53,570 Personal Property: $5,930 Loss of …"
type textarea "x"
type textarea "Dwelling: $535,700 Other Structures: $53,570 Personal Property: $5,930 Loss of …"
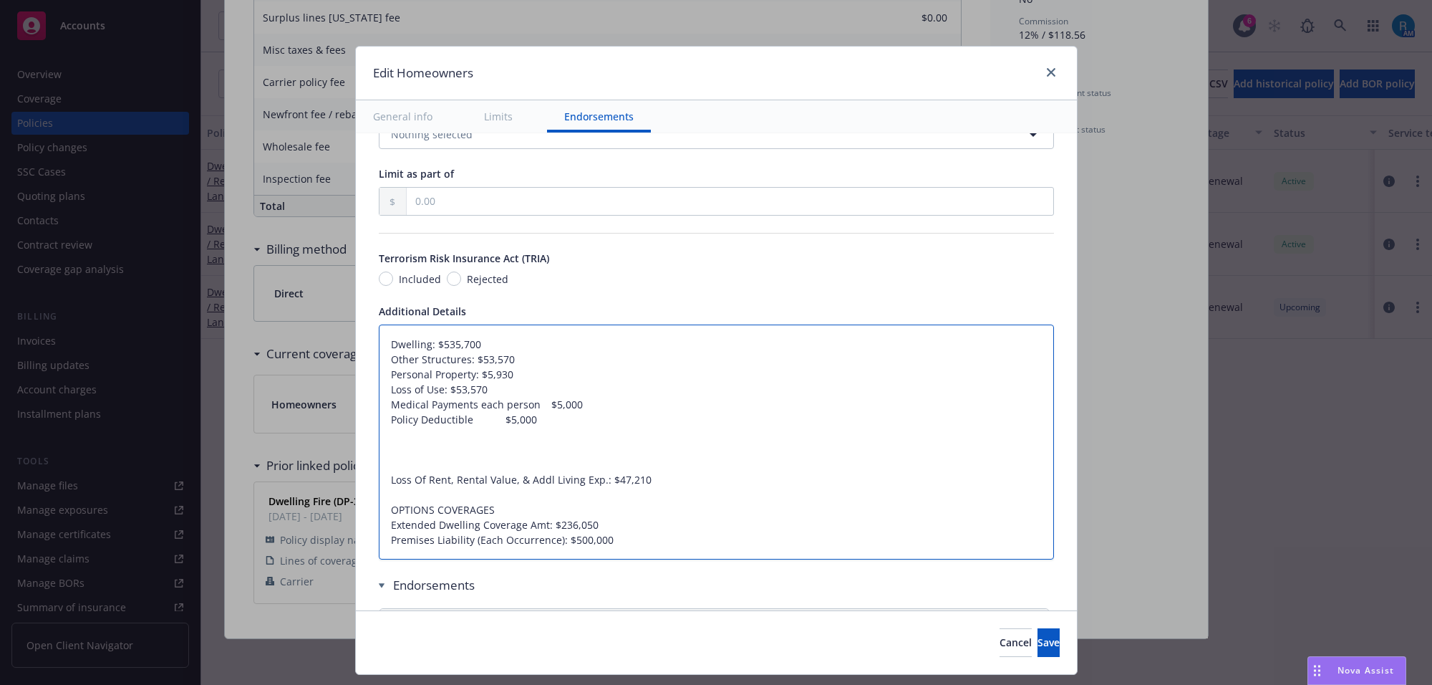
type textarea "x"
type textarea "Dwelling: $535,700 Other Structures: $53,570 Personal Property: $5,930 Loss of …"
type textarea "x"
type textarea "Dwelling: $535,700 Other Structures: $53,570 Personal Property: $5,930 Loss of …"
type textarea "x"
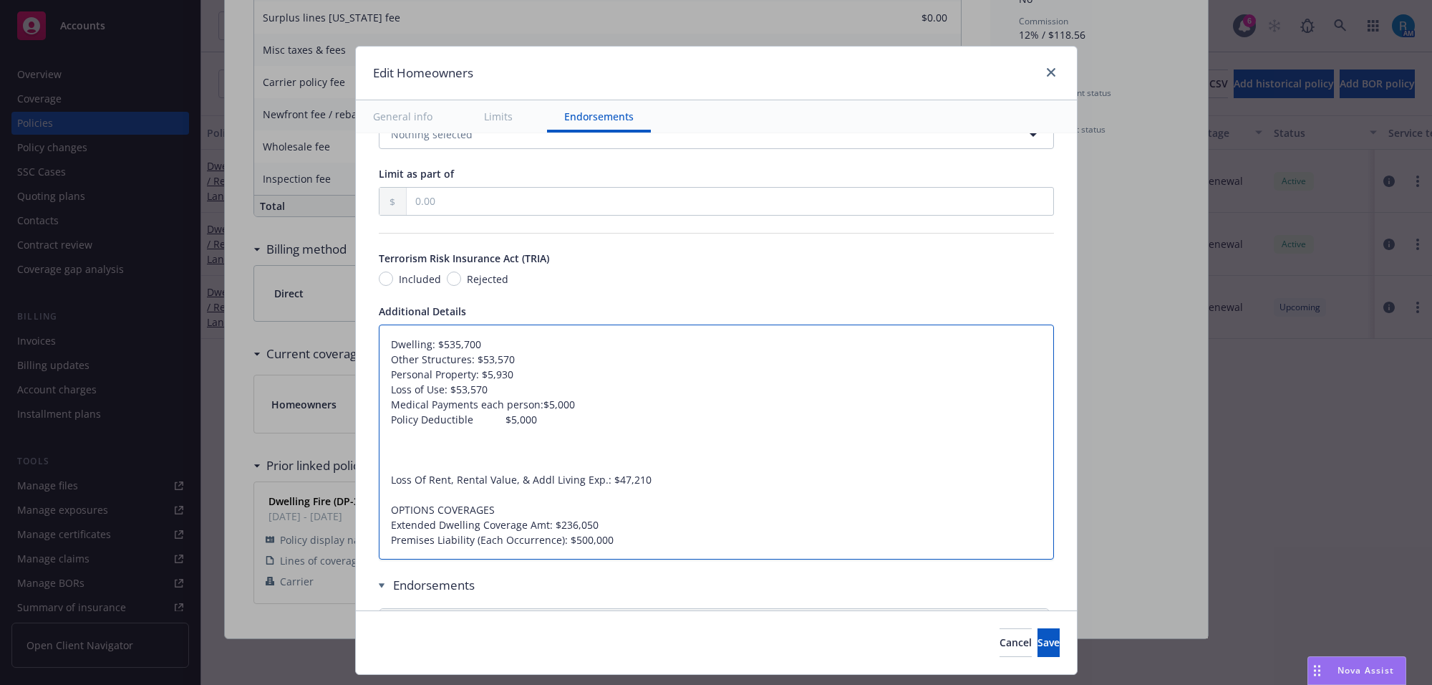
type textarea "Dwelling: $535,700 Other Structures: $53,570 Personal Property: $5,930 Loss of …"
click at [458, 421] on textarea "Dwelling: $535,700 Other Structures: $53,570 Personal Property: $5,930 Loss of …" at bounding box center [716, 442] width 675 height 236
click at [460, 421] on textarea "Dwelling: $535,700 Other Structures: $53,570 Personal Property: $5,930 Loss of …" at bounding box center [716, 442] width 675 height 236
click at [466, 427] on textarea "Dwelling: $535,700 Other Structures: $53,570 Personal Property: $5,930 Loss of …" at bounding box center [716, 442] width 675 height 236
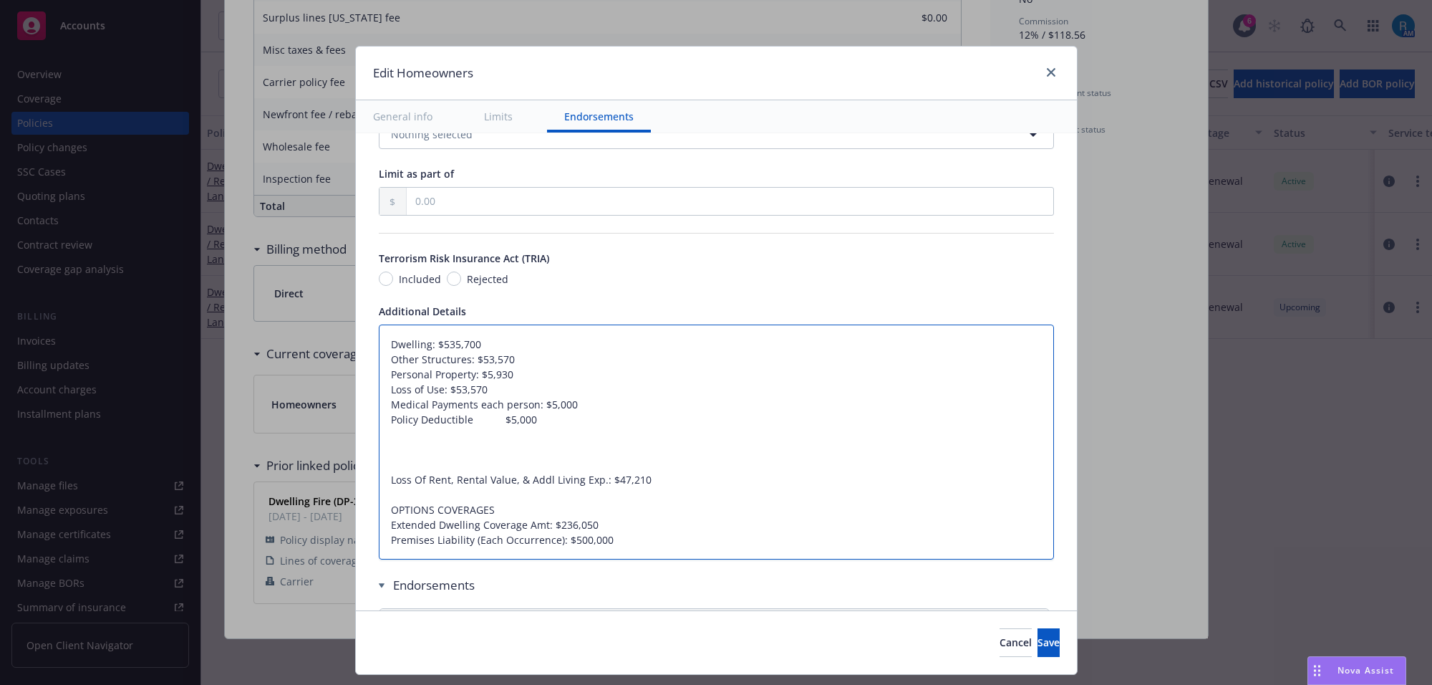
click at [466, 427] on textarea "Dwelling: $535,700 Other Structures: $53,570 Personal Property: $5,930 Loss of …" at bounding box center [716, 442] width 675 height 236
type textarea "x"
type textarea "Dwelling: $535,700 Other Structures: $53,570 Personal Property: $5,930 Loss of …"
type textarea "x"
type textarea "Dwelling: $535,700 Other Structures: $53,570 Personal Property: $5,930 Loss of …"
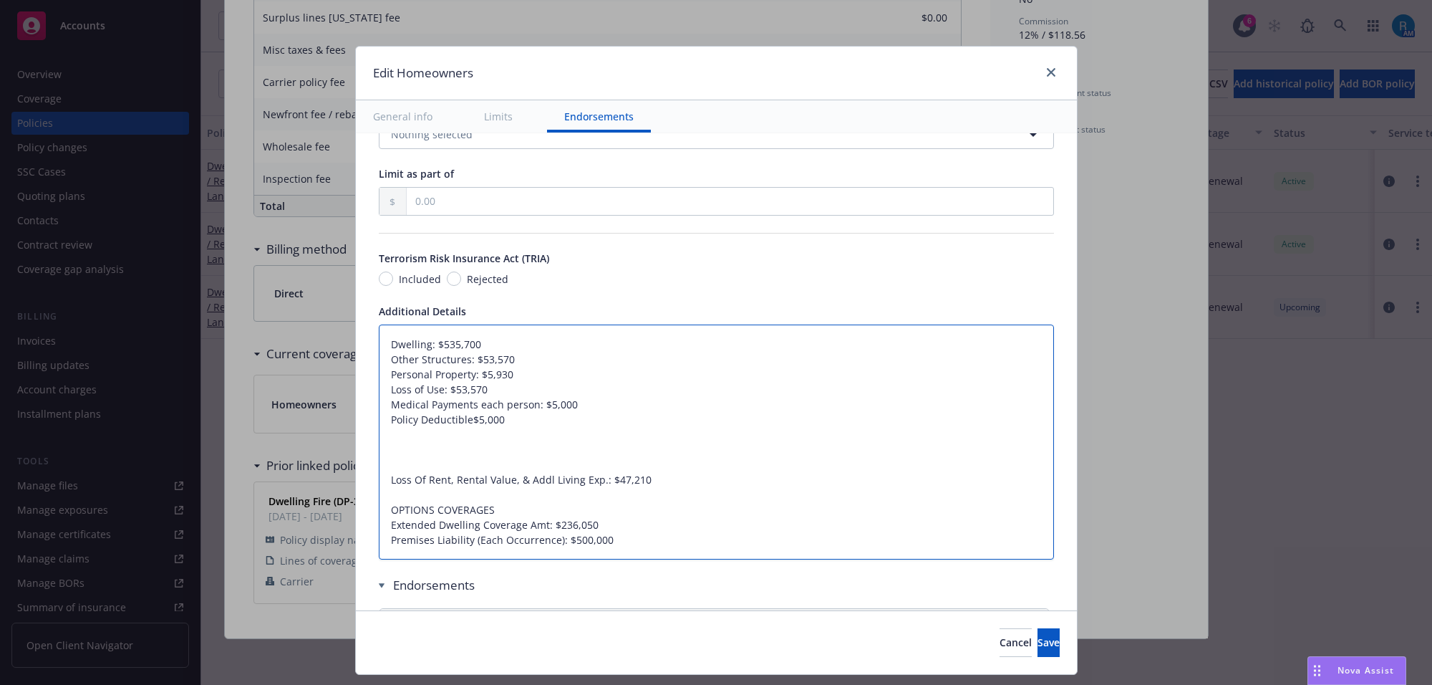
type textarea "x"
type textarea "Dwelling: $535,700 Other Structures: $53,570 Personal Property: $5,930 Loss of …"
click at [431, 445] on textarea "Dwelling: $535,700 Other Structures: $53,570 Personal Property: $5,930 Loss of …" at bounding box center [716, 442] width 675 height 236
type textarea "x"
type textarea "Dwelling: $535,700 Other Structures: $53,570 Personal Property: $5,930 Loss of …"
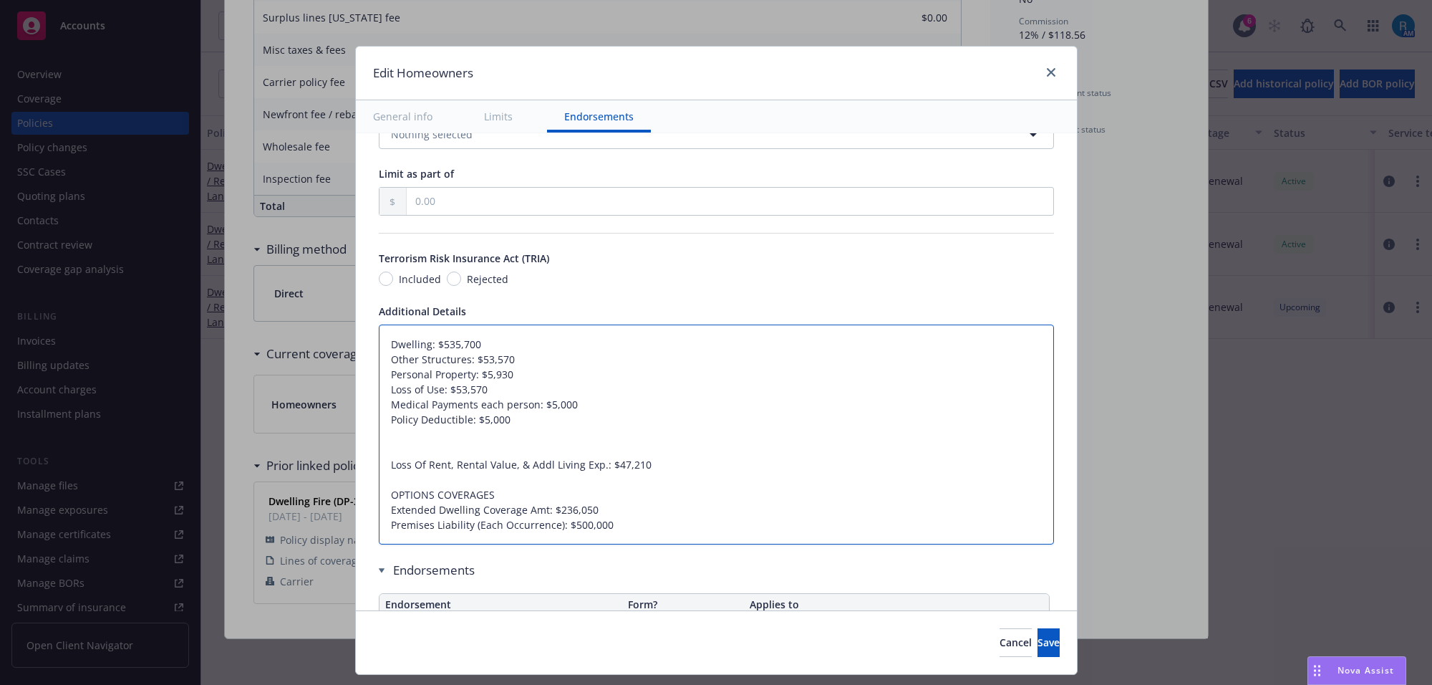
type textarea "x"
type textarea "Dwelling: $535,700 Other Structures: $53,570 Personal Property: $5,930 Loss of …"
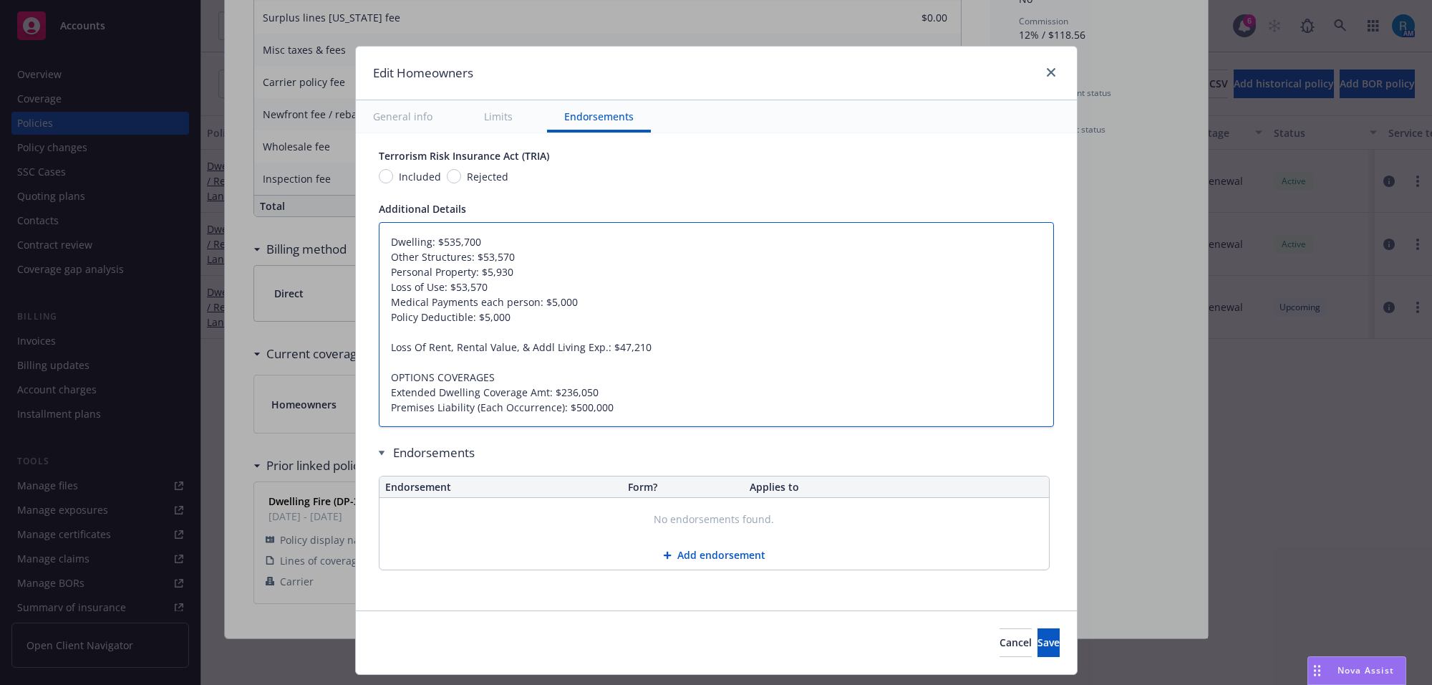
scroll to position [901, 0]
drag, startPoint x: 638, startPoint y: 346, endPoint x: 297, endPoint y: 352, distance: 341.0
click at [297, 352] on div "Edit Homeowners General info Limits Endorsements Display name Coverage trigger …" at bounding box center [716, 342] width 1432 height 685
click at [388, 337] on textarea "Dwelling: $535,700 Other Structures: $53,570 Personal Property: $5,930 Loss of …" at bounding box center [716, 325] width 675 height 206
drag, startPoint x: 642, startPoint y: 346, endPoint x: 339, endPoint y: 346, distance: 303.7
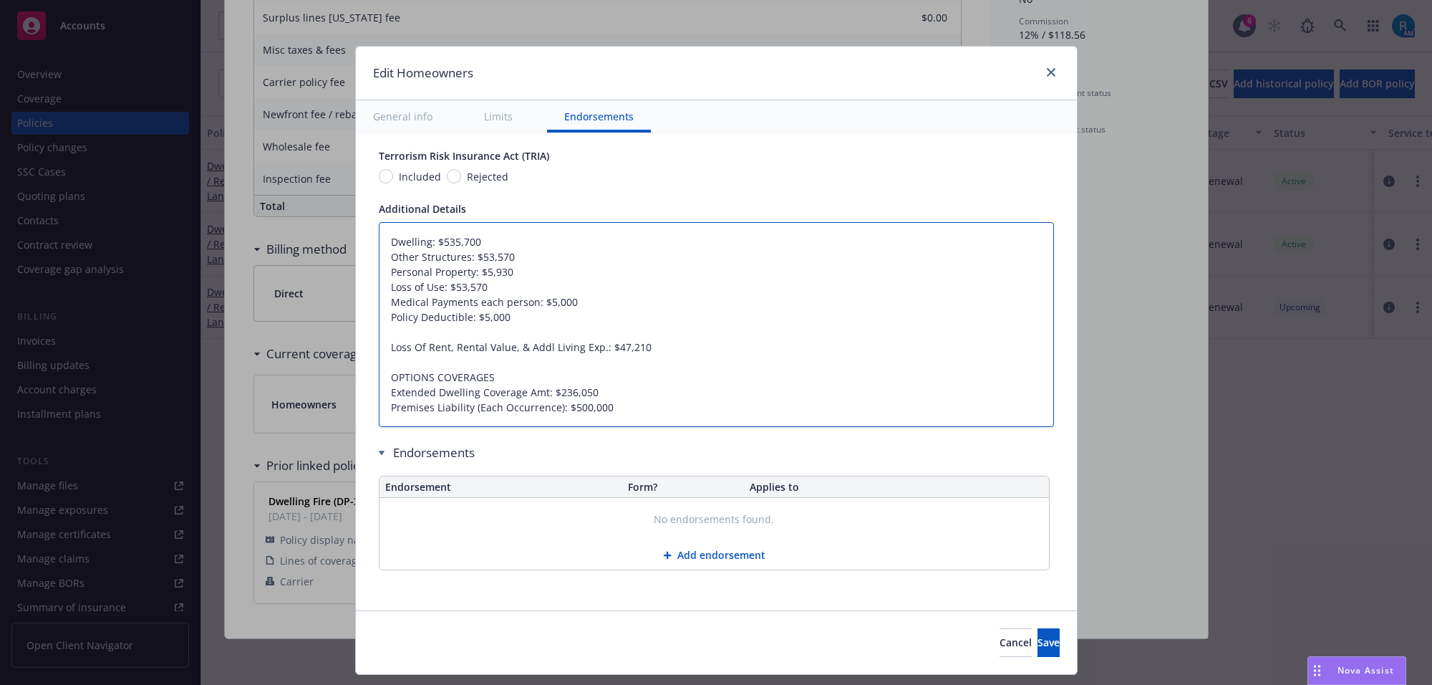
click at [339, 346] on div "Edit Homeowners General info Limits Endorsements Display name Coverage trigger …" at bounding box center [716, 342] width 1432 height 685
type textarea "x"
type textarea "Dwelling: $535,700 Other Structures: $53,570 Personal Property: $5,930 Loss of …"
type textarea "x"
type textarea "Dwelling: $535,700 Other Structures: $53,570 Personal Property: $5,930 Loss of …"
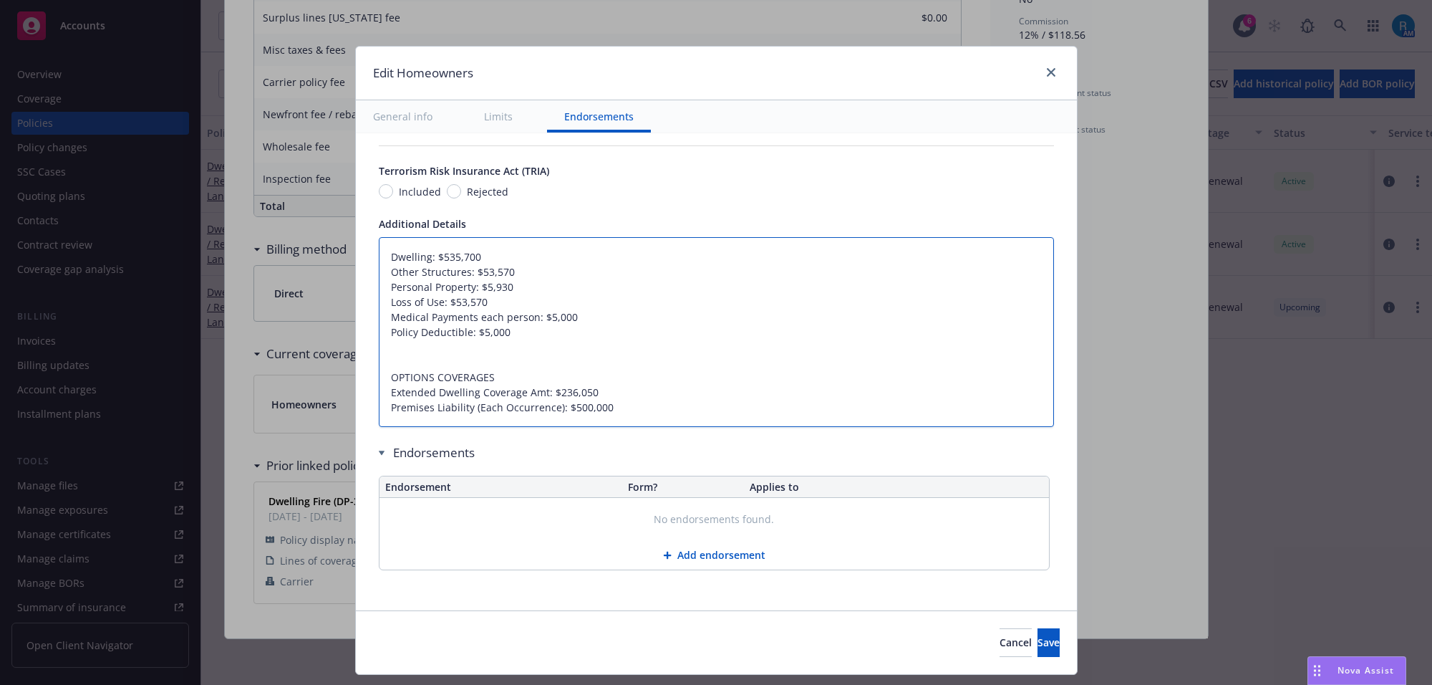
type textarea "x"
type textarea "Dwelling: $535,700 Other Structures: $53,570 Personal Property: $5,930 Loss of …"
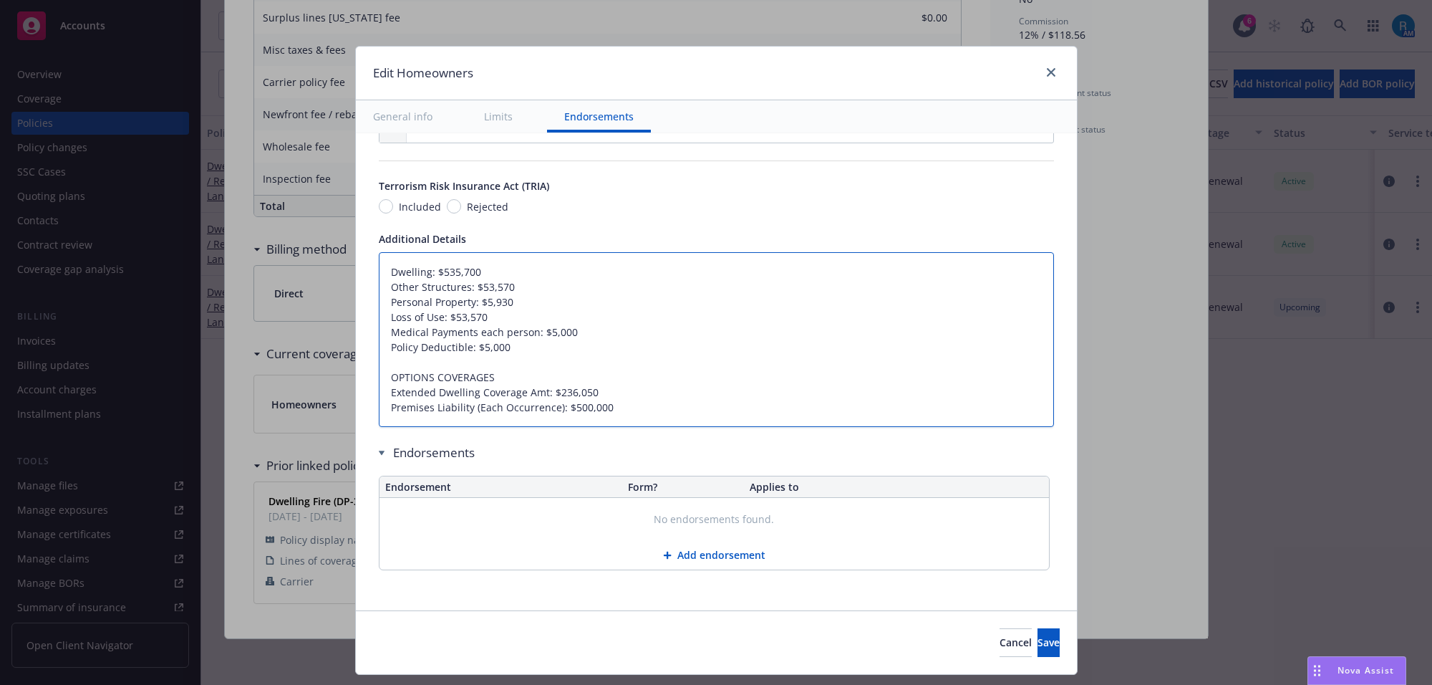
click at [464, 362] on textarea "Dwelling: $535,700 Other Structures: $53,570 Personal Property: $5,930 Loss of …" at bounding box center [716, 339] width 675 height 175
click at [587, 332] on textarea "Dwelling: $535,700 Other Structures: $53,570 Personal Property: $5,930 Loss of …" at bounding box center [716, 339] width 675 height 175
type textarea "x"
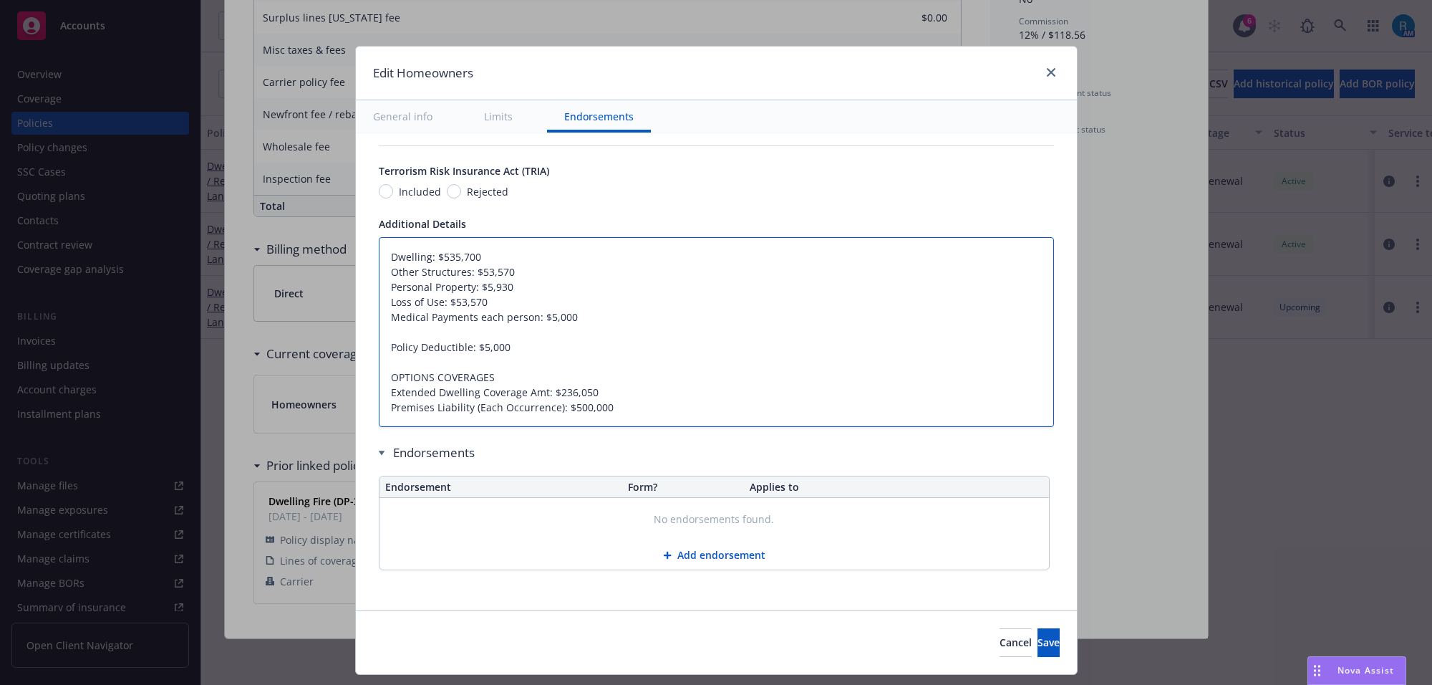
type textarea "Dwelling: $535,700 Other Structures: $53,570 Personal Property: $5,930 Loss of …"
click at [550, 387] on textarea "Dwelling: $535,700 Other Structures: $53,570 Personal Property: $5,930 Loss of …" at bounding box center [716, 332] width 675 height 191
type textarea "x"
type textarea "Dwelling: $535,700 Other Structures: $53,570 Personal Property: $5,930 Loss of …"
type textarea "x"
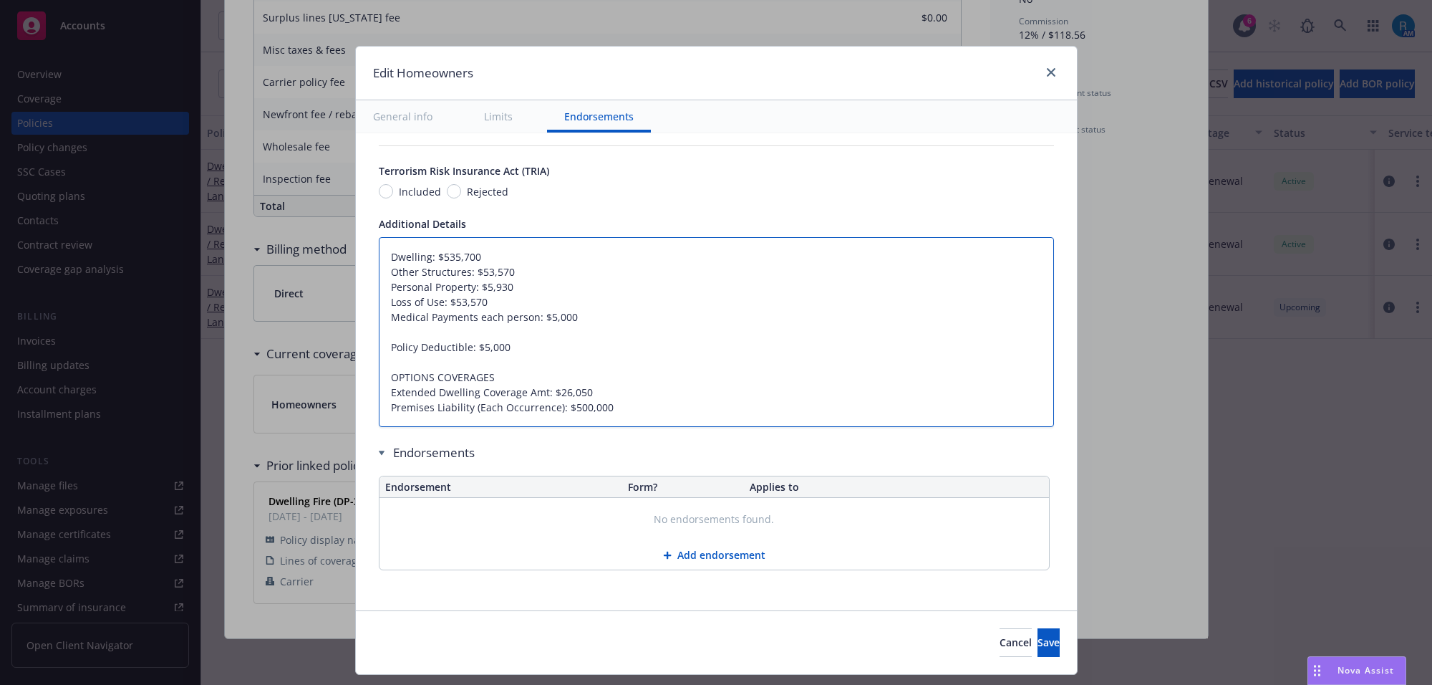
type textarea "Dwelling: $535,700 Other Structures: $53,570 Personal Property: $5,930 Loss of …"
type textarea "x"
type textarea "Dwelling: $535,700 Other Structures: $53,570 Personal Property: $5,930 Loss of …"
type textarea "x"
type textarea "Dwelling: $535,700 Other Structures: $53,570 Personal Property: $5,930 Loss of …"
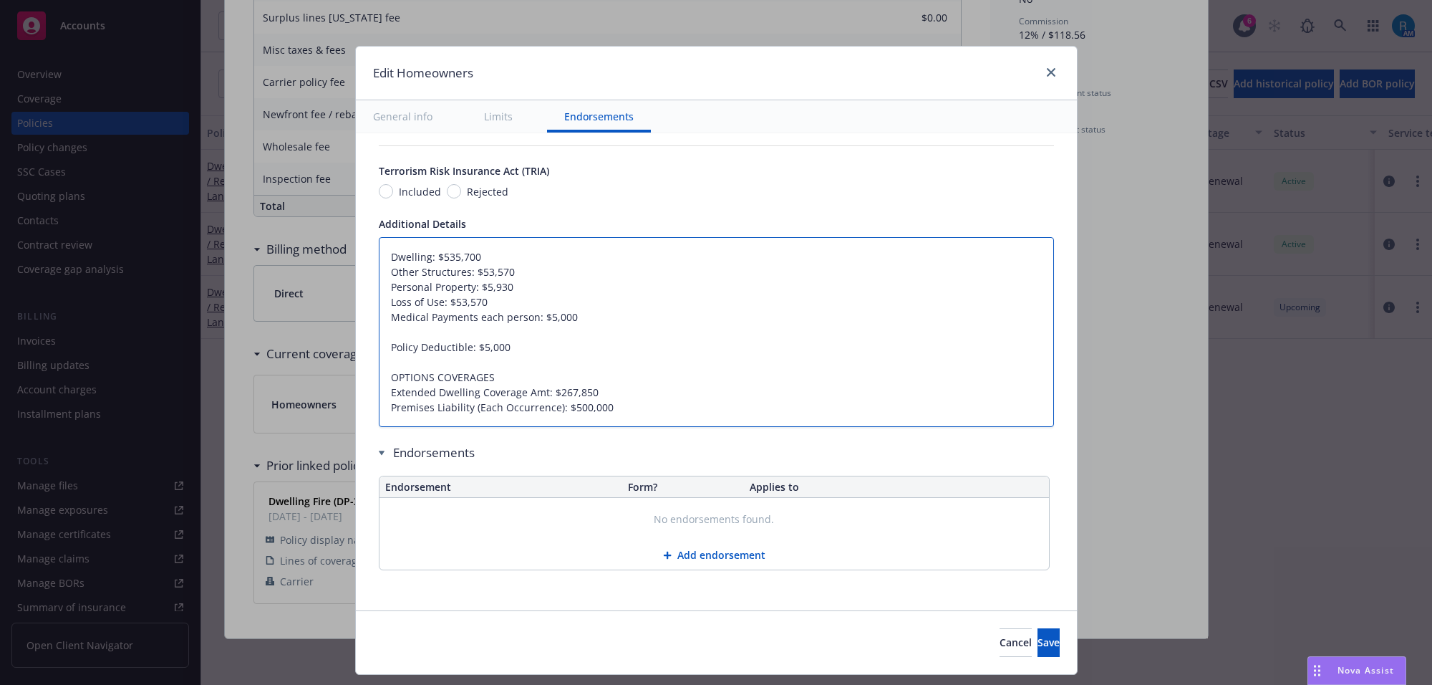
click at [618, 407] on textarea "Dwelling: $535,700 Other Structures: $53,570 Personal Property: $5,930 Loss of …" at bounding box center [716, 332] width 675 height 191
type textarea "x"
type textarea "Dwelling: $535,700 Other Structures: $53,570 Personal Property: $5,930 Loss of …"
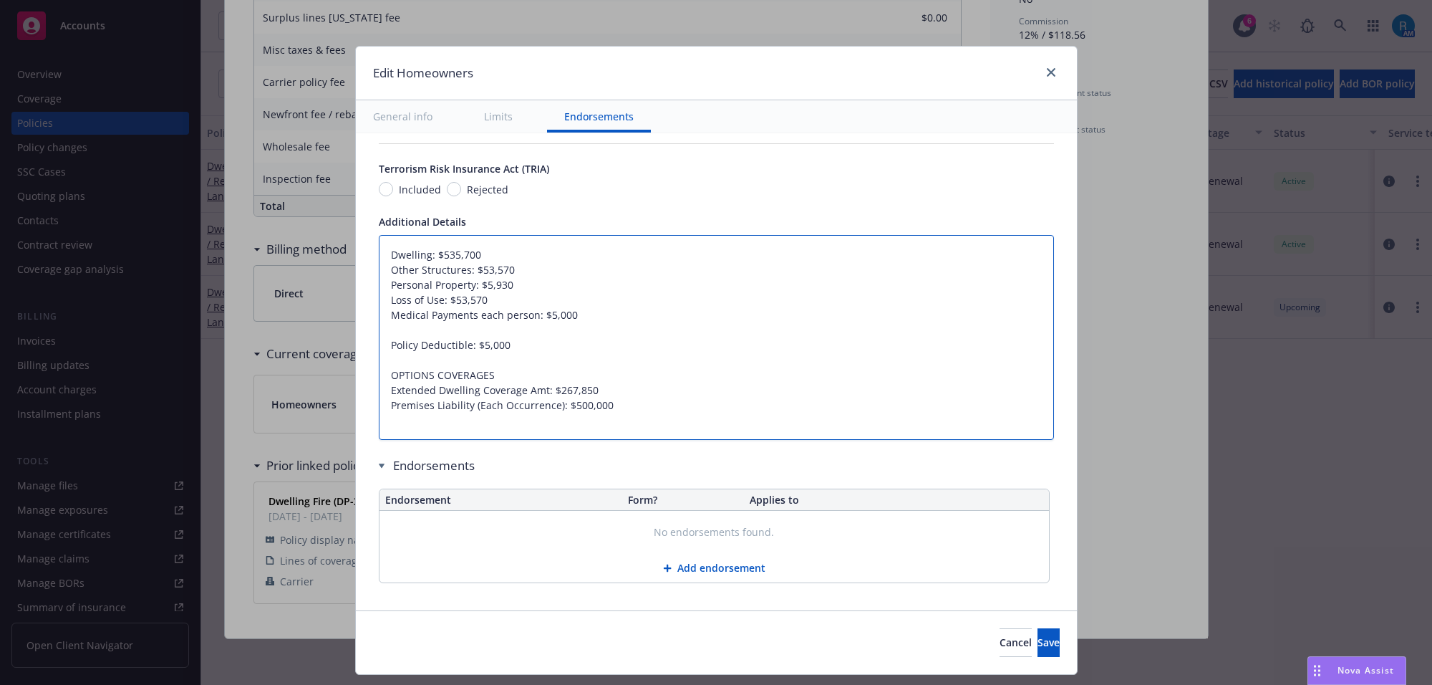
scroll to position [901, 0]
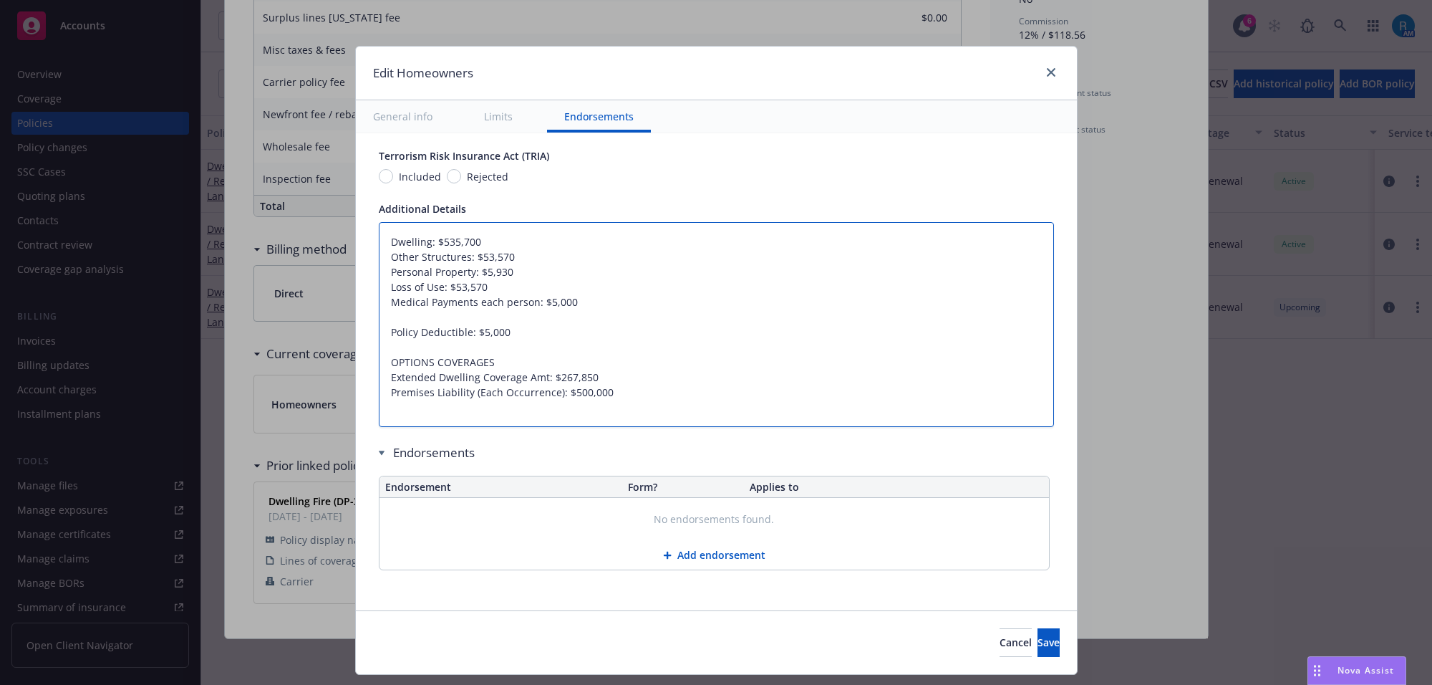
paste textarea "Ordinance or Law Coverage: $37,600"
type textarea "x"
type textarea "Dwelling: $535,700 Other Structures: $53,570 Personal Property: $5,930 Loss of …"
drag, startPoint x: 519, startPoint y: 405, endPoint x: 535, endPoint y: 409, distance: 16.2
click at [521, 405] on textarea "Dwelling: $535,700 Other Structures: $53,570 Personal Property: $5,930 Loss of …" at bounding box center [716, 325] width 675 height 206
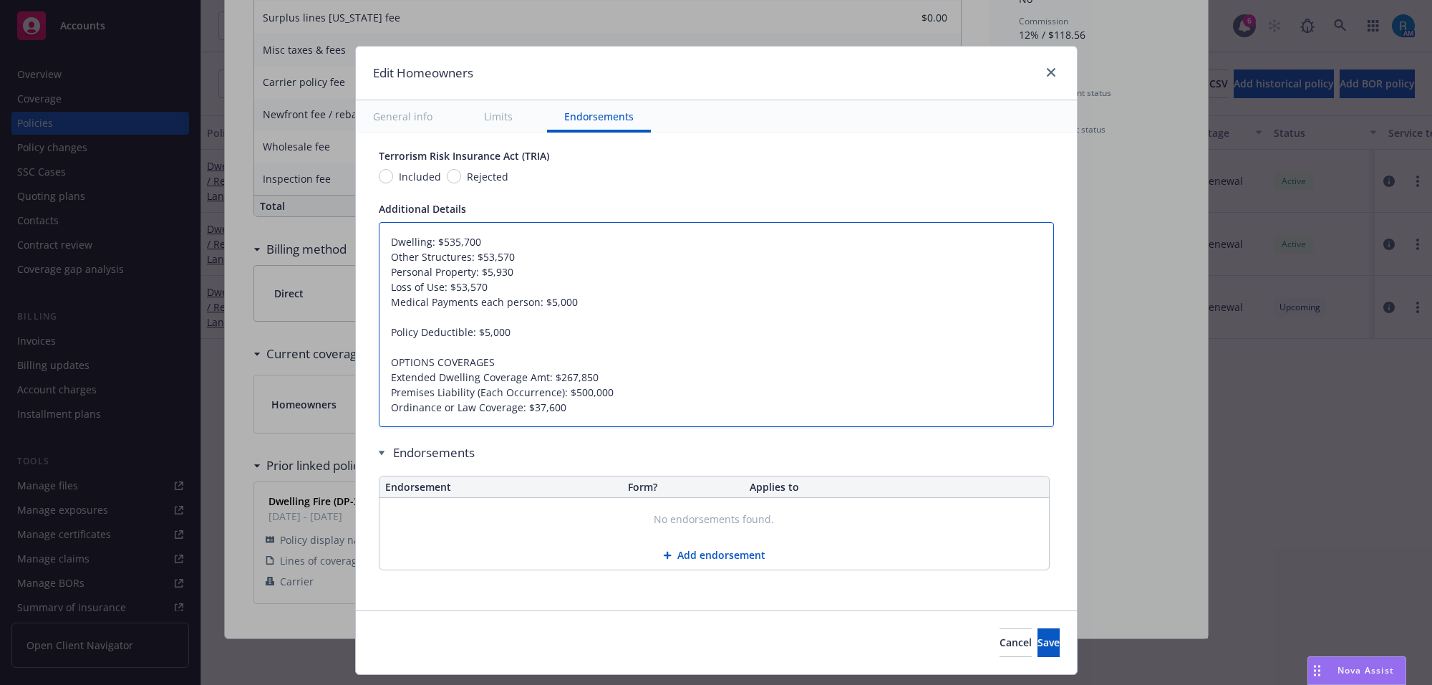
type textarea "x"
type textarea "Dwelling: $535,700 Other Structures: $53,570 Personal Property: $5,930 Loss of …"
type textarea "x"
type textarea "Dwelling: $535,700 Other Structures: $53,570 Personal Property: $5,930 Loss of …"
type textarea "x"
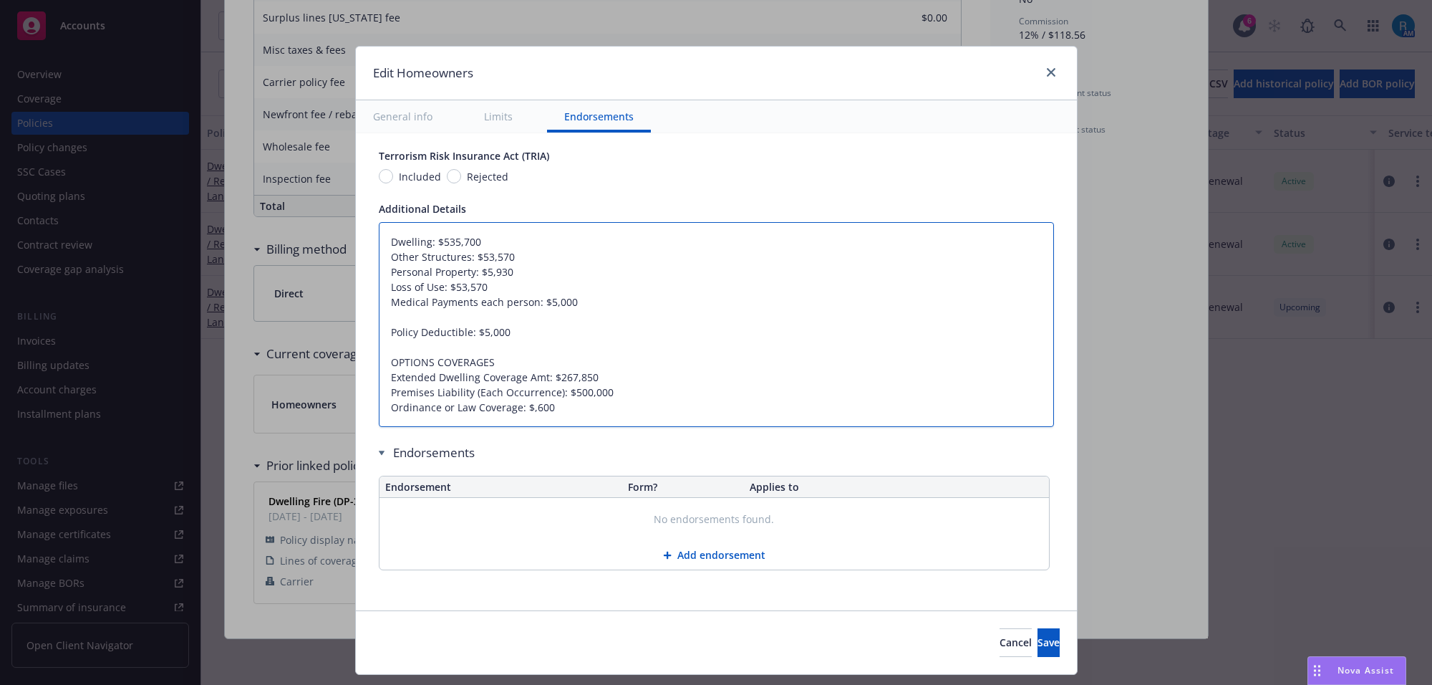
type textarea "Dwelling: $535,700 Other Structures: $53,570 Personal Property: $5,930 Loss of …"
type textarea "x"
type textarea "Dwelling: $535,700 Other Structures: $53,570 Personal Property: $5,930 Loss of …"
type textarea "x"
type textarea "Dwelling: $535,700 Other Structures: $53,570 Personal Property: $5,930 Loss of …"
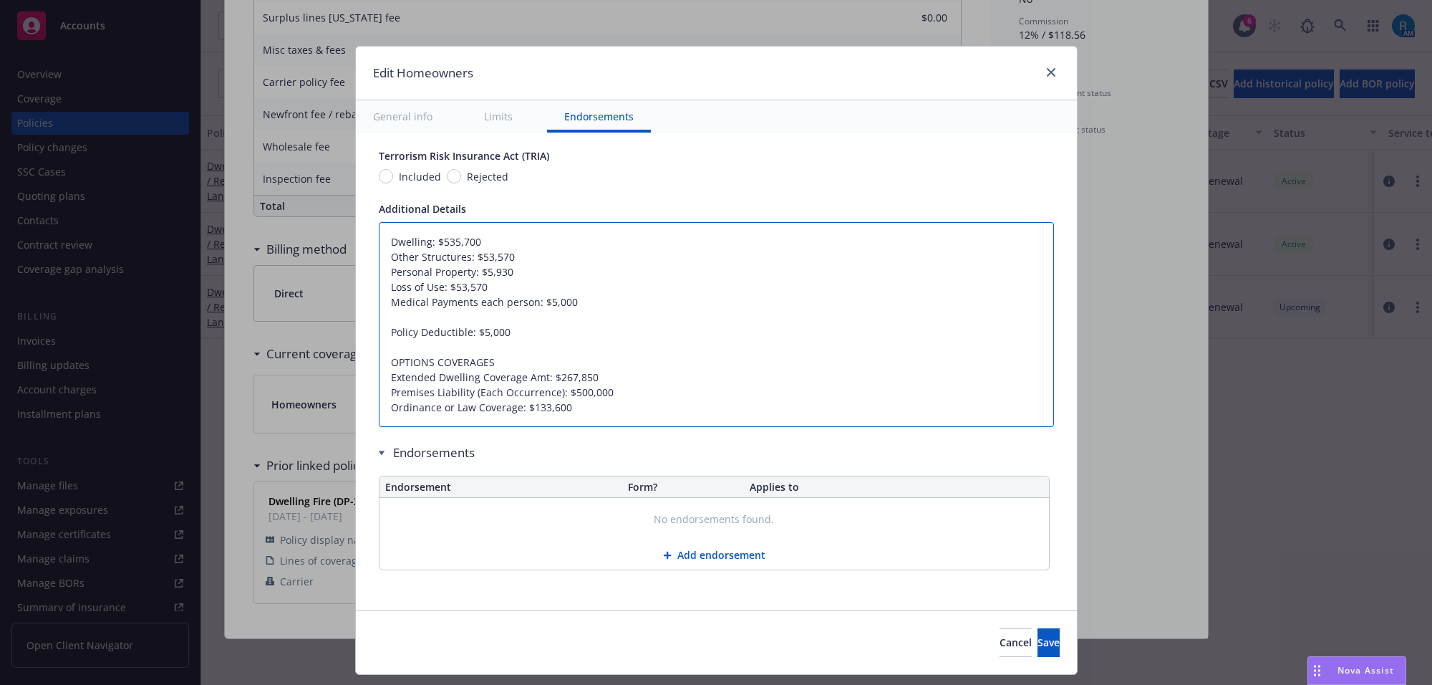
type textarea "x"
type textarea "Dwelling: $535,700 Other Structures: $53,570 Personal Property: $5,930 Loss of …"
type textarea "x"
type textarea "Dwelling: $535,700 Other Structures: $53,570 Personal Property: $5,930 Loss of …"
type textarea "x"
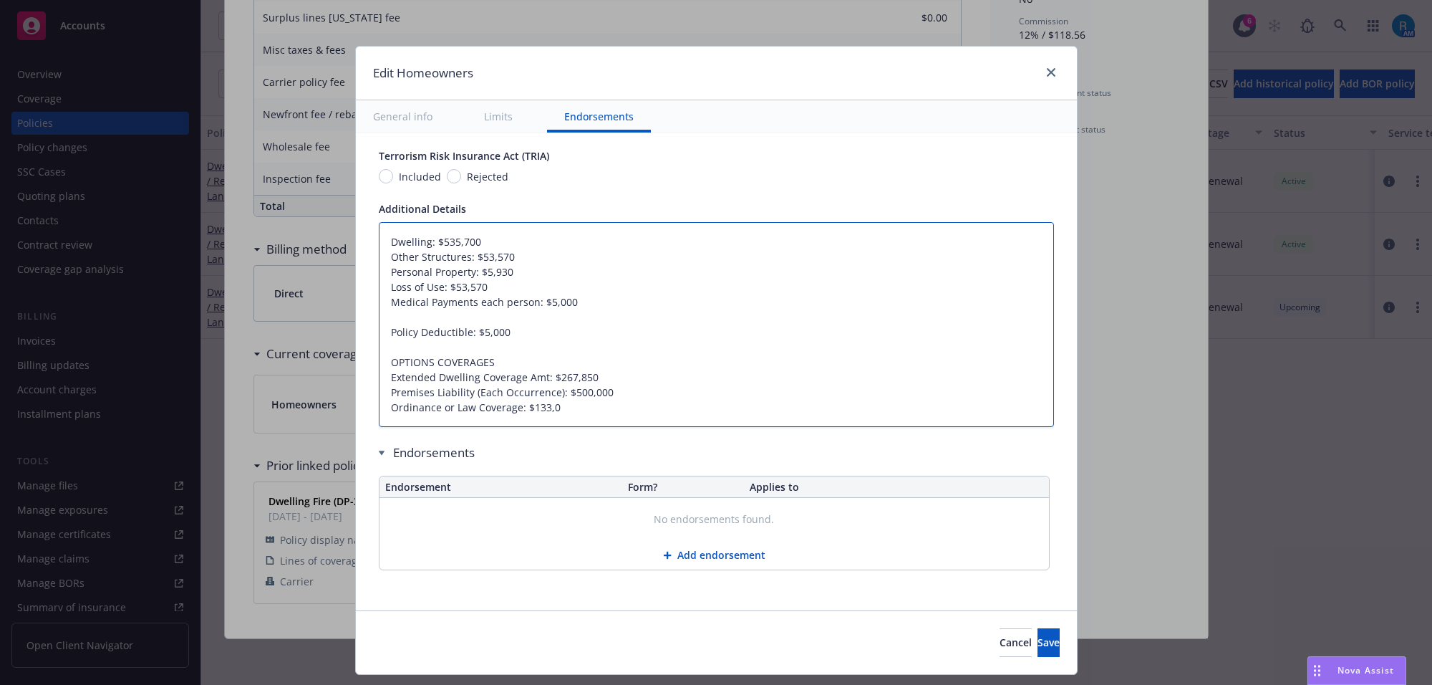
type textarea "Dwelling: $535,700 Other Structures: $53,570 Personal Property: $5,930 Loss of …"
type textarea "x"
type textarea "Dwelling: $535,700 Other Structures: $53,570 Personal Property: $5,930 Loss of …"
type textarea "x"
type textarea "Dwelling: $535,700 Other Structures: $53,570 Personal Property: $5,930 Loss of …"
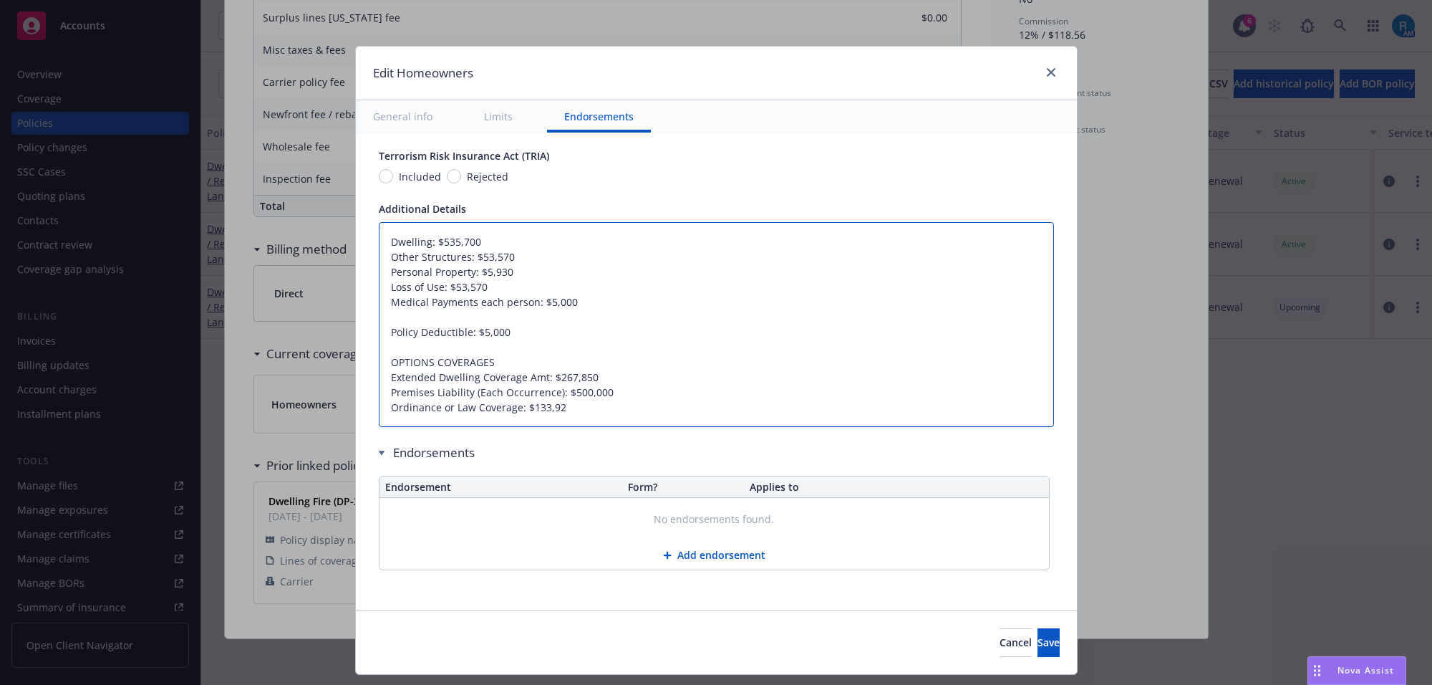
type textarea "x"
type textarea "Dwelling: $535,700 Other Structures: $53,570 Personal Property: $5,930 Loss of …"
click at [571, 413] on textarea "Dwelling: $535,700 Other Structures: $53,570 Personal Property: $5,930 Loss of …" at bounding box center [716, 325] width 675 height 206
type textarea "x"
type textarea "Dwelling: $535,700 Other Structures: $53,570 Personal Property: $5,930 Loss of …"
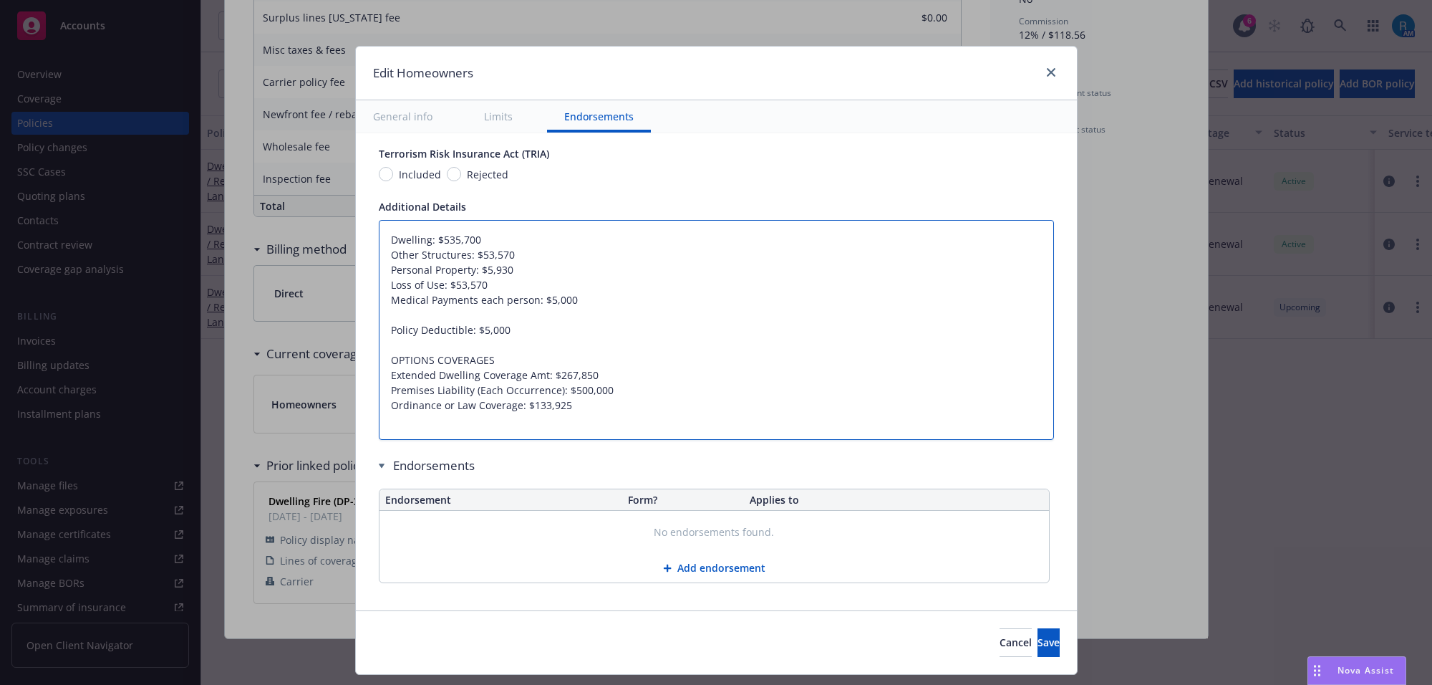
paste textarea "Pers. Injury, Wrongful Eviction, Privacy Invasion: Included"
type textarea "x"
type textarea "Dwelling: $535,700 Other Structures: $53,570 Personal Property: $5,930 Loss of …"
click at [1038, 639] on span "Save" at bounding box center [1049, 642] width 22 height 14
type textarea "x"
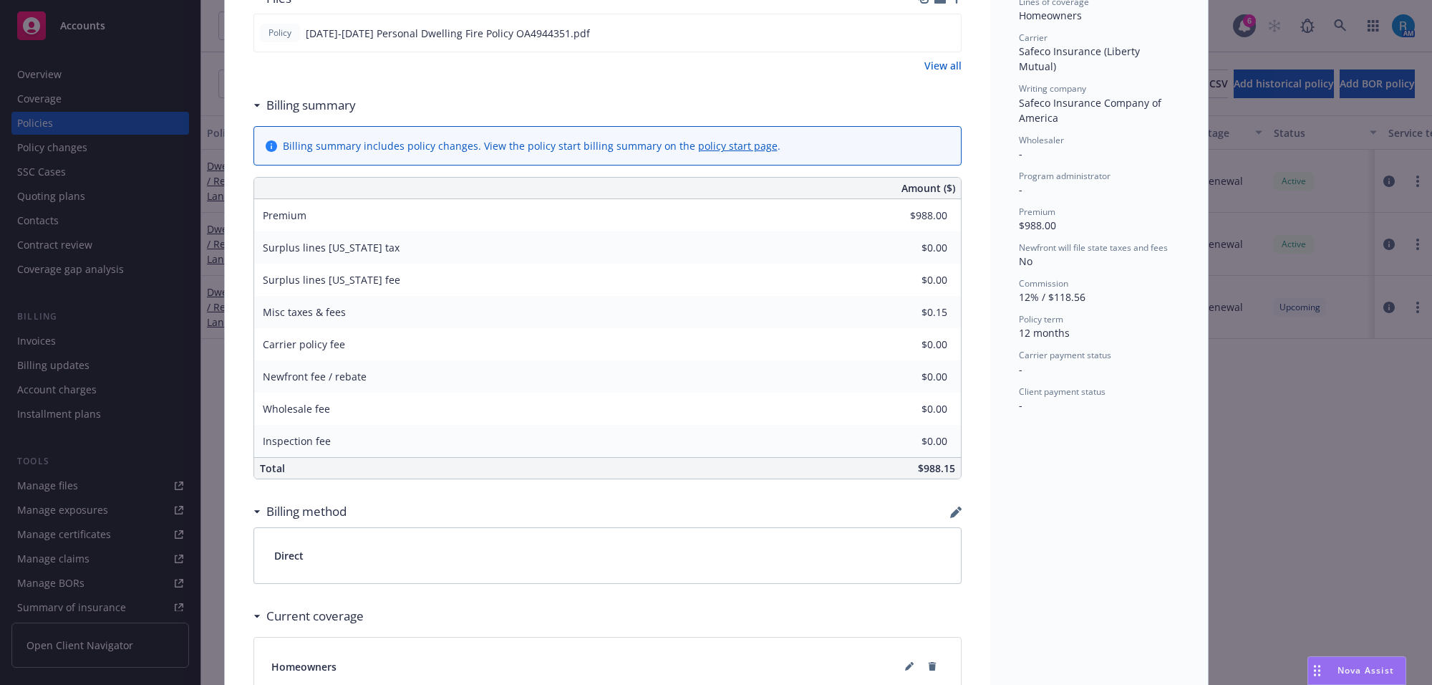
scroll to position [226, 0]
